Goal: Task Accomplishment & Management: Use online tool/utility

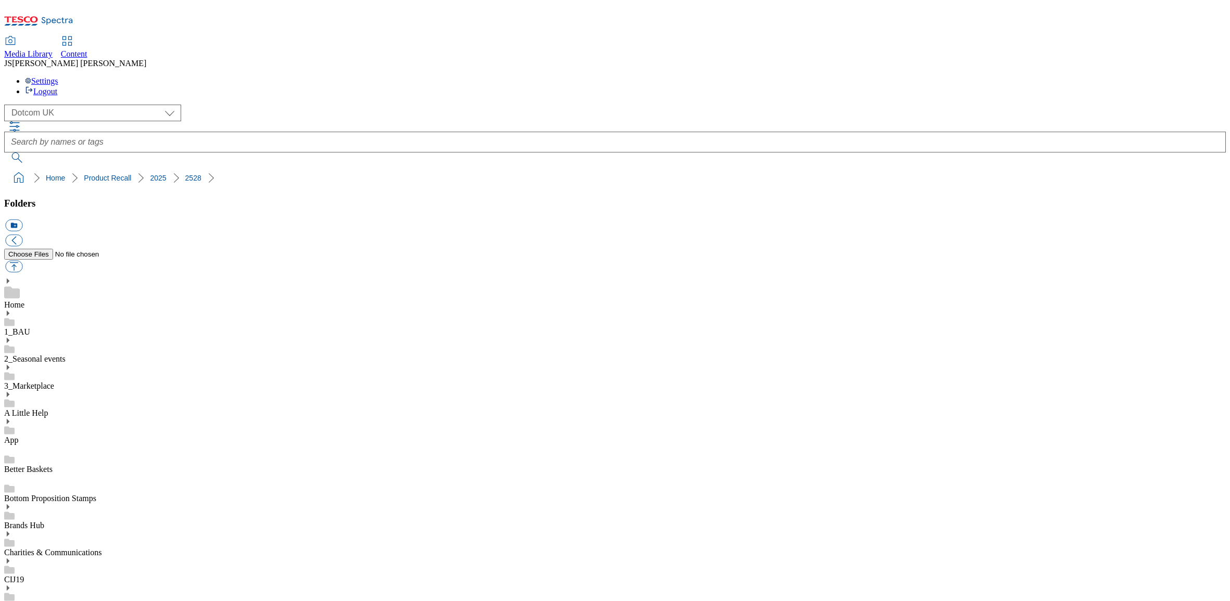
select select "flare-homepage"
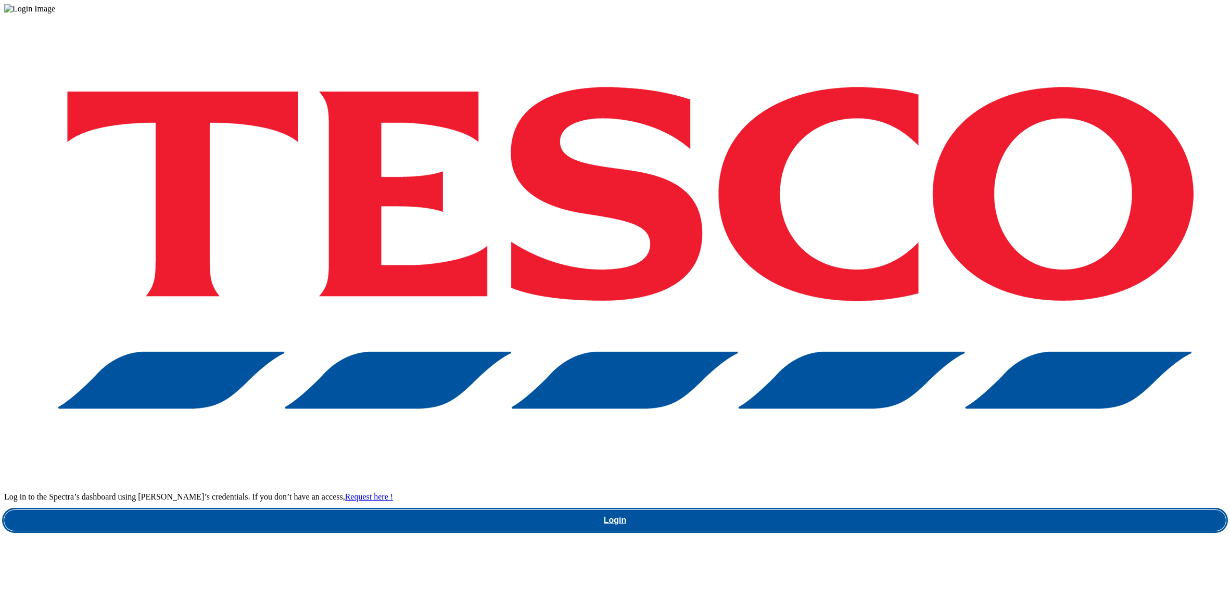
click at [920, 510] on link "Login" at bounding box center [615, 520] width 1222 height 21
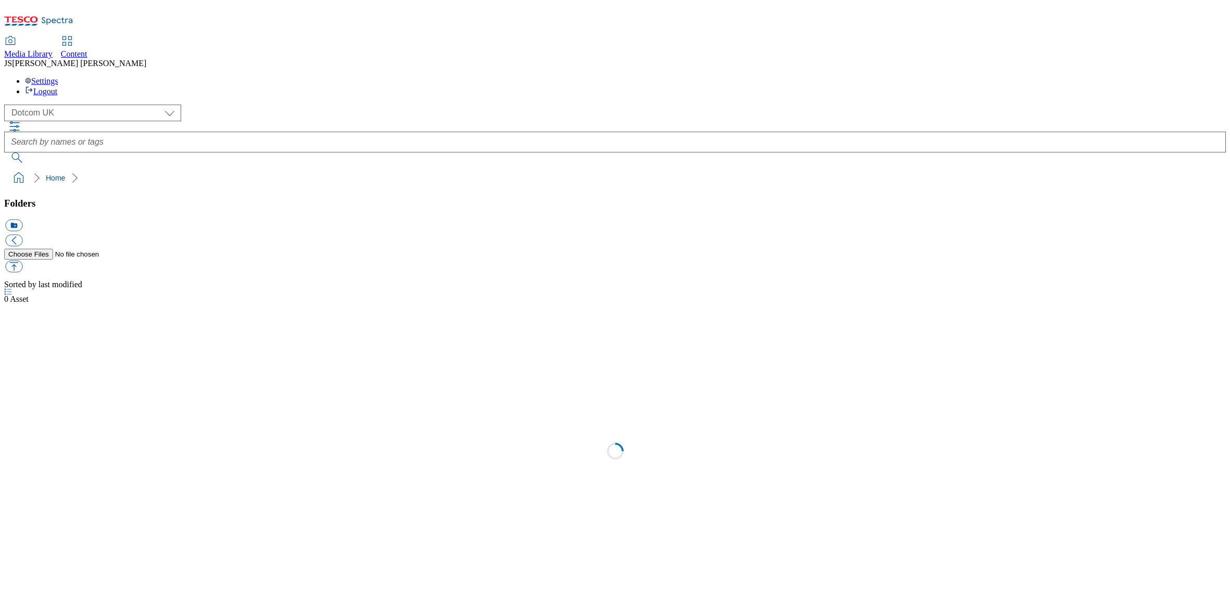
select select "flare-homepage"
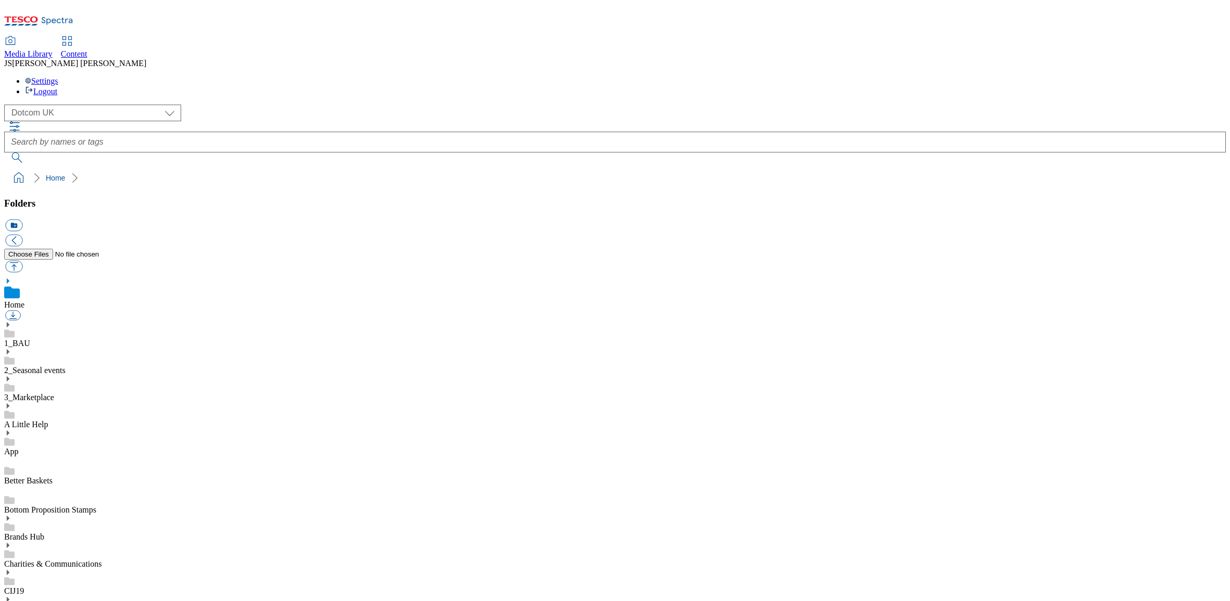
click at [87, 49] on span "Content" at bounding box center [74, 53] width 27 height 9
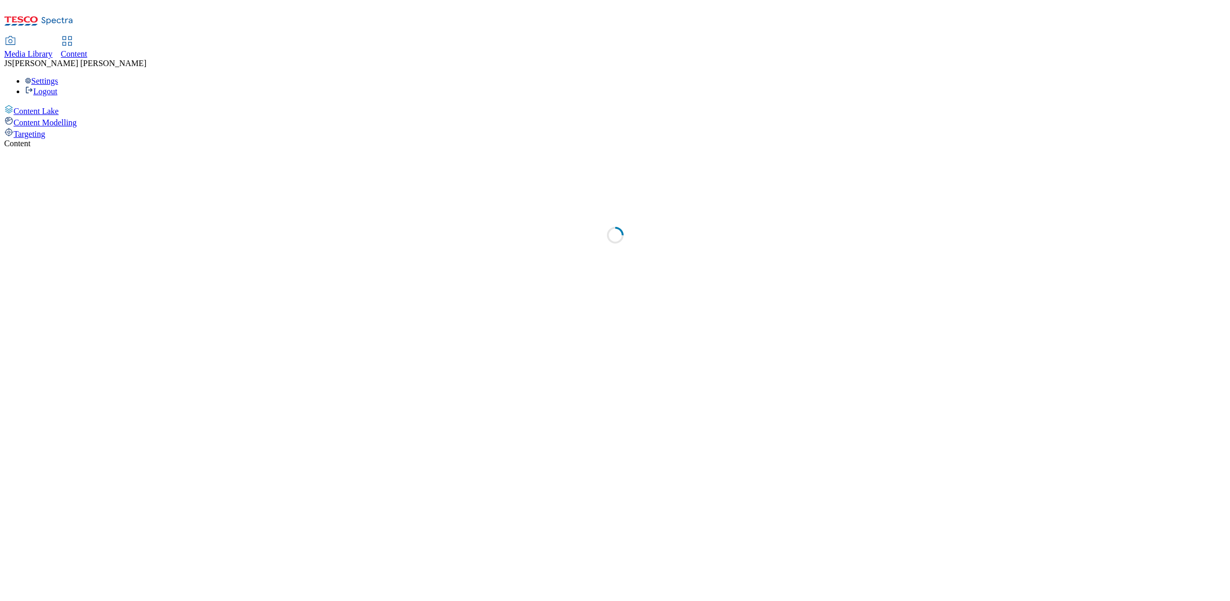
select select "phones-uk"
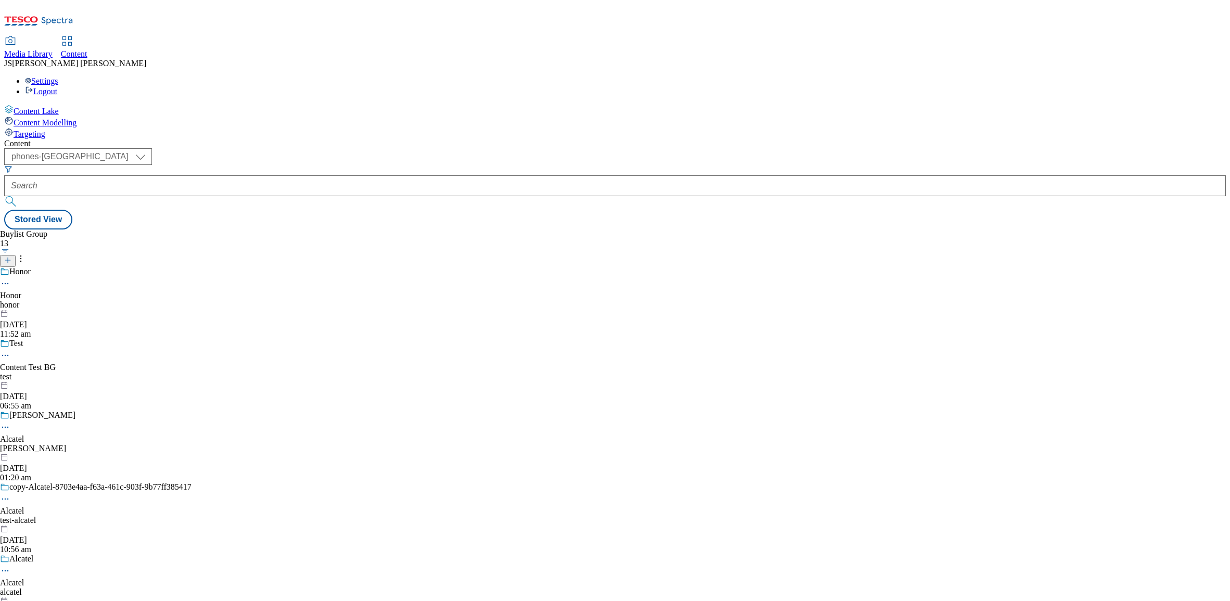
click at [45, 130] on span "Targeting" at bounding box center [30, 134] width 32 height 9
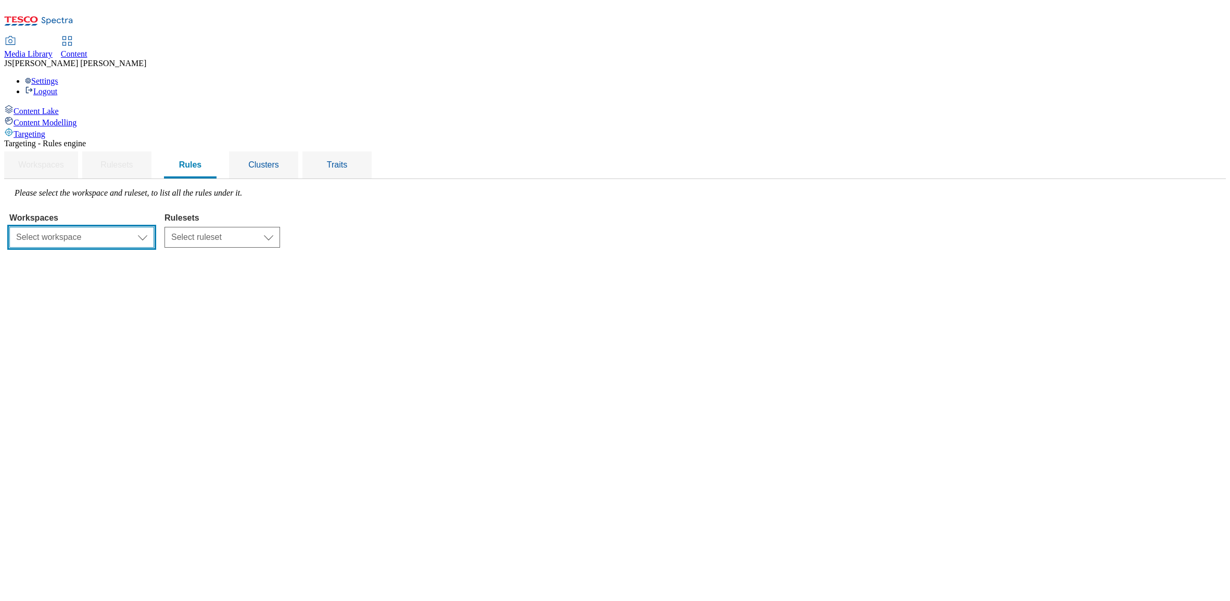
click at [154, 227] on select "Select workspace Content" at bounding box center [81, 237] width 145 height 21
select select "f510054f-adaa-4692-b570-80fa3897127a"
click at [280, 227] on select "Select ruleset CZ HU ROI SK UK" at bounding box center [223, 237] width 116 height 21
select select "7f9e739d-6abb-424f-b94f-4b375a3fe6e0"
click at [280, 227] on select "Select ruleset CZ HU ROI SK UK" at bounding box center [223, 237] width 116 height 21
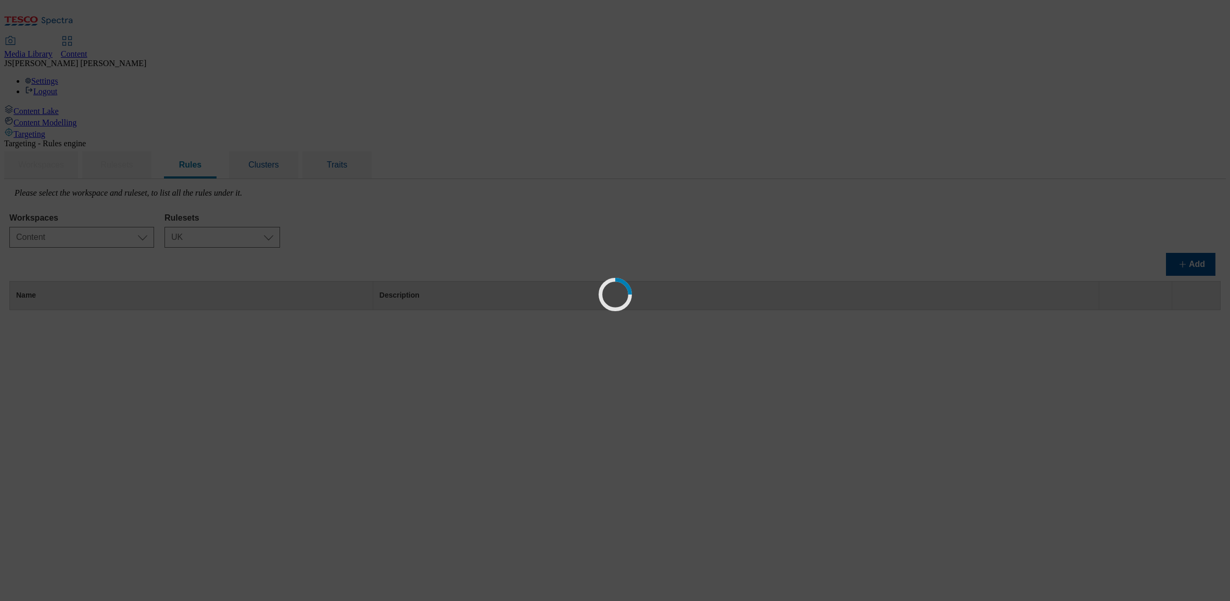
click at [579, 208] on div "Workspaces Select workspace Content Content Rulesets Select ruleset CZ HU ROI S…" at bounding box center [615, 228] width 1212 height 40
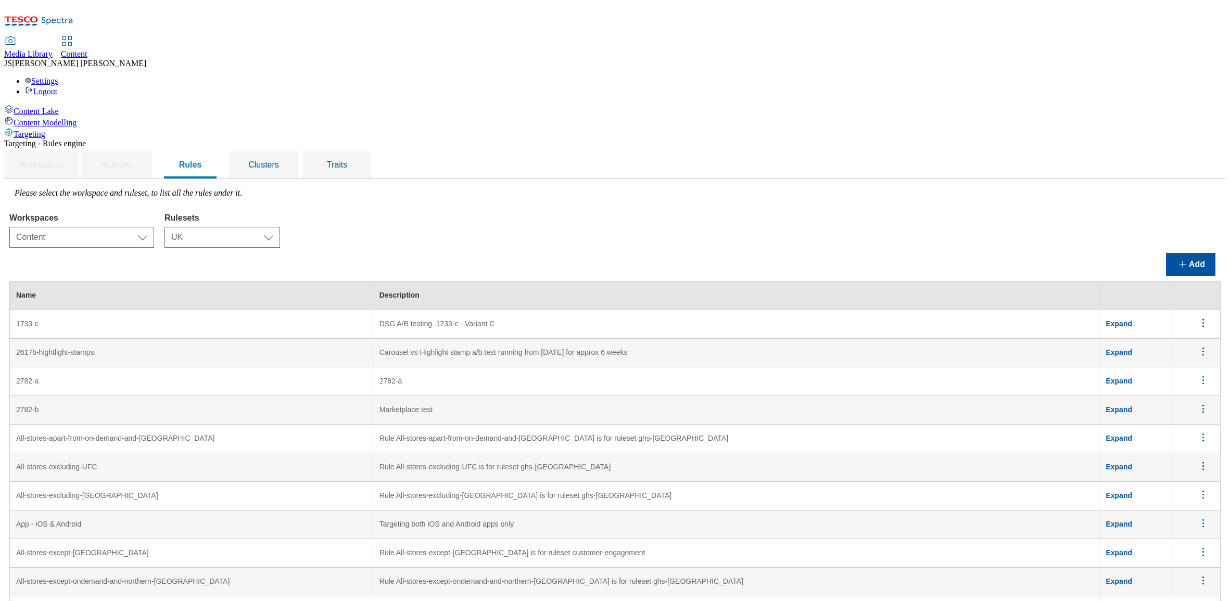
scroll to position [1876, 0]
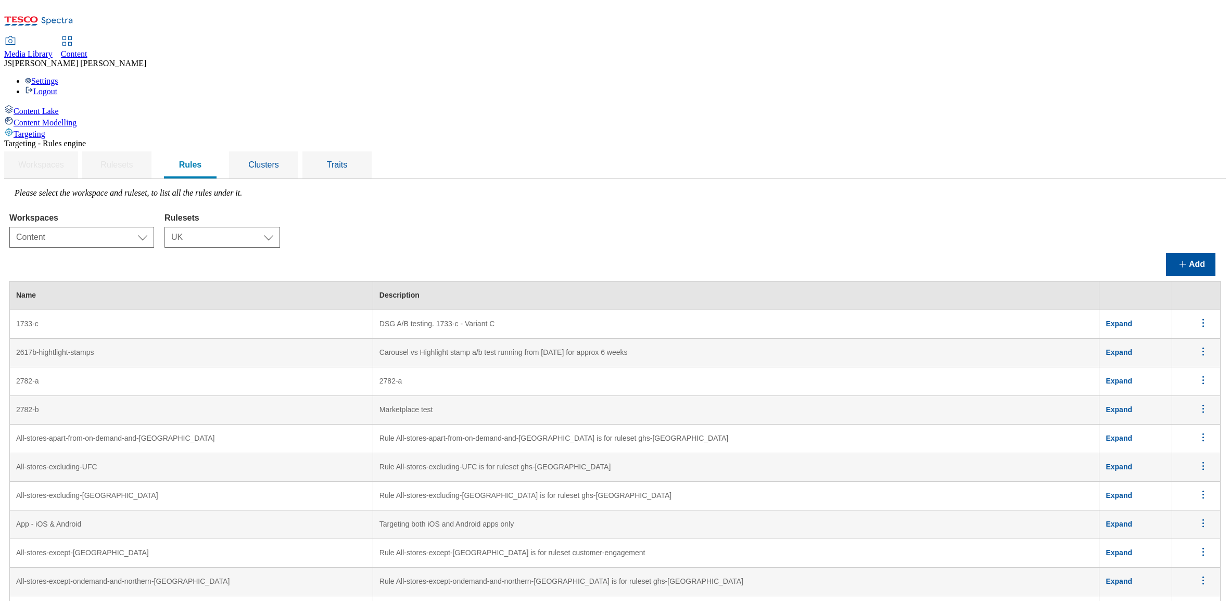
scroll to position [0, 0]
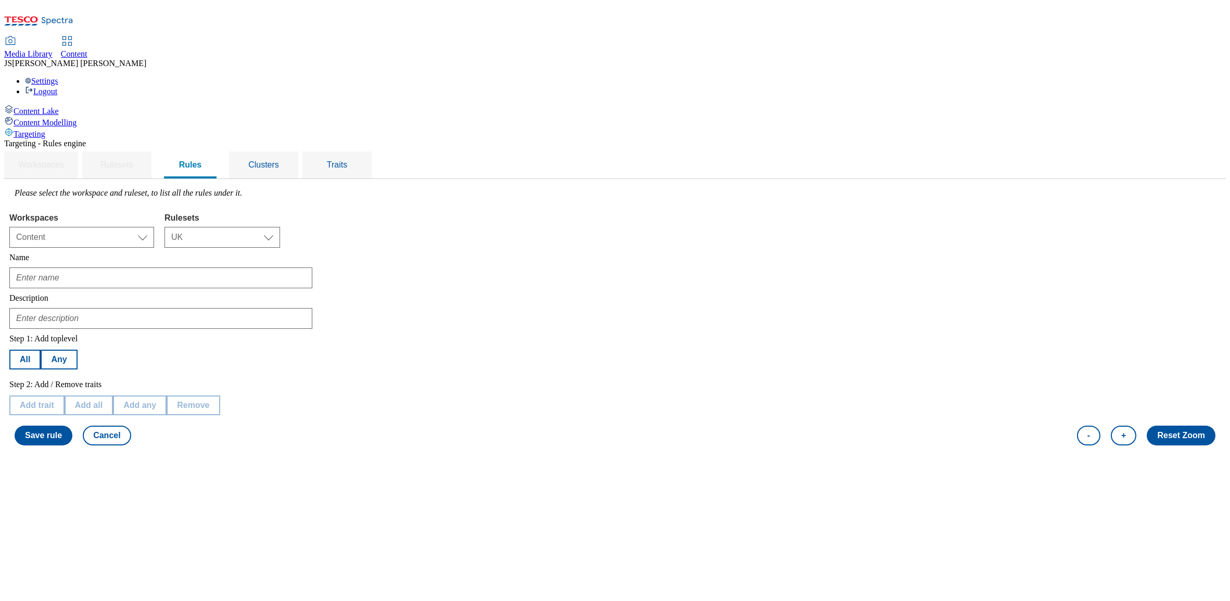
type input "Northern Ireland Stores"
type input "Rule Northern-Ireland-Stores is for ruleset customer-engagement"
click at [131, 426] on button "Cancel" at bounding box center [107, 436] width 48 height 20
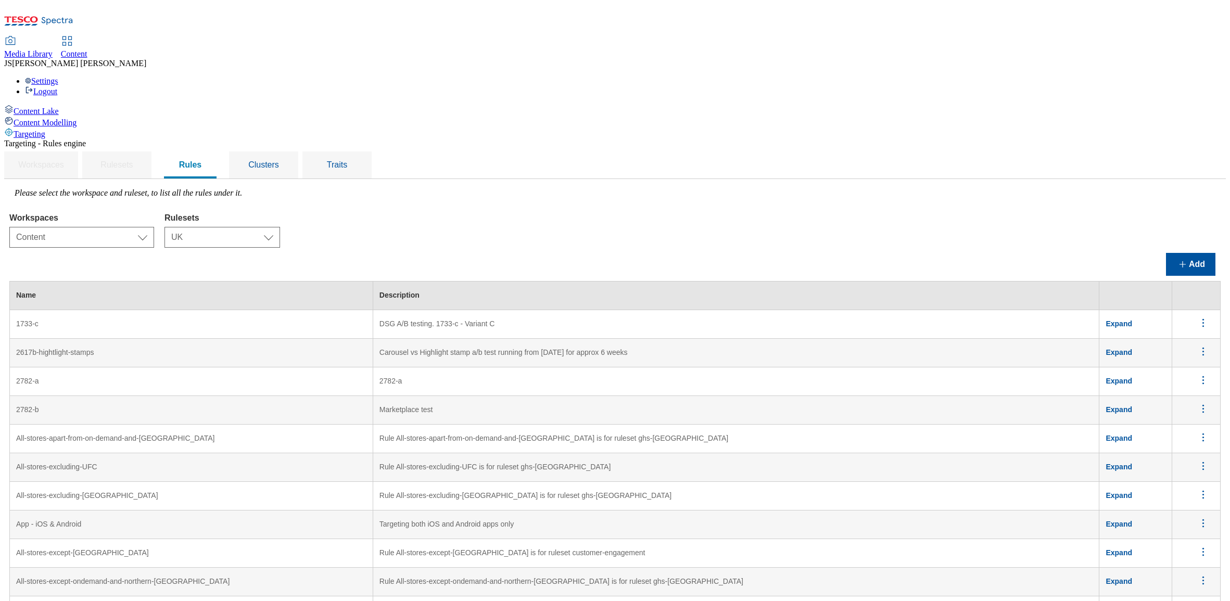
scroll to position [2030, 0]
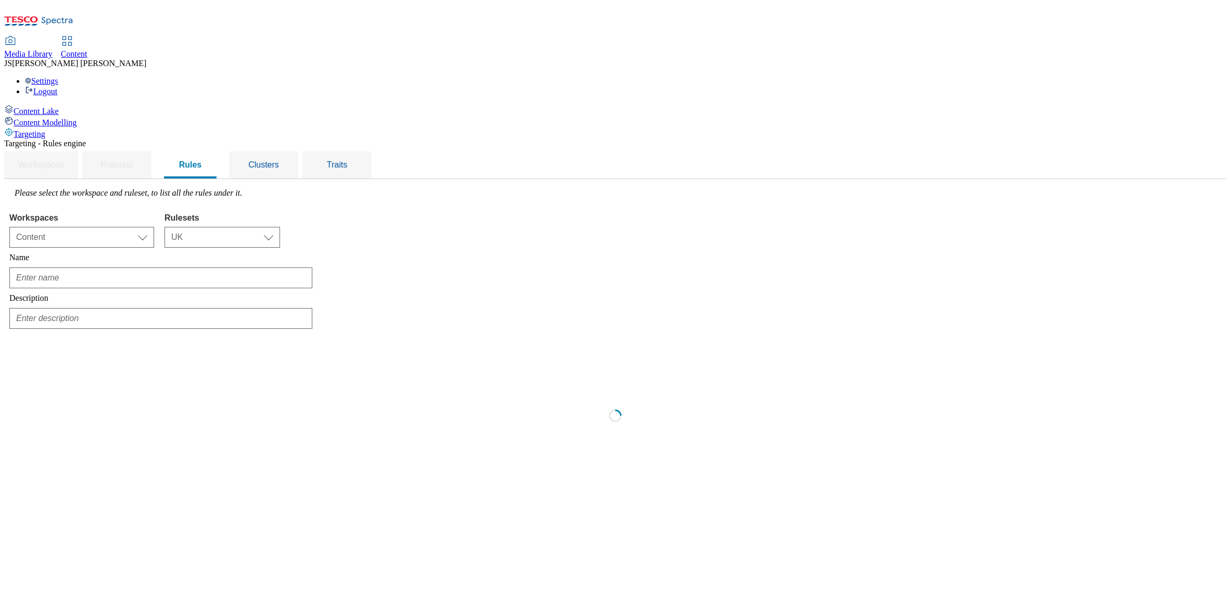
scroll to position [0, 0]
type input "Northern-Ireland-Stores"
type input "Rule Northern-Ireland-Stores is for ruleset ghs-[GEOGRAPHIC_DATA]"
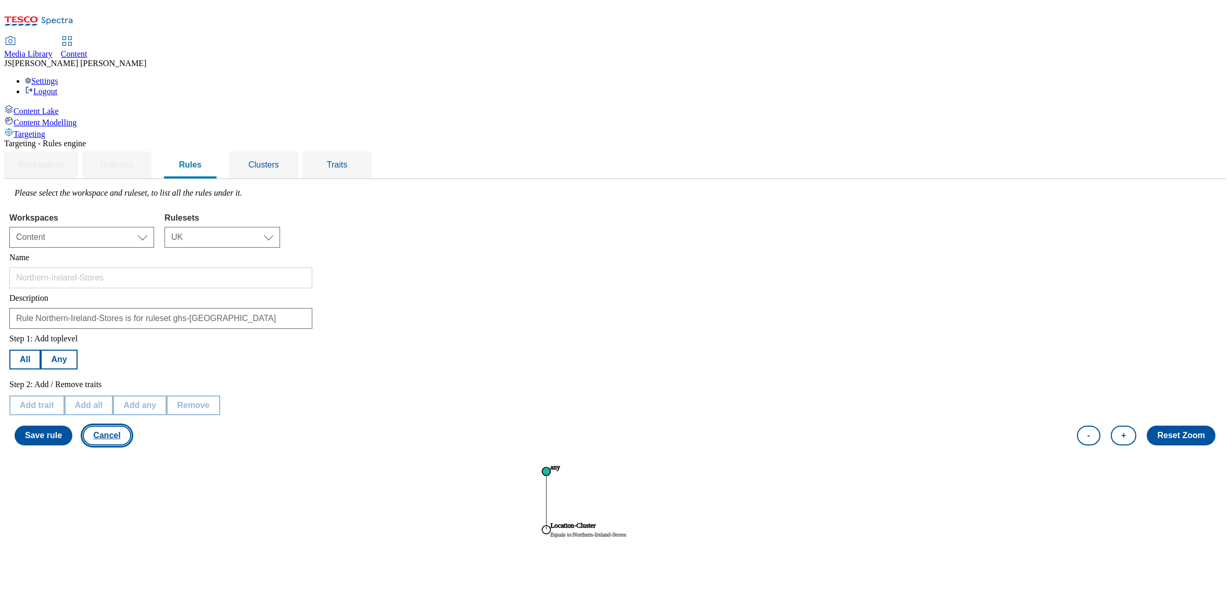
click at [131, 426] on button "Cancel" at bounding box center [107, 436] width 48 height 20
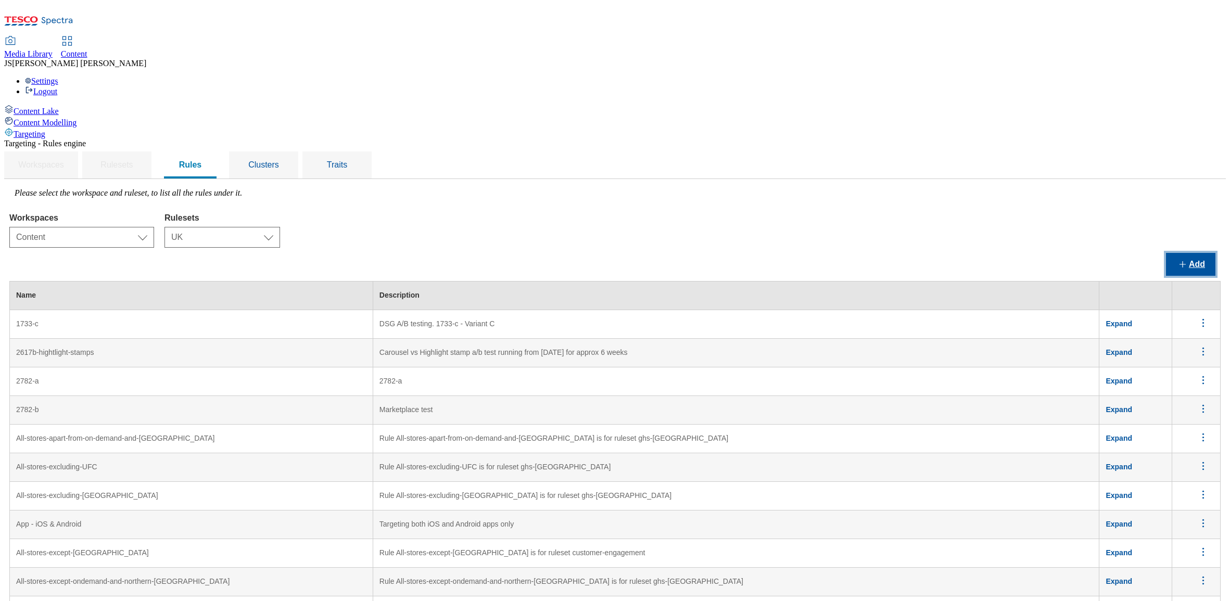
click at [1190, 253] on button "Add" at bounding box center [1190, 264] width 49 height 23
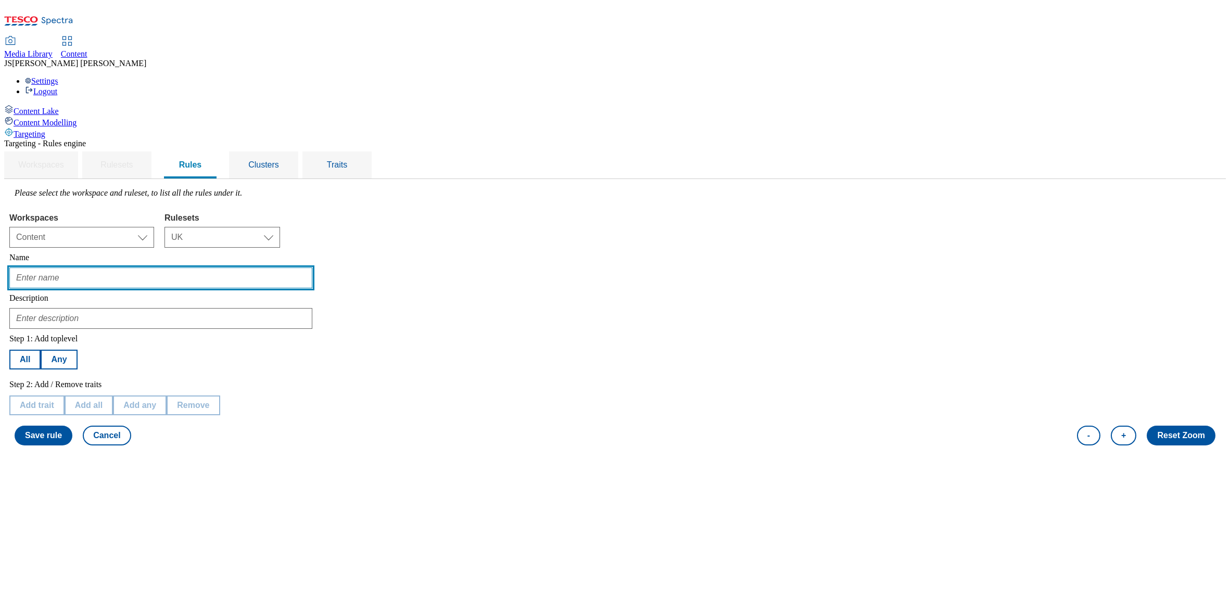
click at [170, 268] on input "text" at bounding box center [160, 278] width 303 height 21
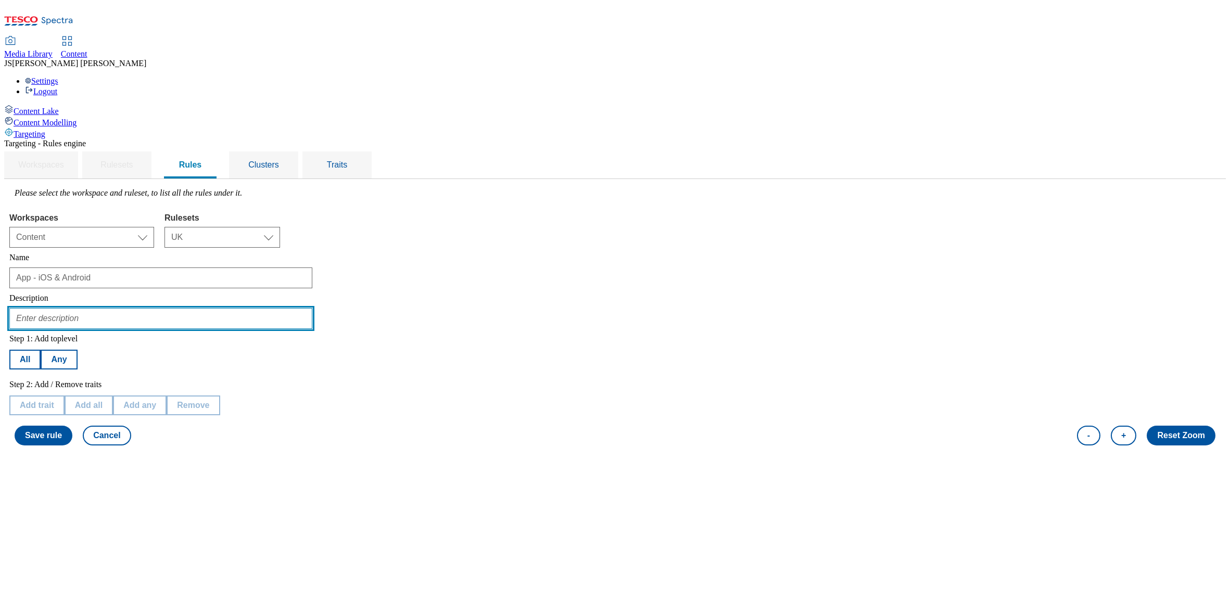
click at [186, 308] on input "text" at bounding box center [160, 318] width 303 height 21
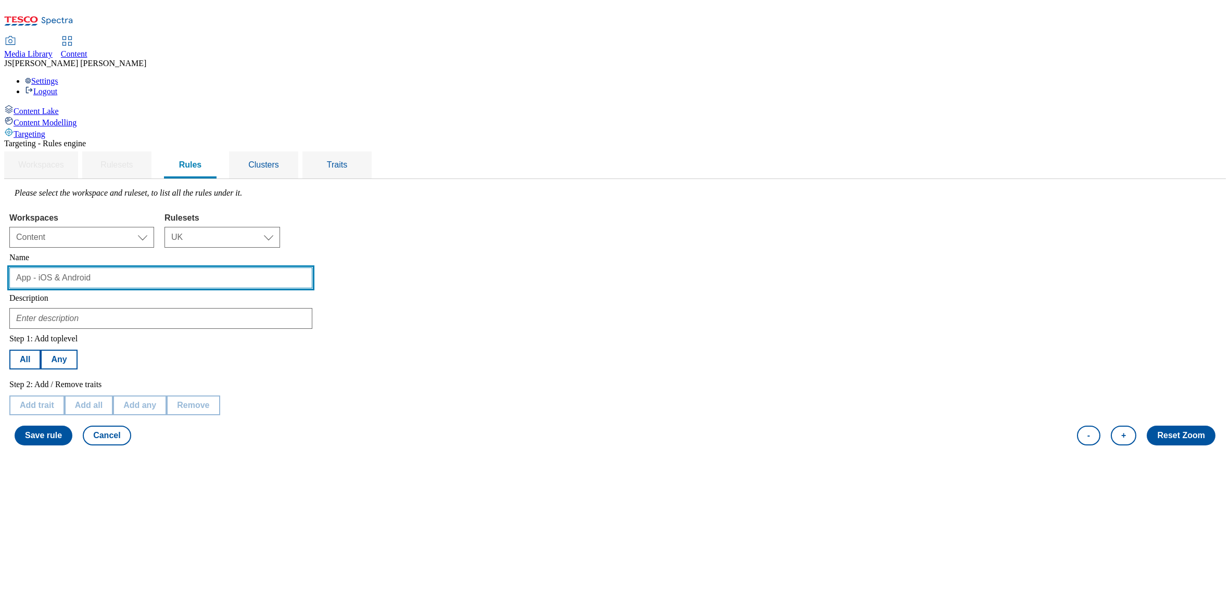
click at [242, 268] on input "App - iOS & Android" at bounding box center [160, 278] width 303 height 21
type input "App - iOS & Android - NI only"
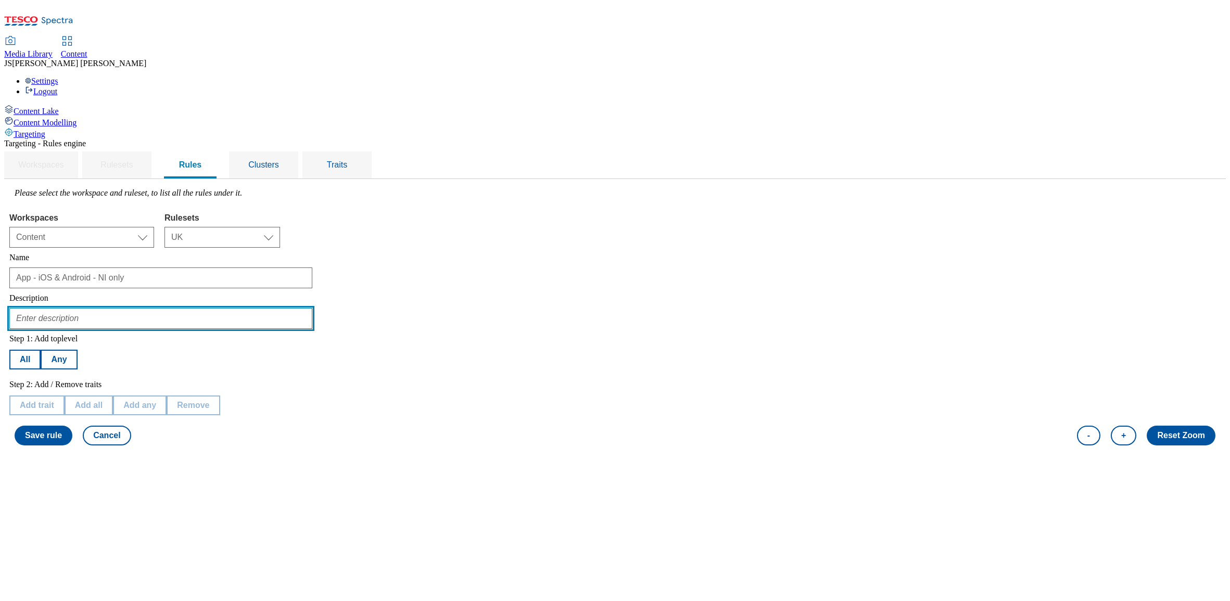
click at [198, 308] on input "text" at bounding box center [160, 318] width 303 height 21
type input "Targeting NI stores only for display on app"
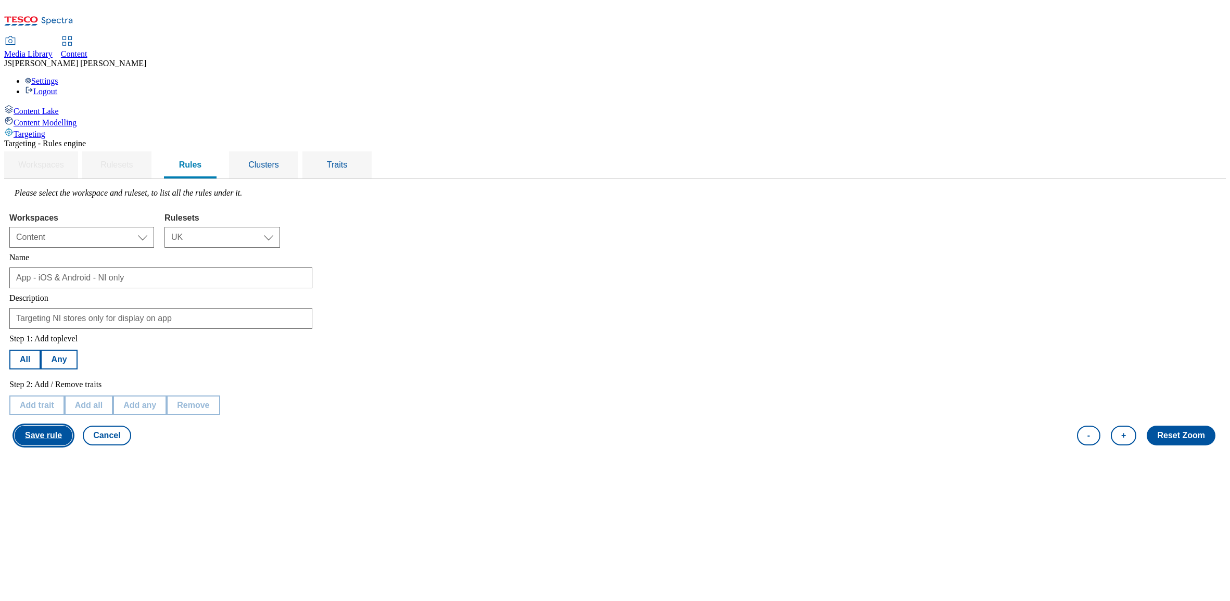
drag, startPoint x: 195, startPoint y: 414, endPoint x: 156, endPoint y: 356, distance: 70.6
click at [194, 414] on div "Targeting - Rules engine Workspaces Rulesets Rules Clusters Traits Please selec…" at bounding box center [615, 295] width 1222 height 312
click at [41, 350] on button "All" at bounding box center [24, 360] width 31 height 20
click at [65, 396] on button "Add trait" at bounding box center [36, 406] width 55 height 20
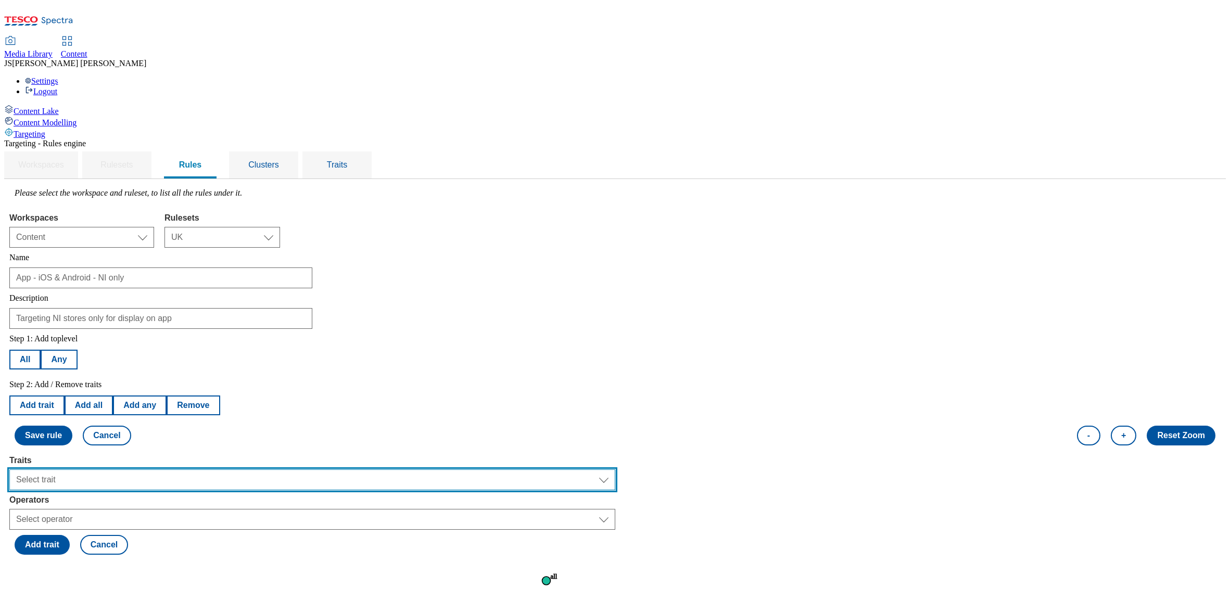
click at [185, 470] on select "Select trait Languages Operating System Content Type Variant ID Segments Channe…" at bounding box center [312, 480] width 606 height 21
select select "locationCluster"
click at [141, 470] on select "Select trait Languages Operating System Content Type Variant ID Segments Channe…" at bounding box center [312, 480] width 606 height 21
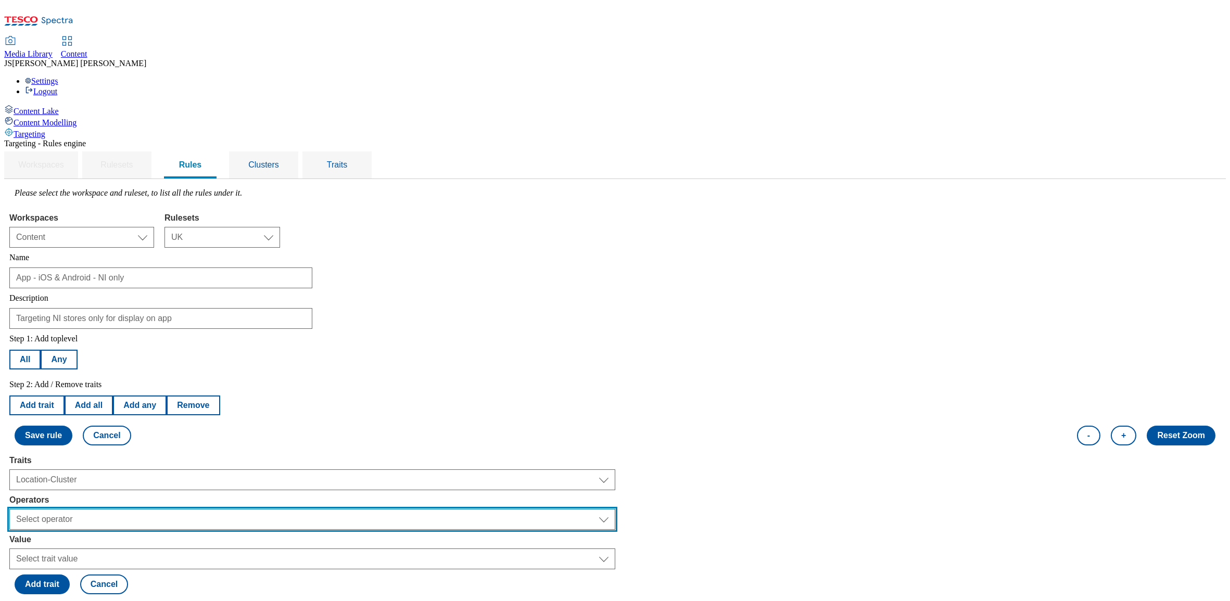
click at [167, 509] on select "Select operator Equals to Not Contains Not Equals Contains" at bounding box center [312, 519] width 606 height 21
select select "equals"
click at [141, 509] on select "Select operator Equals to Not Contains Not Equals Contains" at bounding box center [312, 519] width 606 height 21
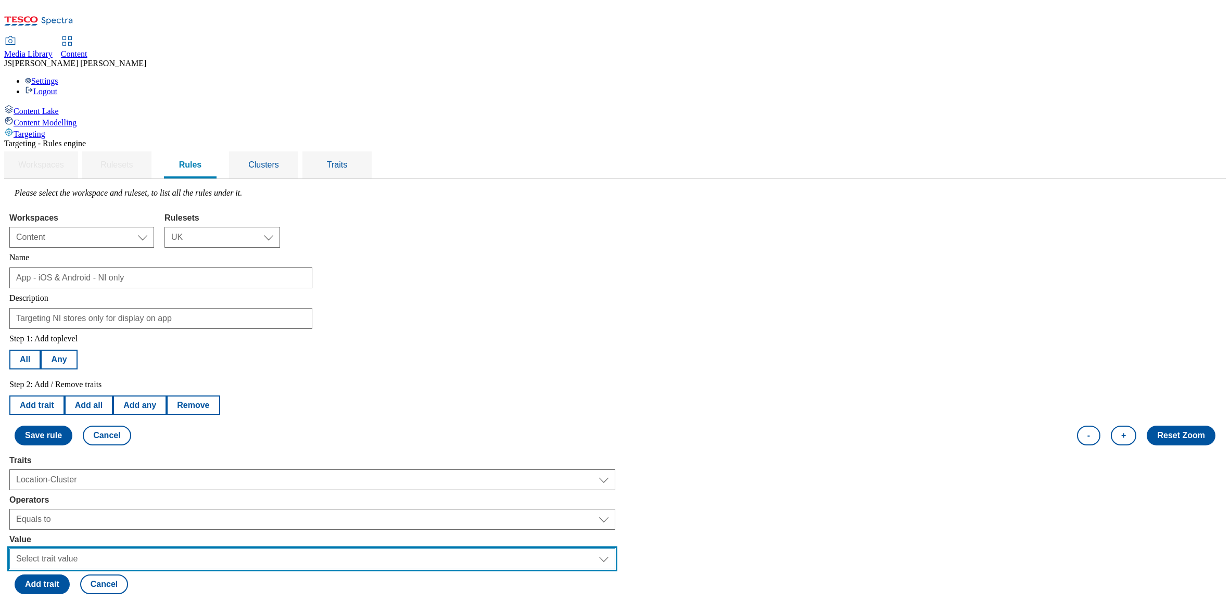
click at [189, 549] on select "Select trait value" at bounding box center [312, 559] width 606 height 21
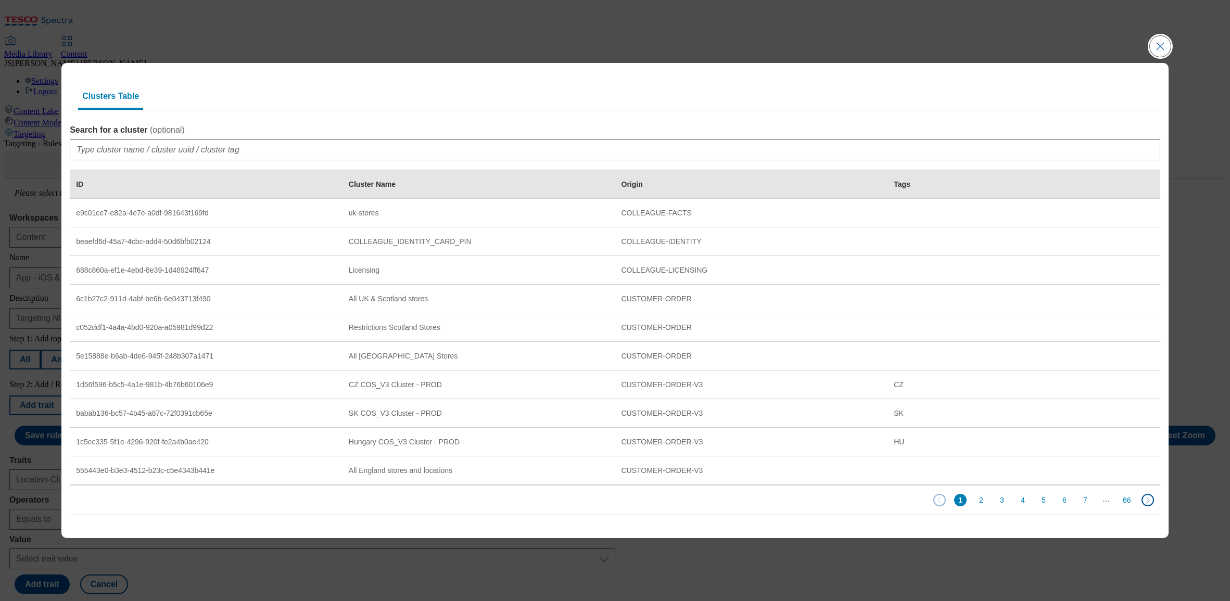
drag, startPoint x: 1162, startPoint y: 42, endPoint x: 1016, endPoint y: 30, distance: 146.3
click at [1161, 42] on button "Close Modal" at bounding box center [1160, 46] width 21 height 21
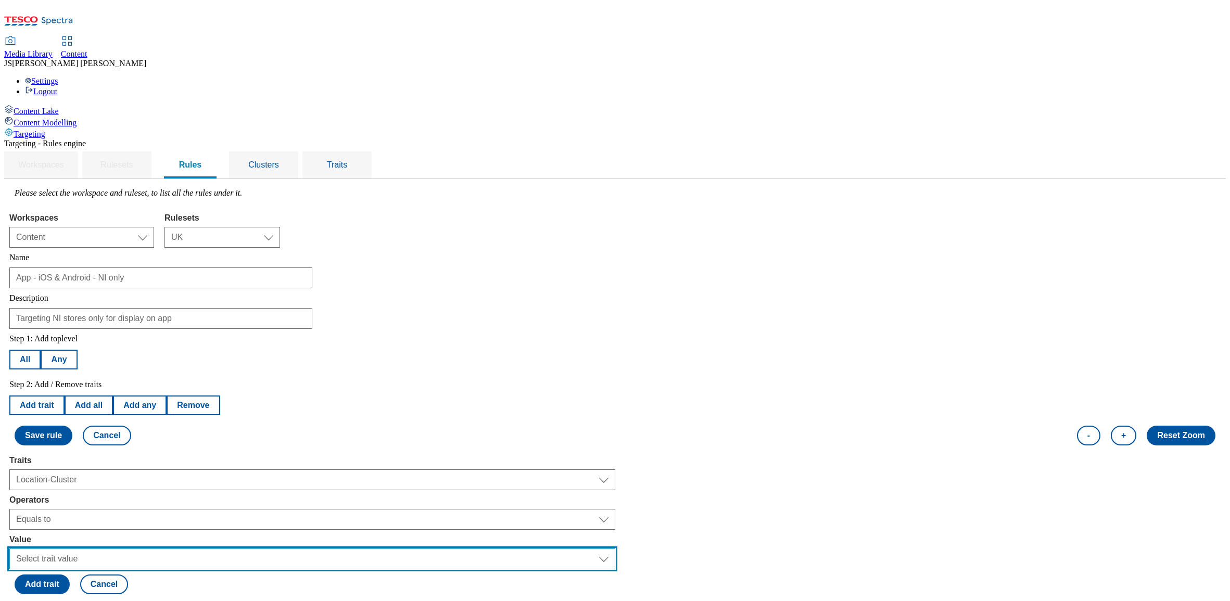
click at [193, 549] on select "Select trait value" at bounding box center [312, 559] width 606 height 21
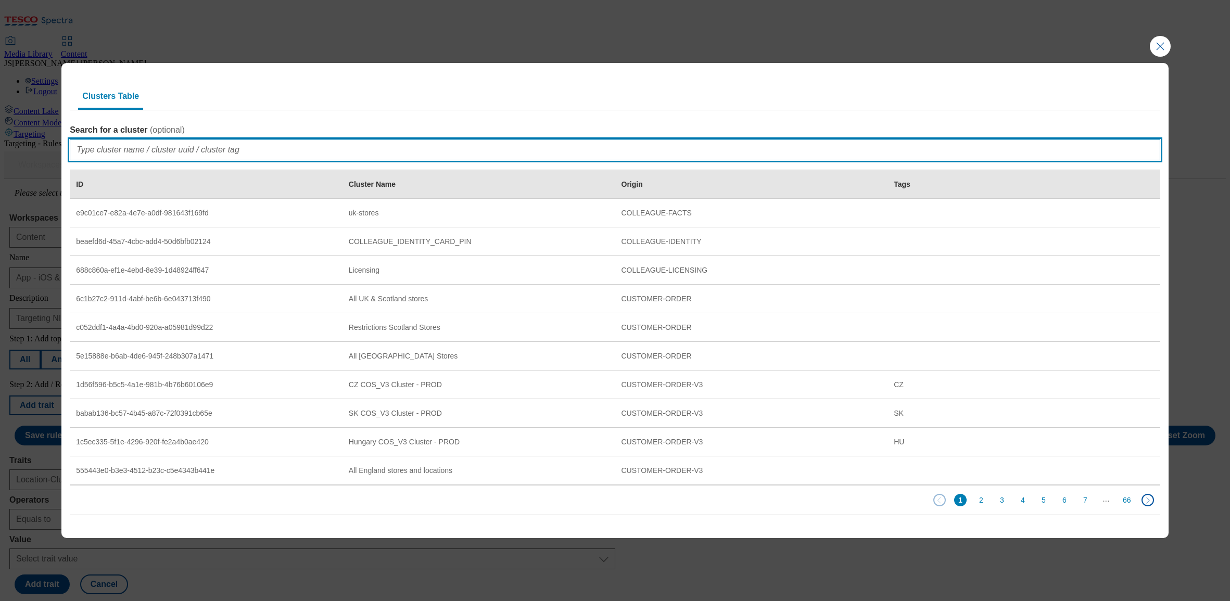
click at [124, 153] on input "Search for a cluster ( optional )" at bounding box center [615, 150] width 1091 height 21
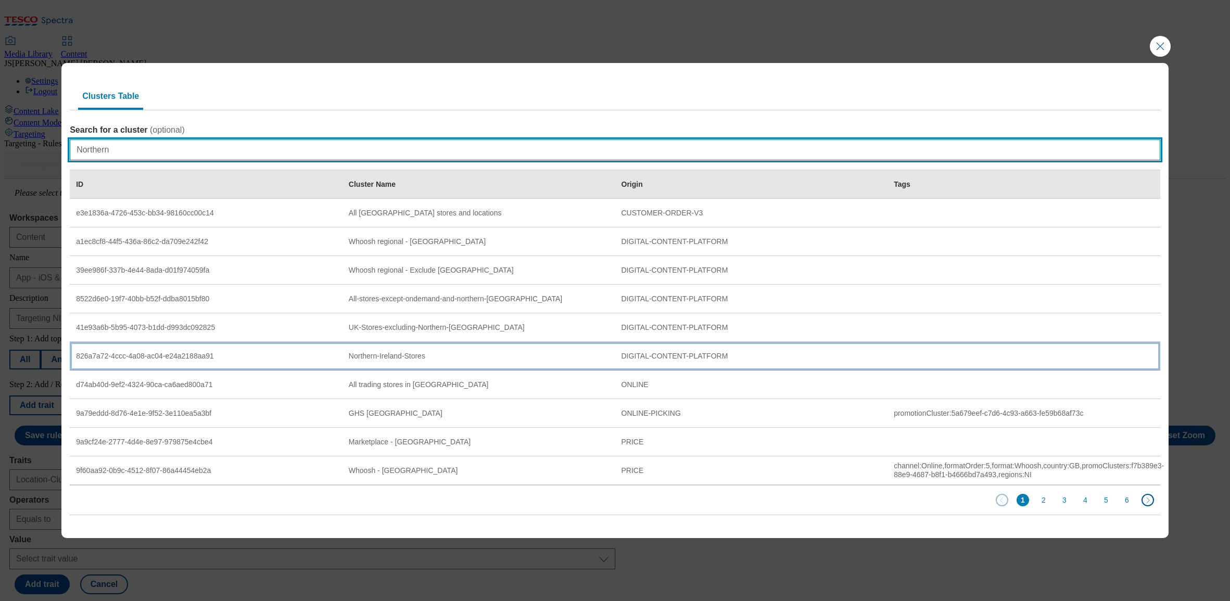
type input "Northern"
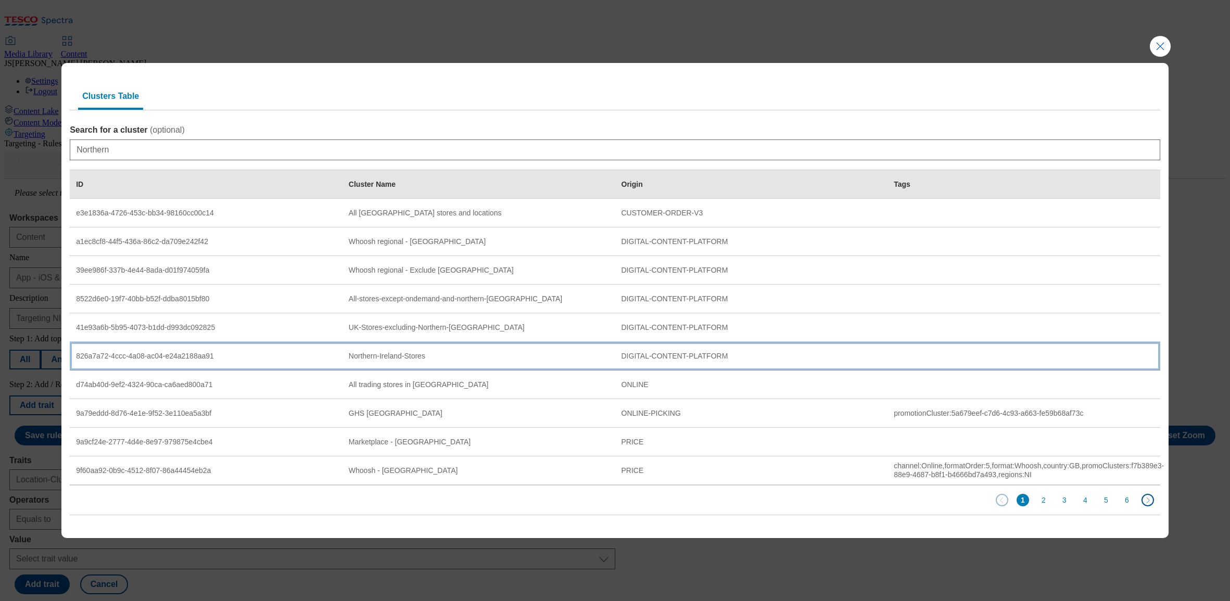
click at [174, 353] on div "826a7a72-4ccc-4a08-ac04-e24a2188aa91" at bounding box center [206, 356] width 260 height 9
select select "826a7a72-4ccc-4a08-ac04-e24a2188aa91"
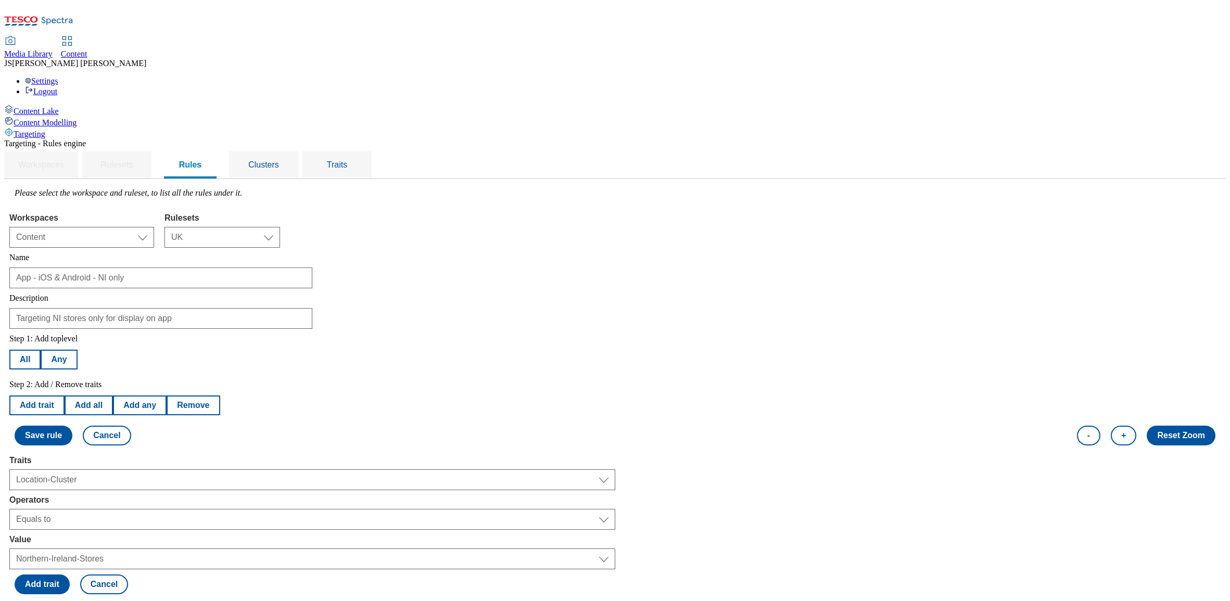
scroll to position [298, 0]
click at [70, 575] on button "Add trait" at bounding box center [42, 585] width 55 height 20
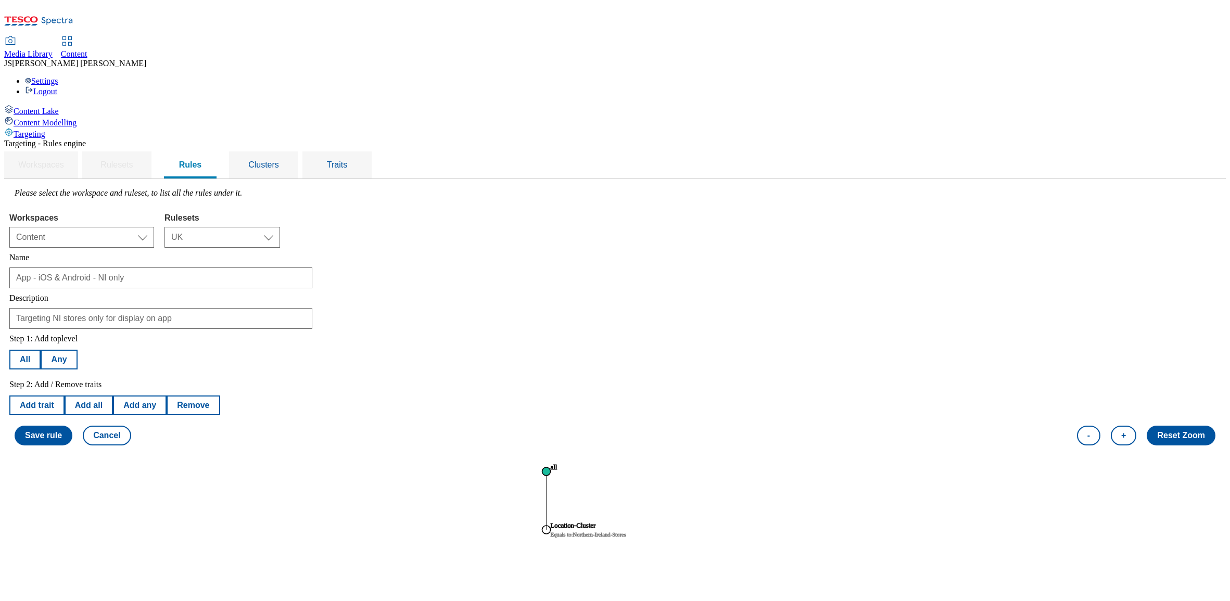
scroll to position [0, 0]
click at [65, 396] on button "Add trait" at bounding box center [36, 406] width 55 height 20
select select "locationCluster"
select select "equals"
select select "826a7a72-4ccc-4a08-ac04-e24a2188aa91"
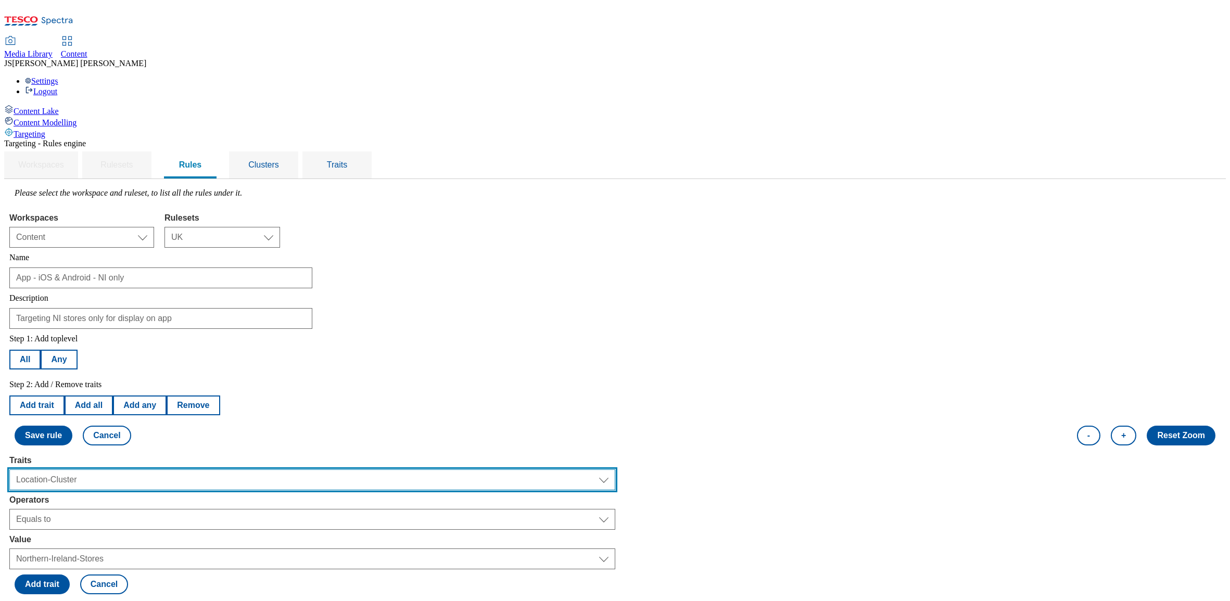
click at [186, 470] on select "Select trait Languages Operating System Content Type Variant ID Segments Channe…" at bounding box center [312, 480] width 606 height 21
select select "channel"
click at [141, 470] on select "Select trait Languages Operating System Content Type Variant ID Segments Channe…" at bounding box center [312, 480] width 606 height 21
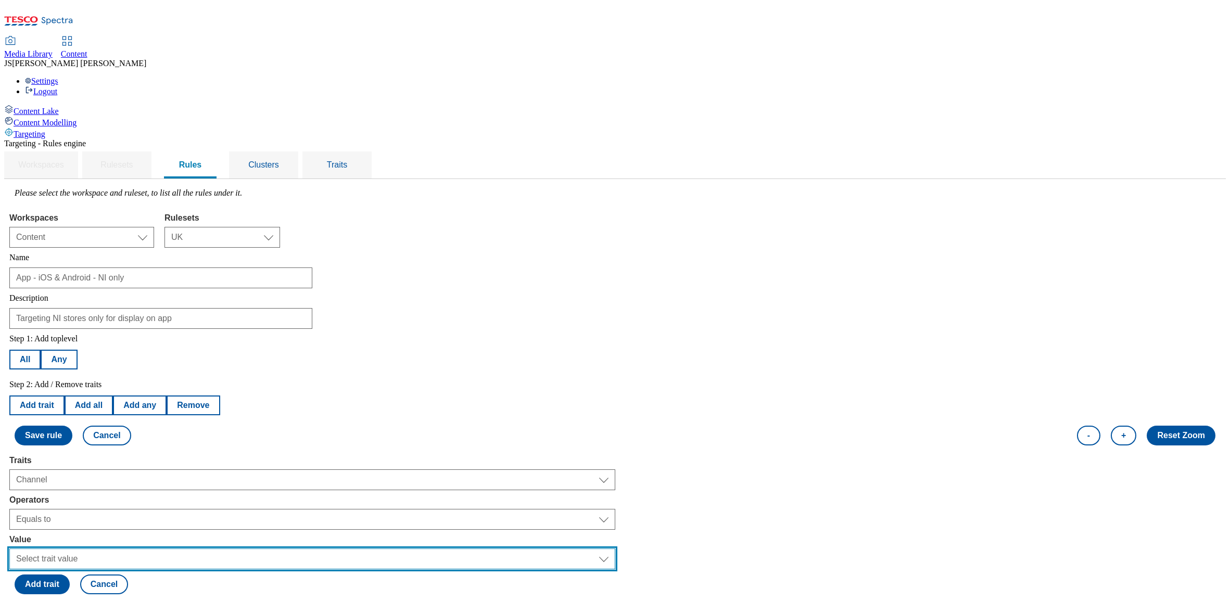
click at [171, 549] on select "Select trait value Web Mobile Tills" at bounding box center [312, 559] width 606 height 21
select select "mobile"
click at [141, 549] on select "Select trait value Web Mobile Tills" at bounding box center [312, 559] width 606 height 21
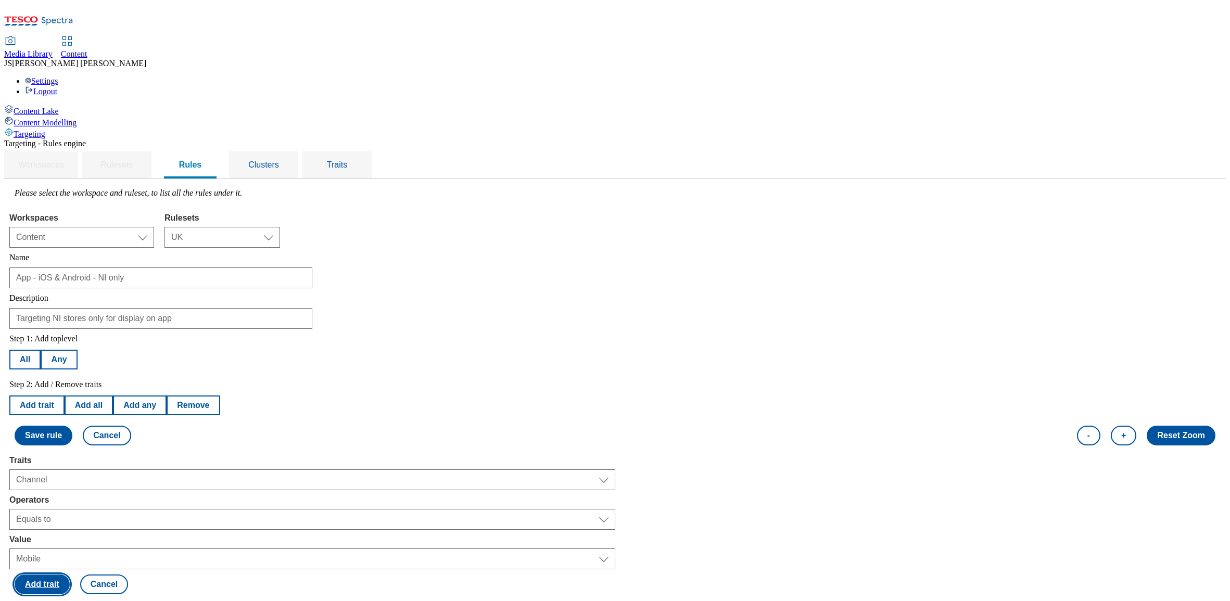
click at [70, 575] on button "Add trait" at bounding box center [42, 585] width 55 height 20
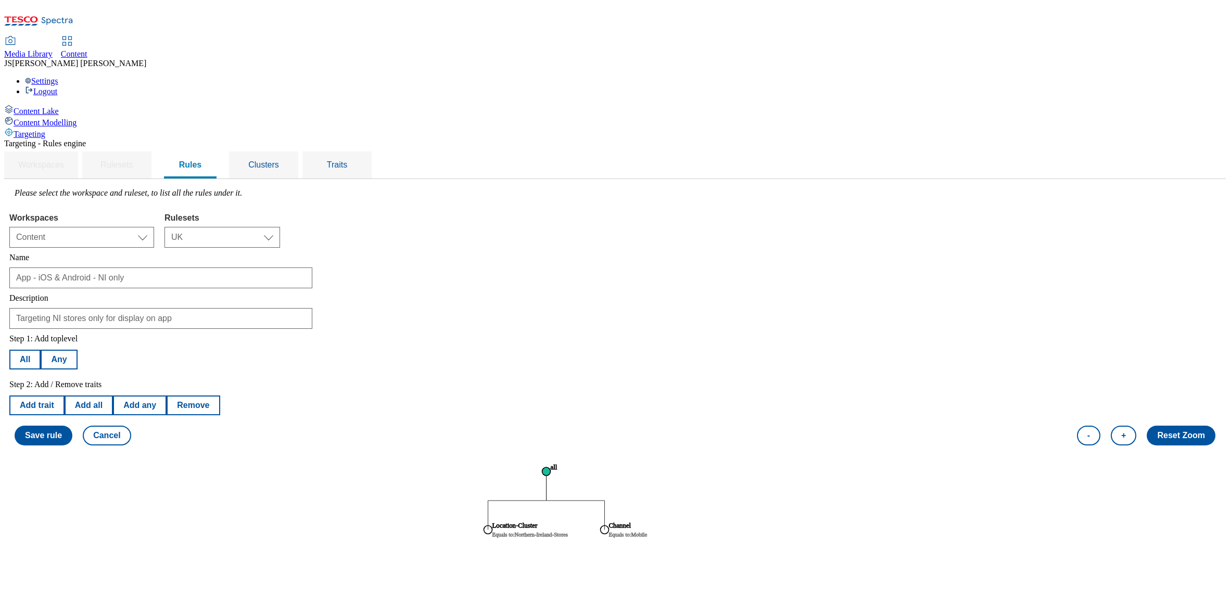
scroll to position [36, 0]
click at [72, 426] on button "Save rule" at bounding box center [44, 436] width 58 height 20
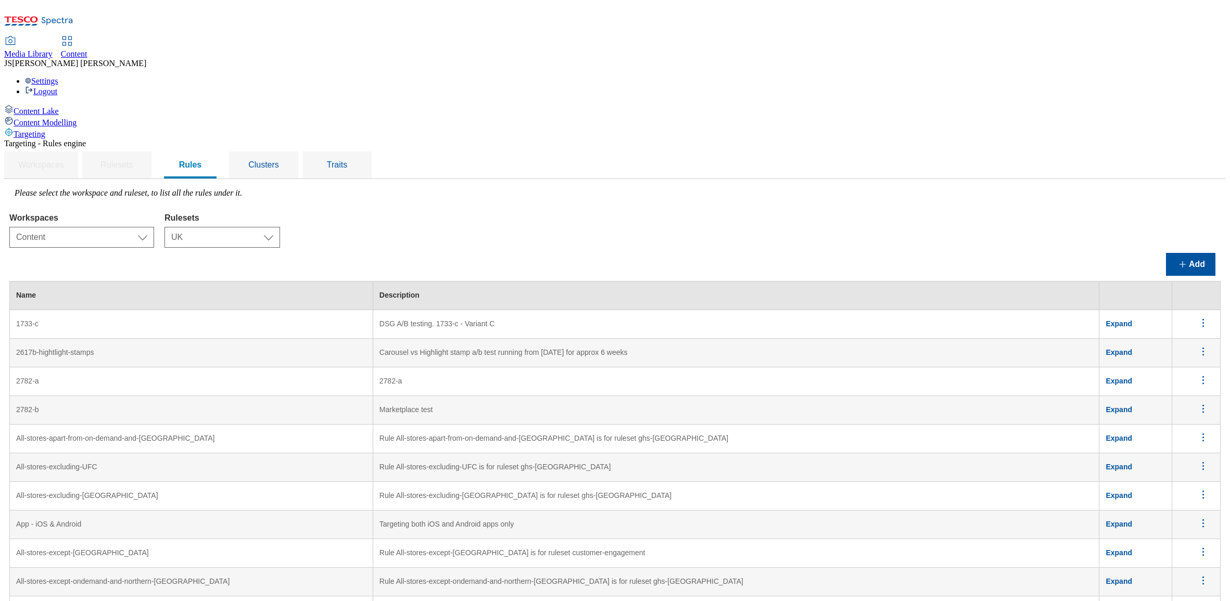
scroll to position [501, 0]
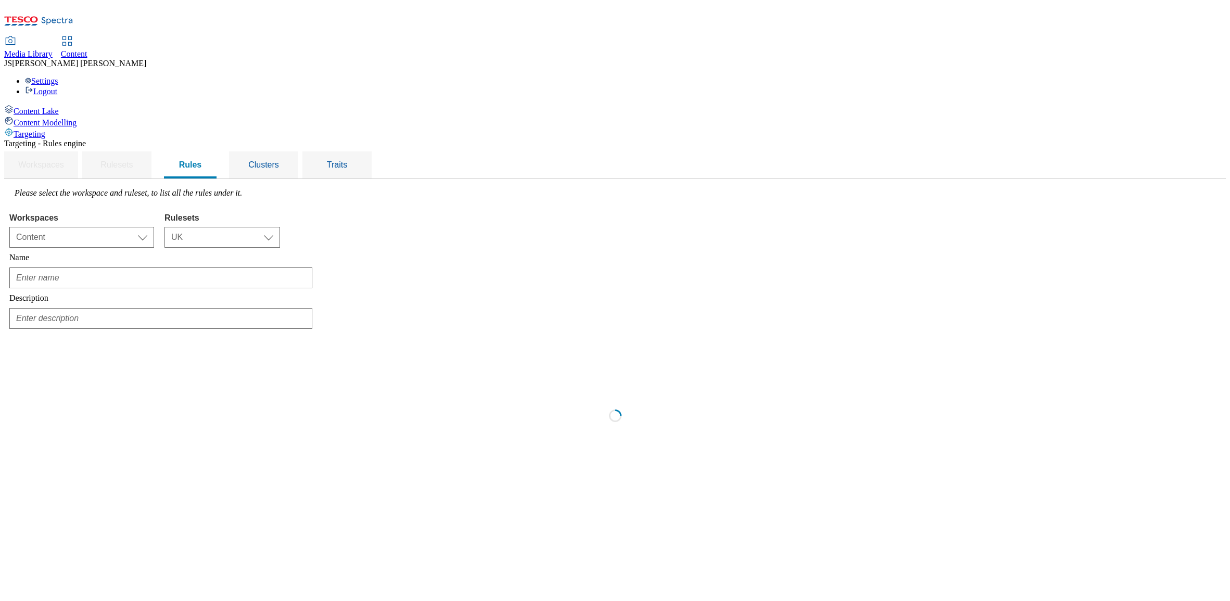
scroll to position [0, 0]
type input "App - iOS & Android - NI only"
type input "Targeting NI stores only for display on app"
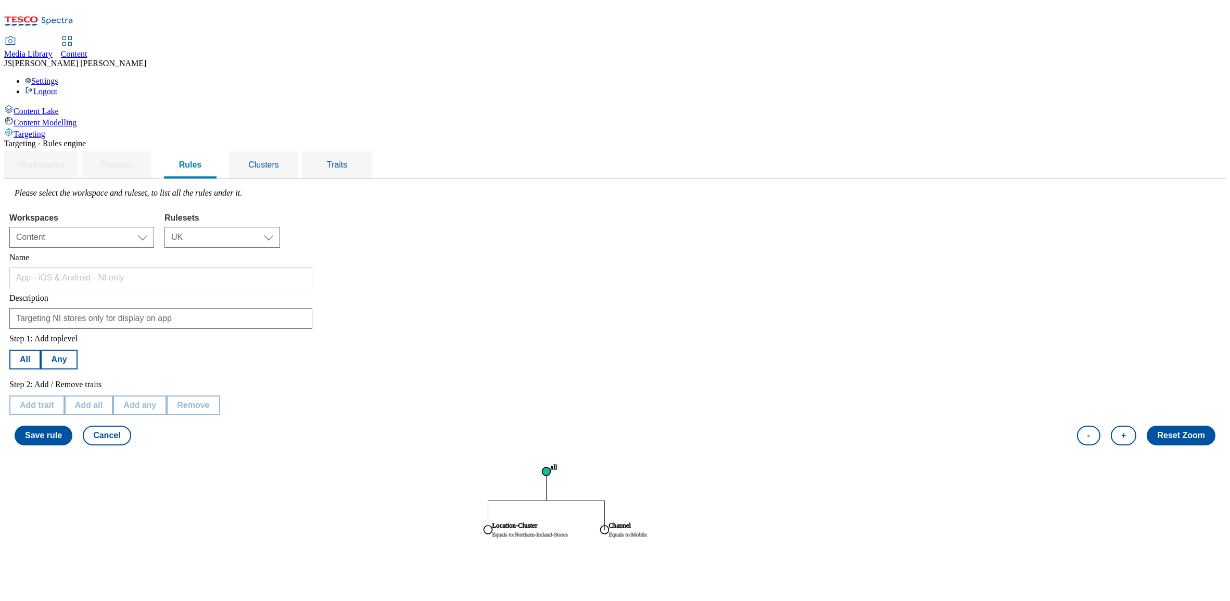
click at [551, 468] on circle at bounding box center [547, 472] width 8 height 8
click at [77, 350] on button "Any" at bounding box center [59, 360] width 36 height 20
click at [72, 426] on button "Save rule" at bounding box center [44, 436] width 58 height 20
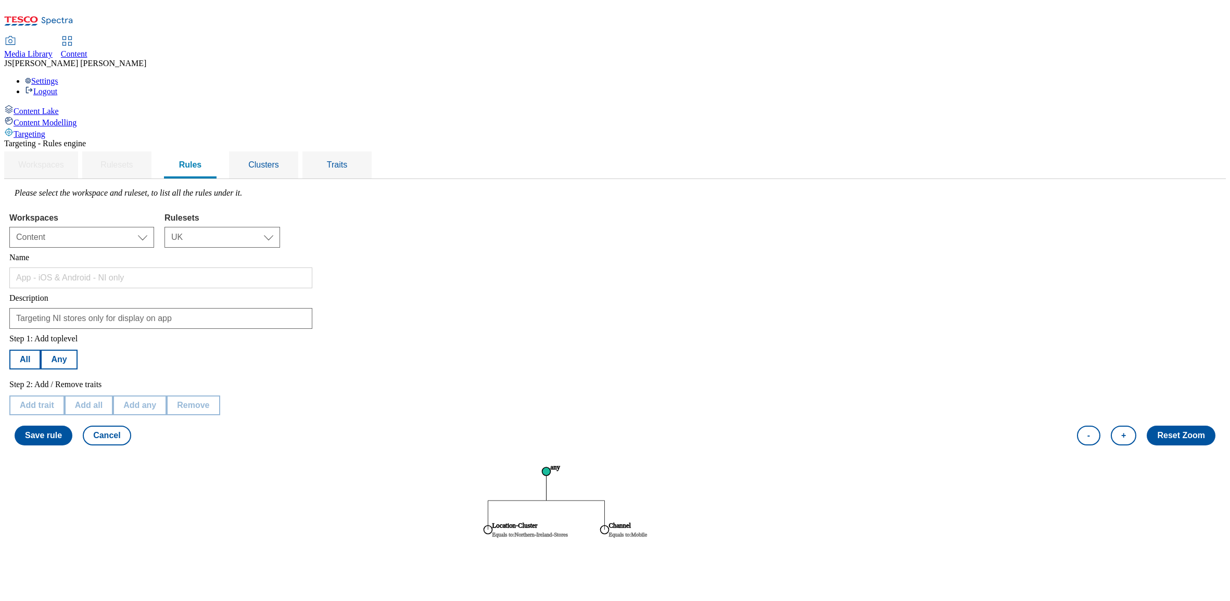
click at [551, 468] on circle at bounding box center [547, 472] width 8 height 8
click at [41, 350] on button "All" at bounding box center [24, 360] width 31 height 20
click at [65, 396] on button "Add trait" at bounding box center [36, 406] width 55 height 20
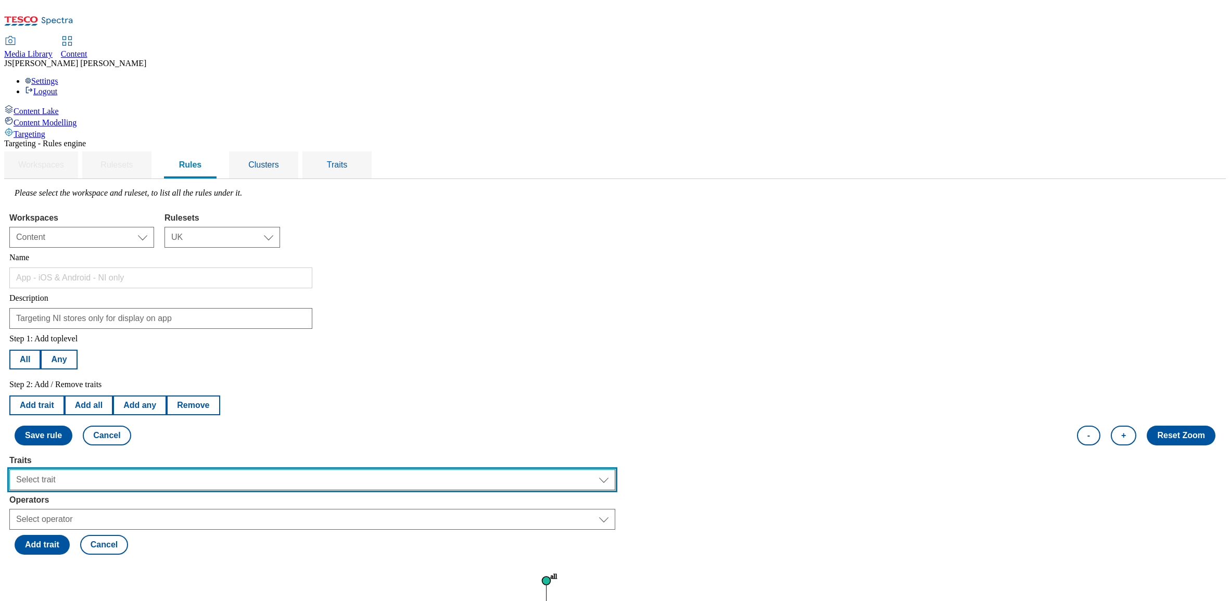
click at [222, 470] on select "Select trait Languages Operating System Content Type Variant ID Segments Store-…" at bounding box center [312, 480] width 606 height 21
select select "channel"
click at [141, 470] on select "Select trait Languages Operating System Content Type Variant ID Segments Store-…" at bounding box center [312, 480] width 606 height 21
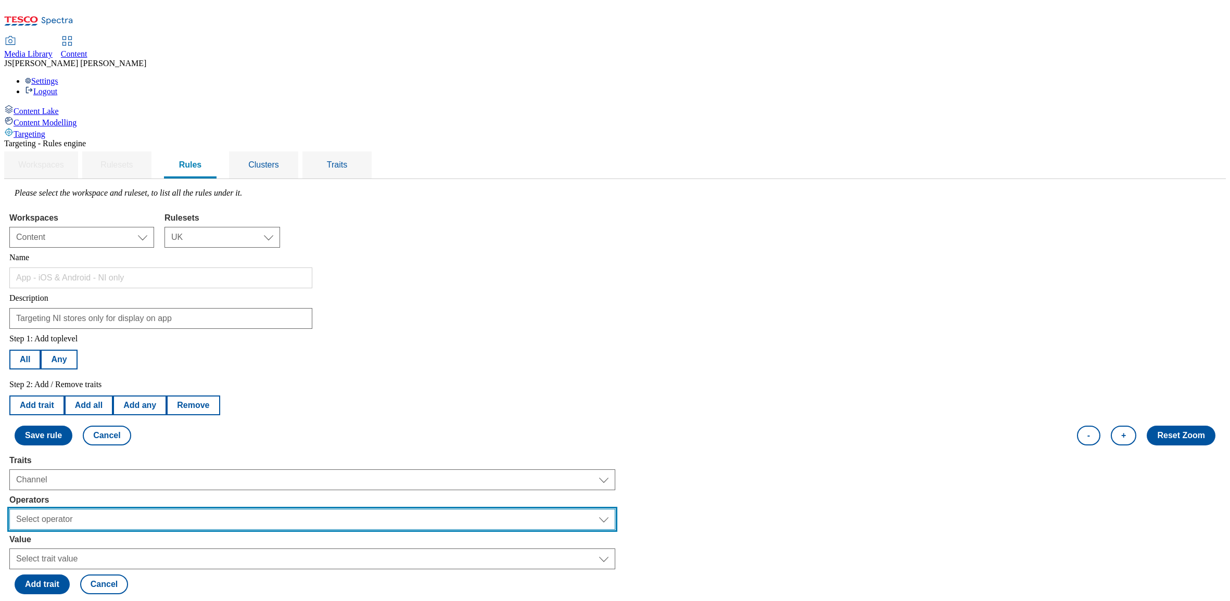
click at [166, 509] on select "Select operator Equals to Not Contains Not Equals Contains" at bounding box center [312, 519] width 606 height 21
select select "notequals"
click at [141, 509] on select "Select operator Equals to Not Contains Not Equals Contains" at bounding box center [312, 519] width 606 height 21
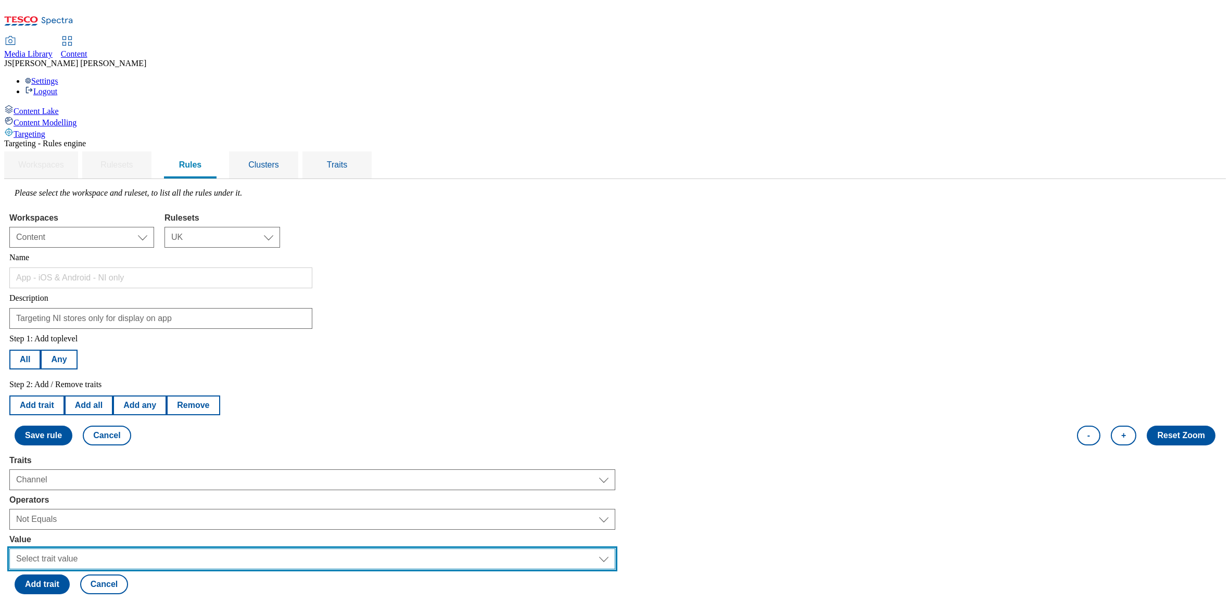
click at [183, 549] on select "Select trait value Web Mobile Tills" at bounding box center [312, 559] width 606 height 21
select select "web"
click at [141, 549] on select "Select trait value Web Mobile Tills" at bounding box center [312, 559] width 606 height 21
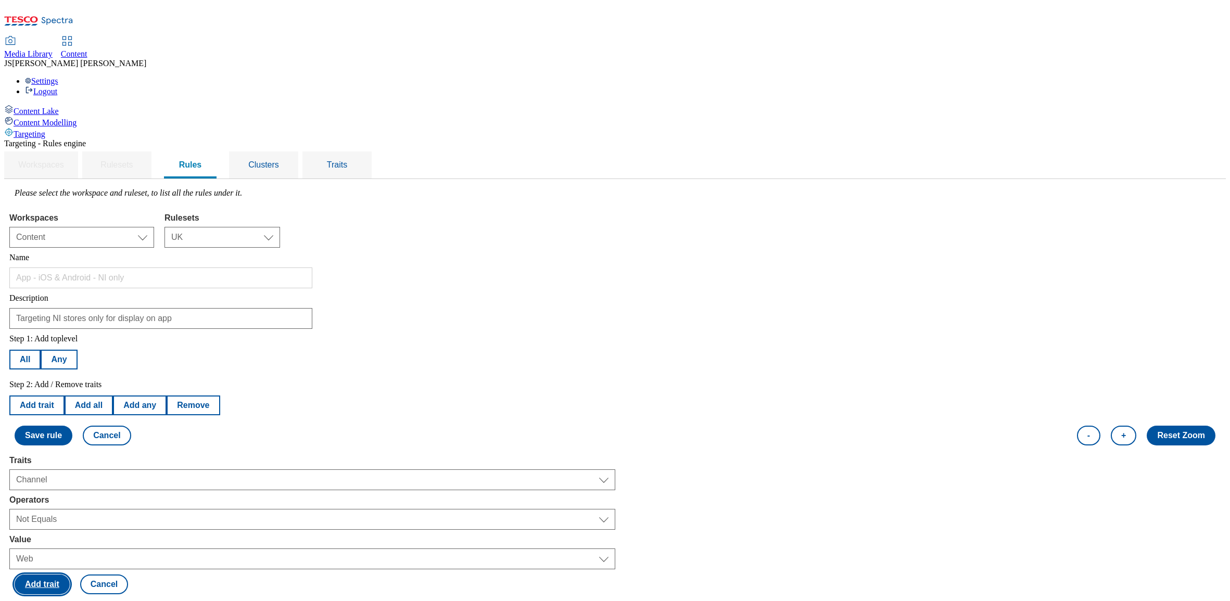
click at [70, 575] on button "Add trait" at bounding box center [42, 585] width 55 height 20
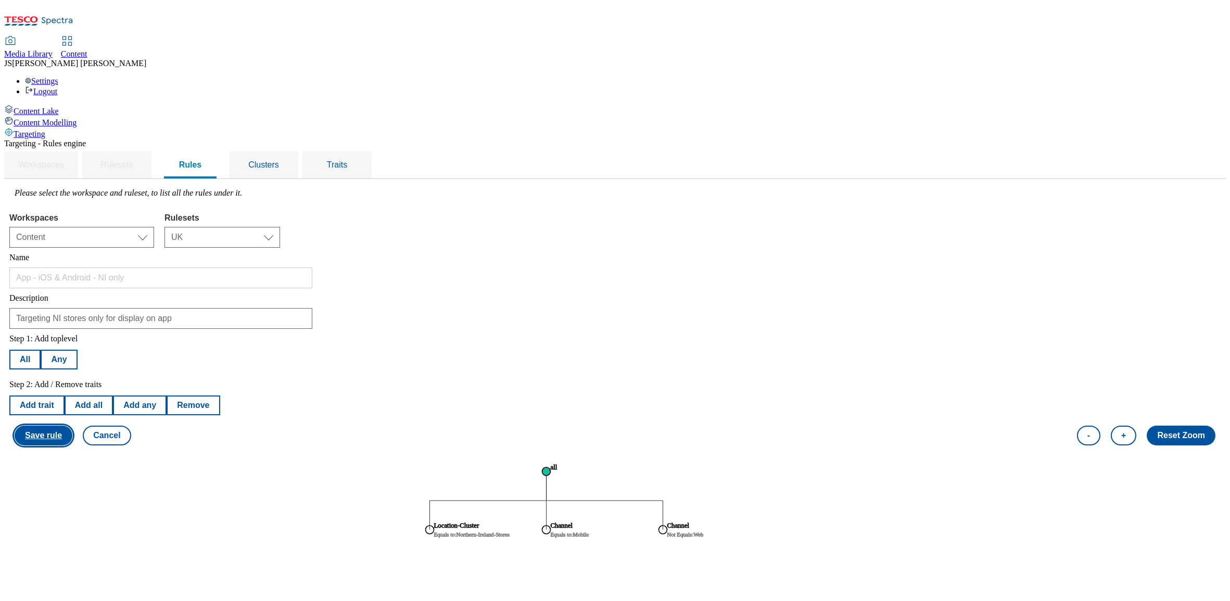
click at [72, 426] on button "Save rule" at bounding box center [44, 436] width 58 height 20
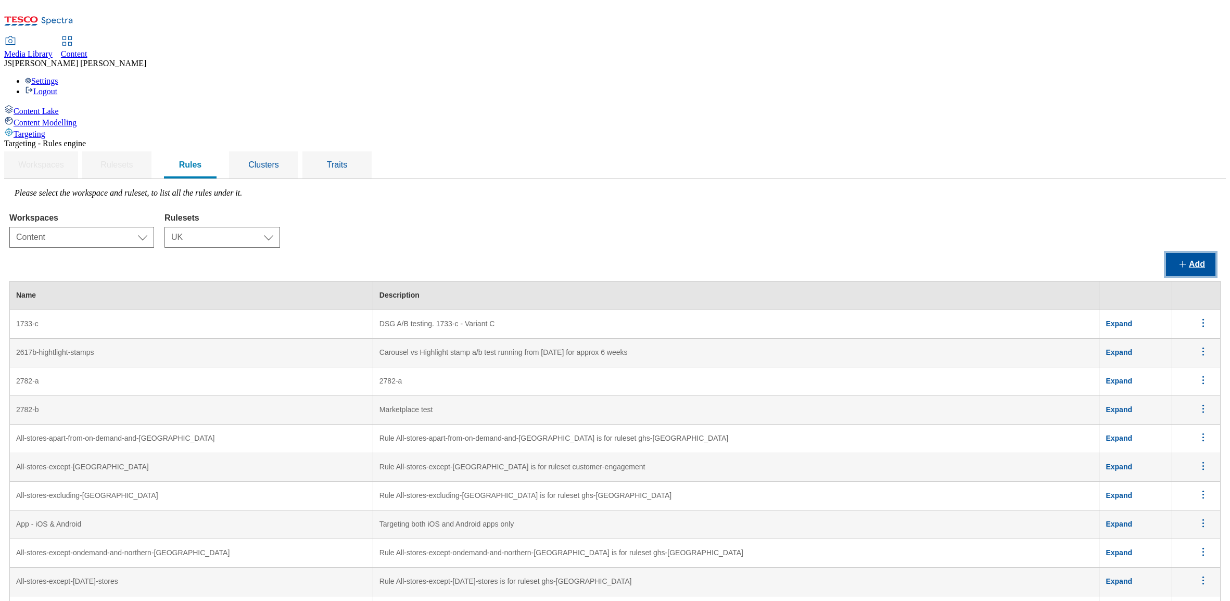
click at [1182, 253] on button "Add" at bounding box center [1190, 264] width 49 height 23
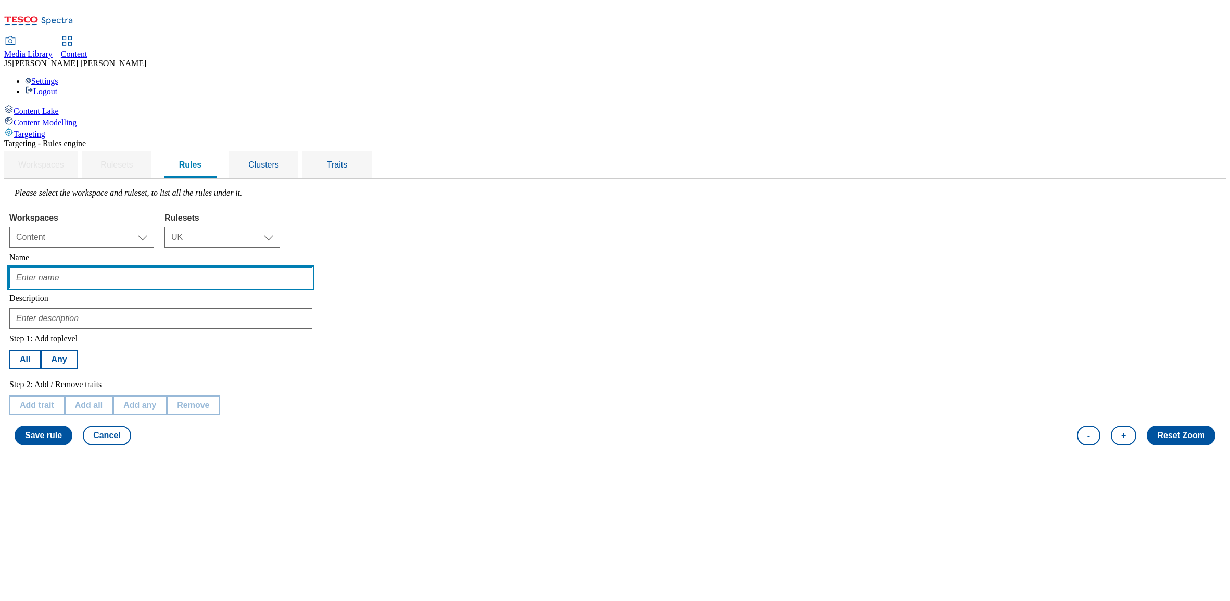
click at [206, 268] on input "text" at bounding box center [160, 278] width 303 height 21
drag, startPoint x: 232, startPoint y: 200, endPoint x: 268, endPoint y: 203, distance: 36.0
click at [268, 268] on input "App - iOS & Android - NI only" at bounding box center [160, 278] width 303 height 21
type input "App - iOS & Android - Excl. NI"
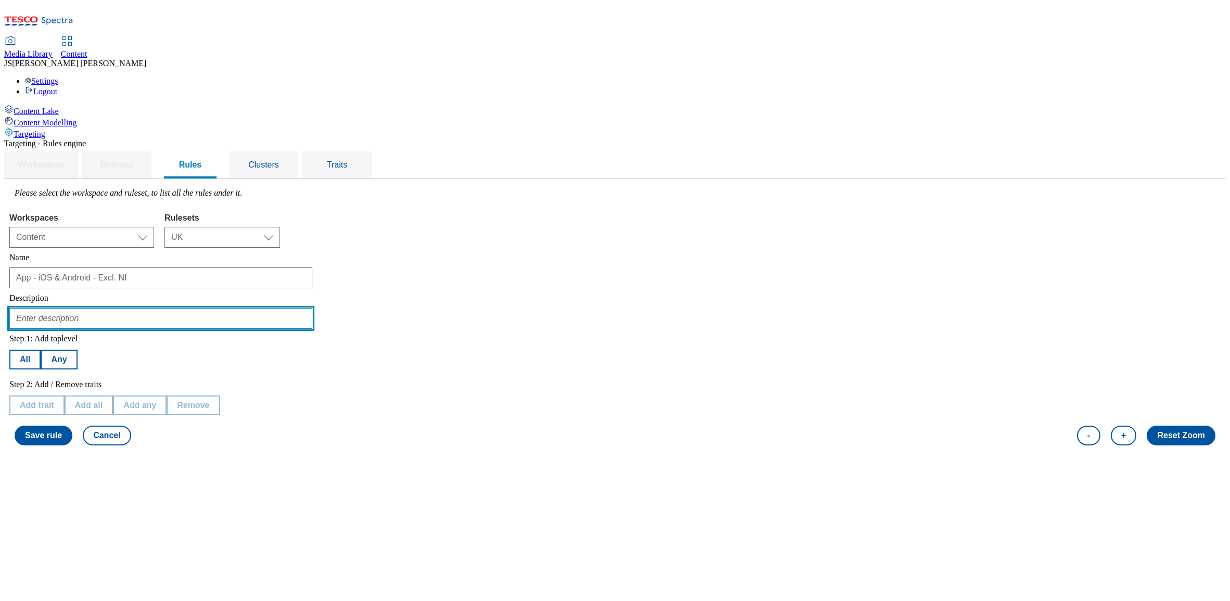
click at [222, 308] on input "text" at bounding box center [160, 318] width 303 height 21
paste input "Targeting NI stores only for display on app"
drag, startPoint x: 184, startPoint y: 242, endPoint x: 118, endPoint y: 242, distance: 66.1
click at [118, 242] on div "Targeting - Rules engine Workspaces Rulesets Rules Clusters Traits Please selec…" at bounding box center [615, 295] width 1222 height 312
type input "Excluding NI stores only for display on app"
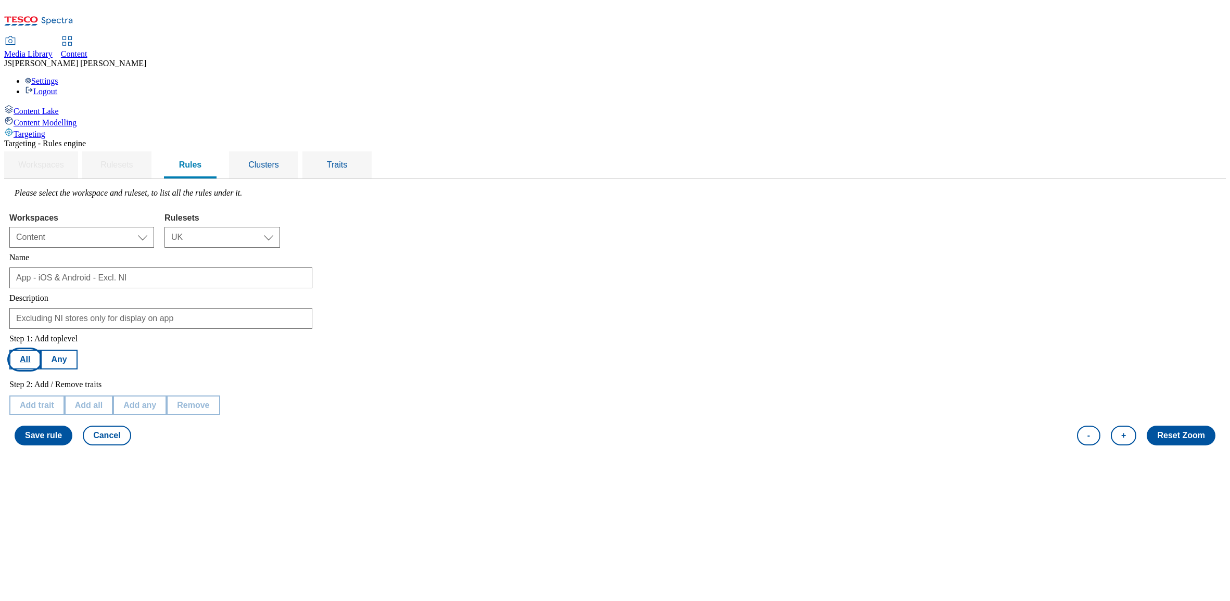
click at [41, 350] on button "All" at bounding box center [24, 360] width 31 height 20
drag, startPoint x: 166, startPoint y: 327, endPoint x: 174, endPoint y: 335, distance: 11.8
click at [65, 396] on button "Add trait" at bounding box center [36, 406] width 55 height 20
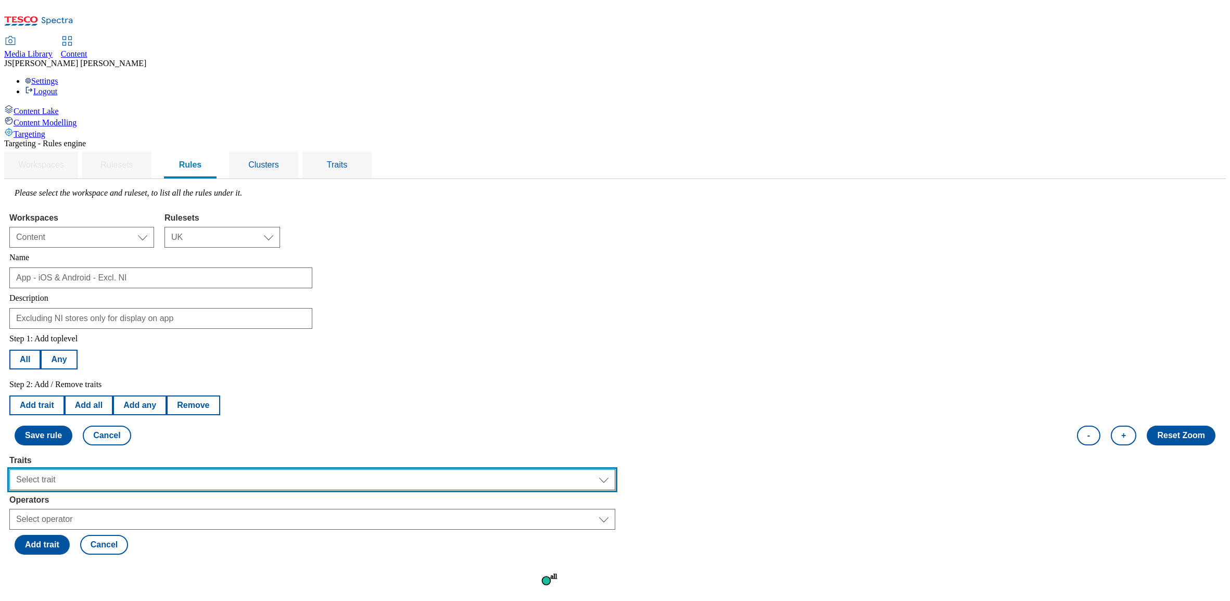
click at [185, 470] on select "Select trait Languages Segments Operating System Content Type Variant ID Store-…" at bounding box center [312, 480] width 606 height 21
select select "locationCluster"
click at [141, 470] on select "Select trait Languages Segments Operating System Content Type Variant ID Store-…" at bounding box center [312, 480] width 606 height 21
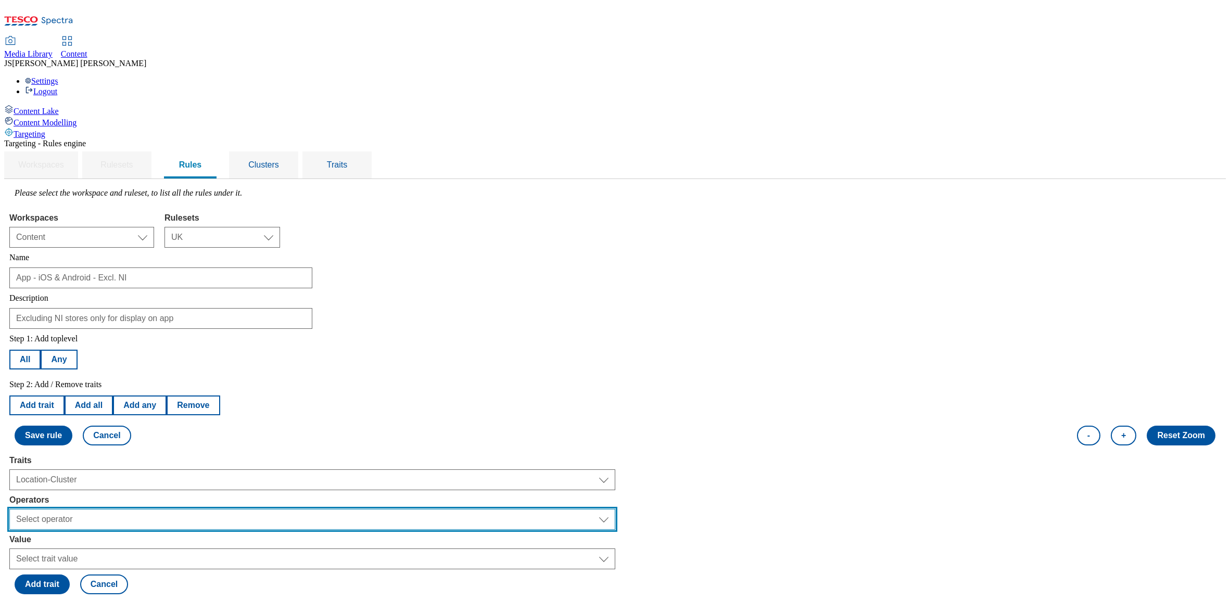
click at [175, 509] on select "Select operator Equals to Not Contains Not Equals Contains" at bounding box center [312, 519] width 606 height 21
click at [141, 509] on select "Select operator Equals to Not Contains Not Equals Contains" at bounding box center [312, 519] width 606 height 21
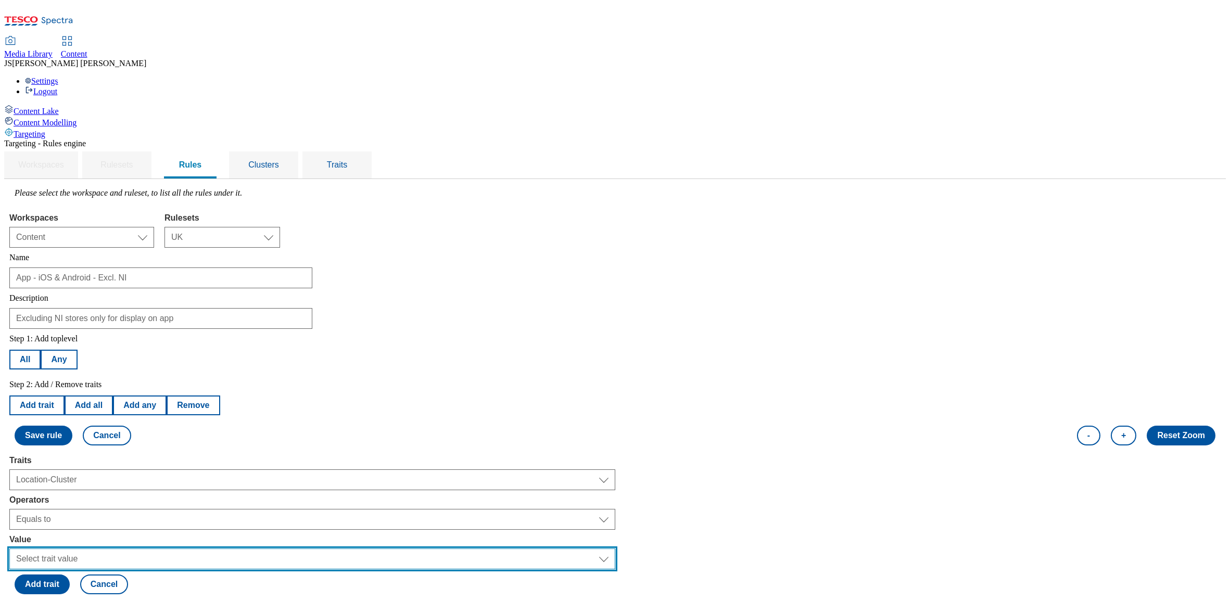
click at [174, 549] on select "Select trait value" at bounding box center [312, 559] width 606 height 21
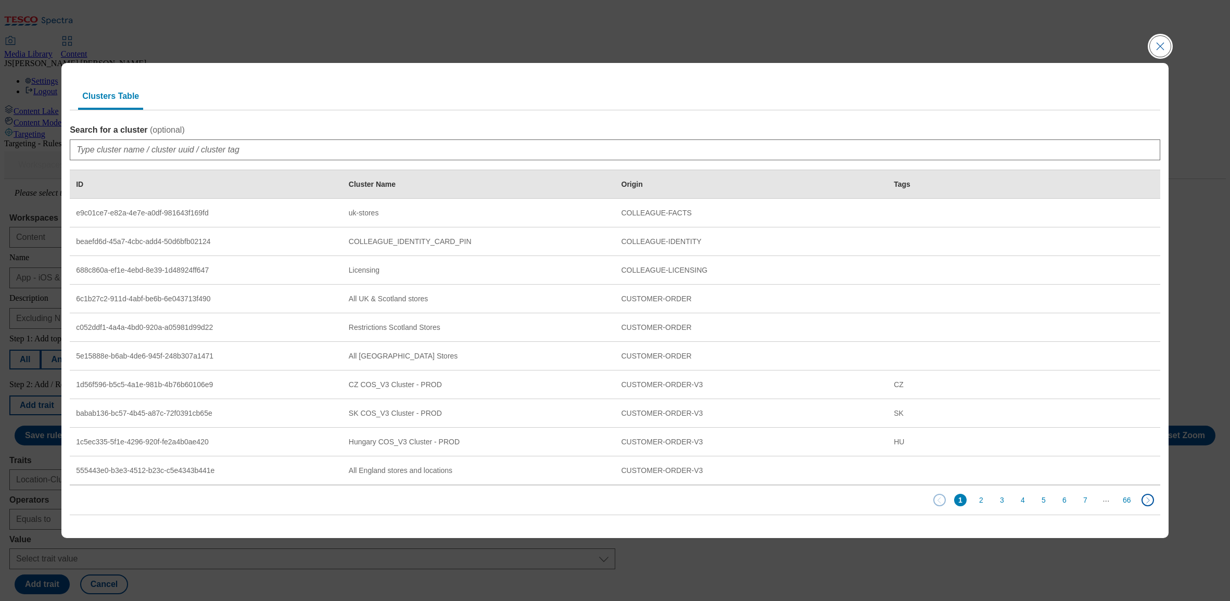
drag, startPoint x: 1158, startPoint y: 44, endPoint x: 1153, endPoint y: 48, distance: 6.3
click at [1158, 44] on button "Close Modal" at bounding box center [1160, 46] width 21 height 21
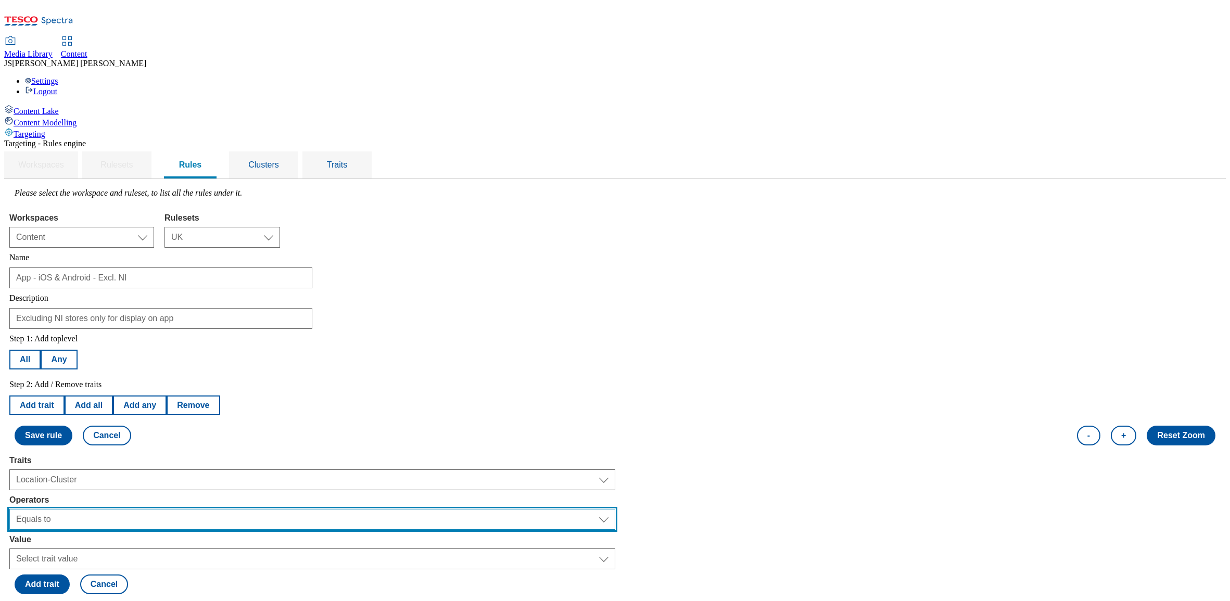
click at [198, 509] on select "Select operator Equals to Not Contains Not Equals Contains" at bounding box center [312, 519] width 606 height 21
select select "notequals"
click at [141, 509] on select "Select operator Equals to Not Contains Not Equals Contains" at bounding box center [312, 519] width 606 height 21
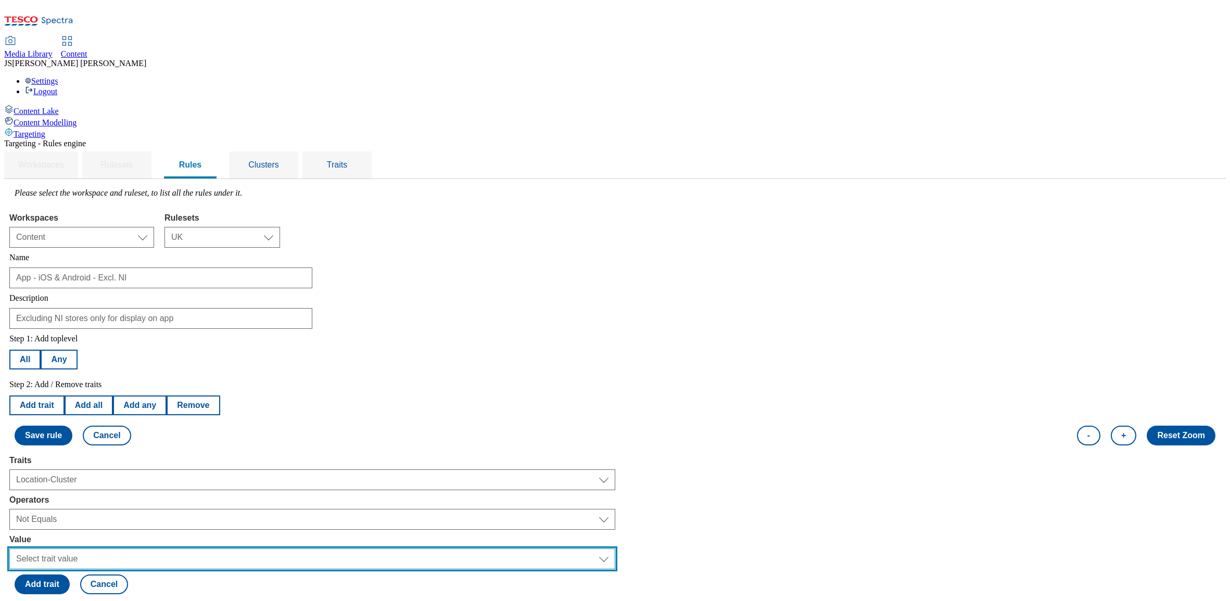
click at [188, 549] on select "Select trait value" at bounding box center [312, 559] width 606 height 21
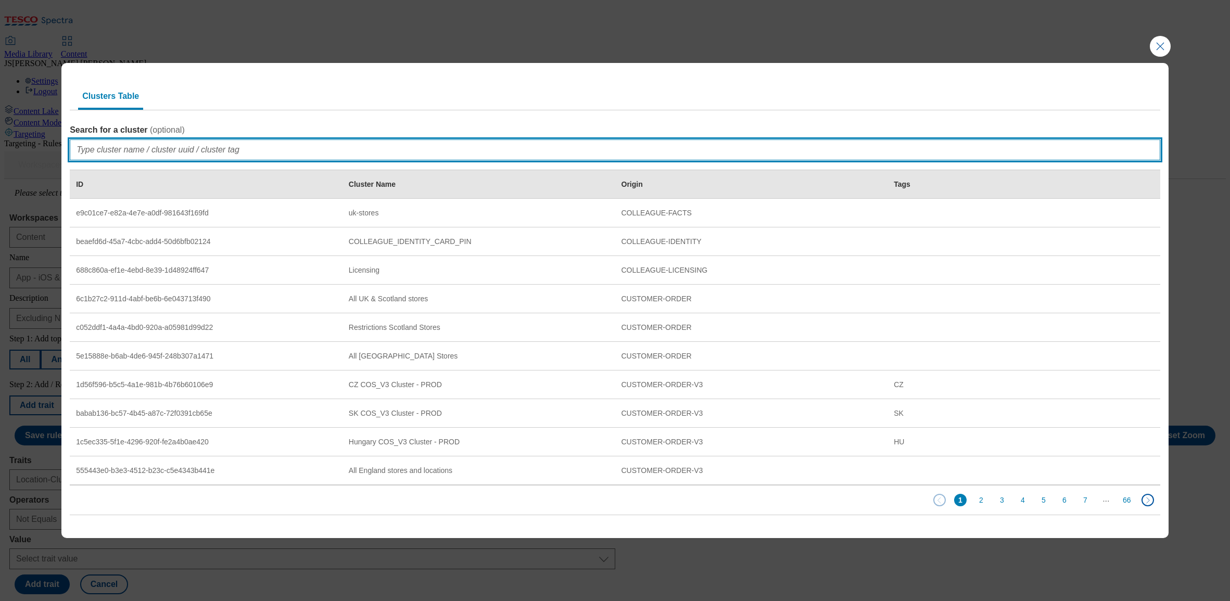
click at [111, 147] on input "Search for a cluster ( optional )" at bounding box center [615, 150] width 1091 height 21
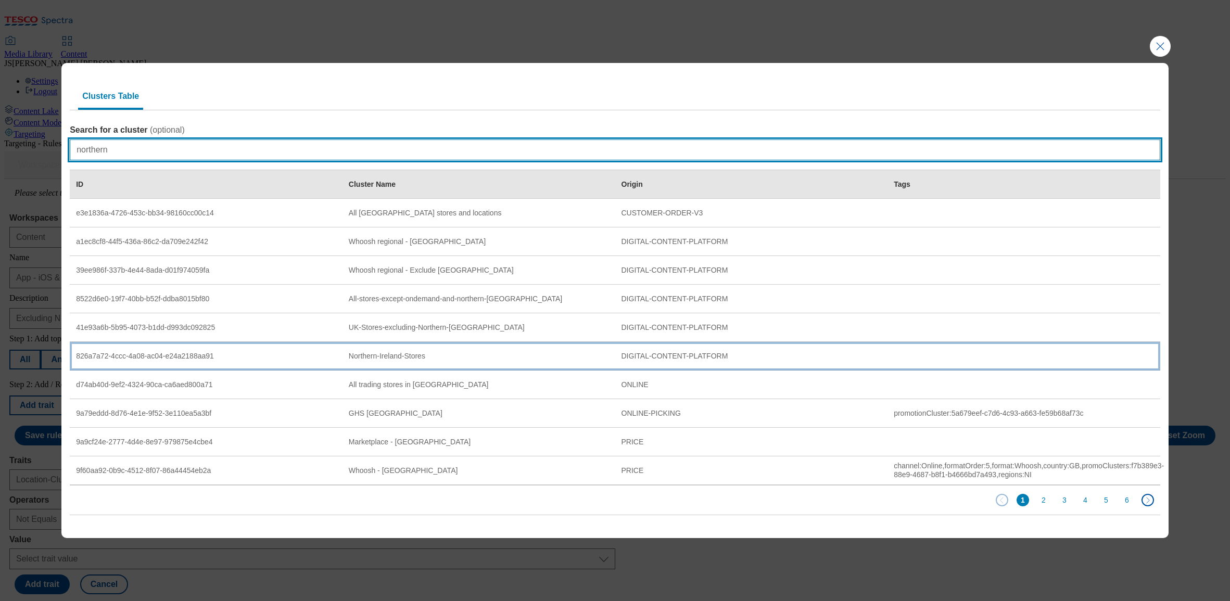
type input "northern"
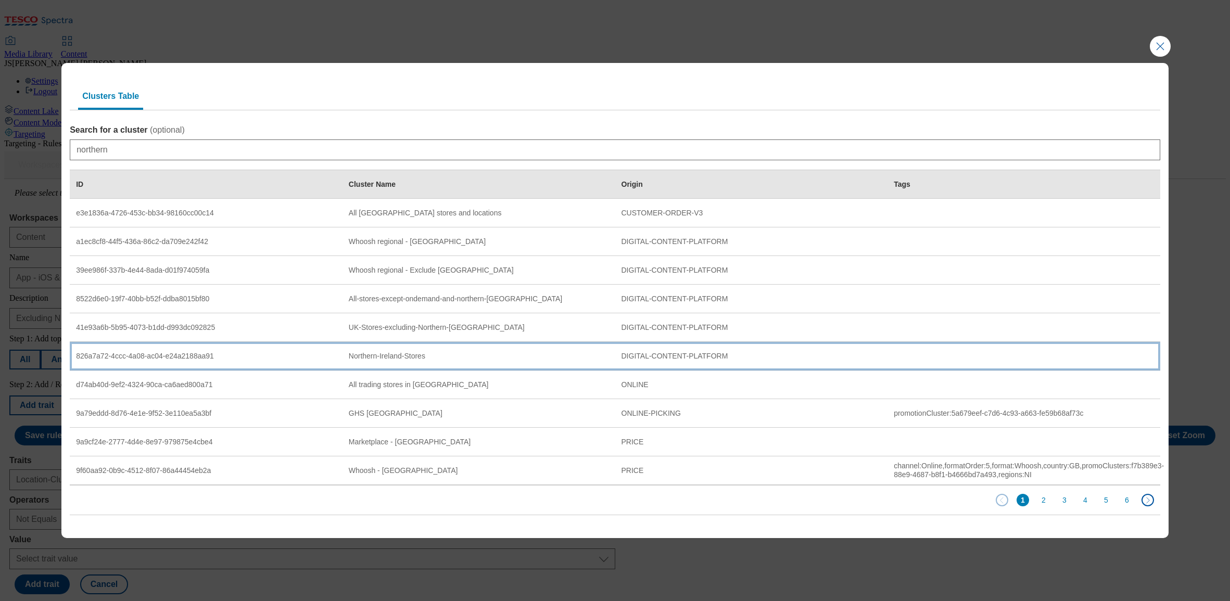
click at [420, 356] on div "Northern-Ireland-Stores" at bounding box center [479, 356] width 260 height 9
select select "826a7a72-4ccc-4a08-ac04-e24a2188aa91"
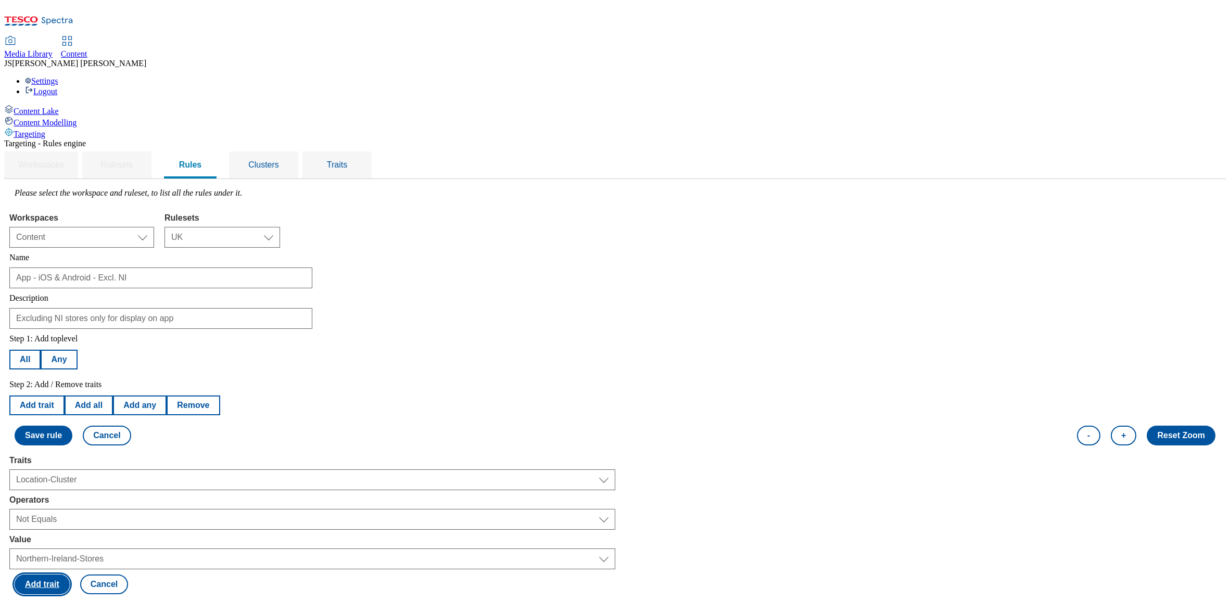
click at [70, 575] on button "Add trait" at bounding box center [42, 585] width 55 height 20
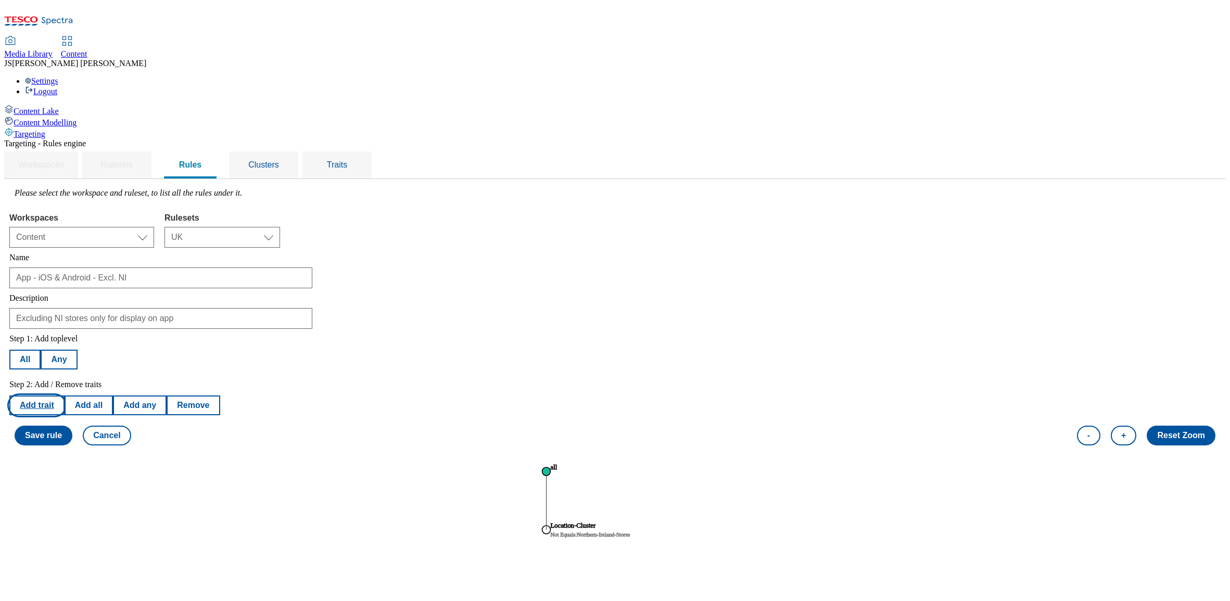
click at [65, 396] on button "Add trait" at bounding box center [36, 406] width 55 height 20
select select "locationCluster"
select select "notequals"
select select "826a7a72-4ccc-4a08-ac04-e24a2188aa91"
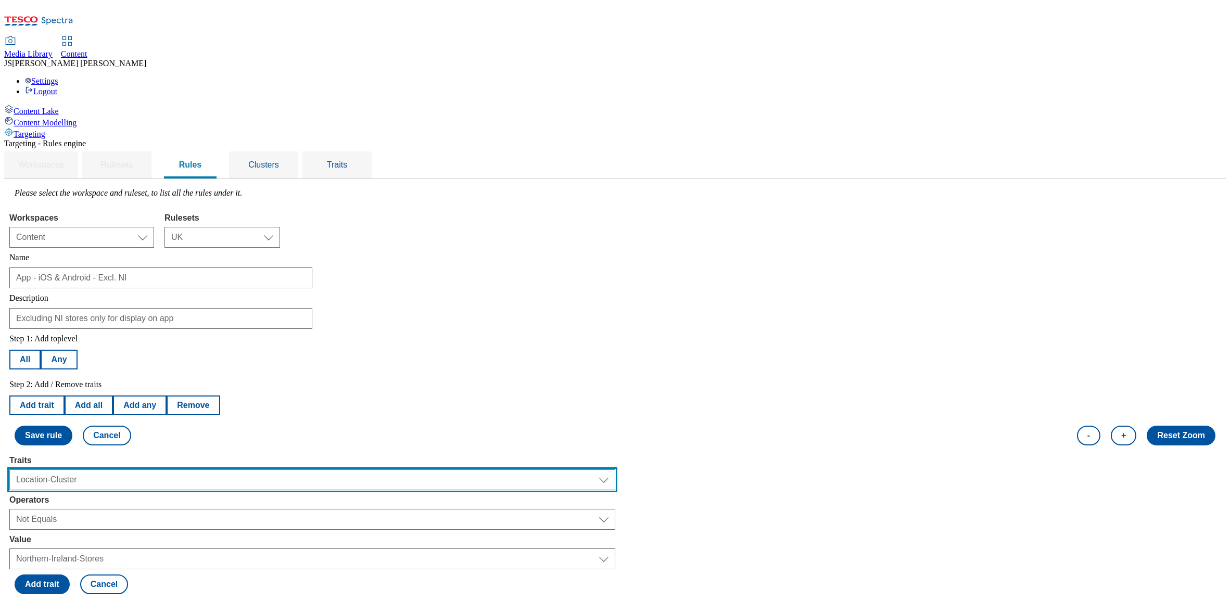
click at [176, 470] on select "Select trait Languages Segments Operating System Content Type Variant ID Store-…" at bounding box center [312, 480] width 606 height 21
select select "channel"
click at [141, 470] on select "Select trait Languages Segments Operating System Content Type Variant ID Store-…" at bounding box center [312, 480] width 606 height 21
select select
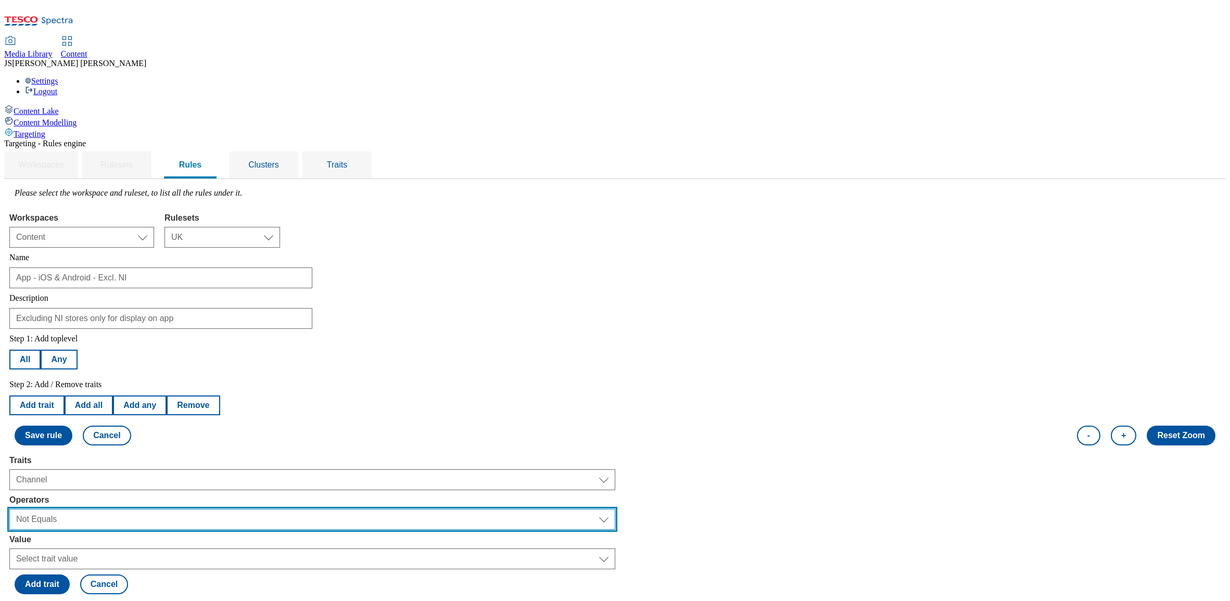
click at [174, 509] on select "Select operator Equals to Not Contains Not Equals Contains" at bounding box center [312, 519] width 606 height 21
select select "equals"
click at [141, 509] on select "Select operator Equals to Not Contains Not Equals Contains" at bounding box center [312, 519] width 606 height 21
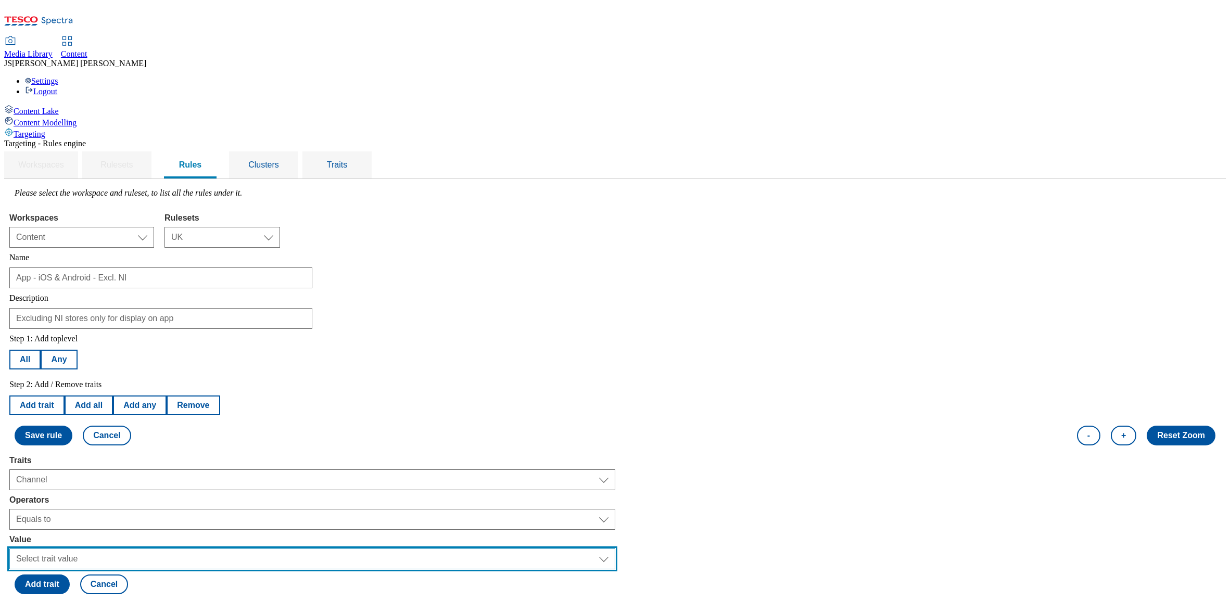
click at [189, 549] on select "Select trait value Web Mobile Tills" at bounding box center [312, 559] width 606 height 21
select select "mobile"
click at [141, 549] on select "Select trait value Web Mobile Tills" at bounding box center [312, 559] width 606 height 21
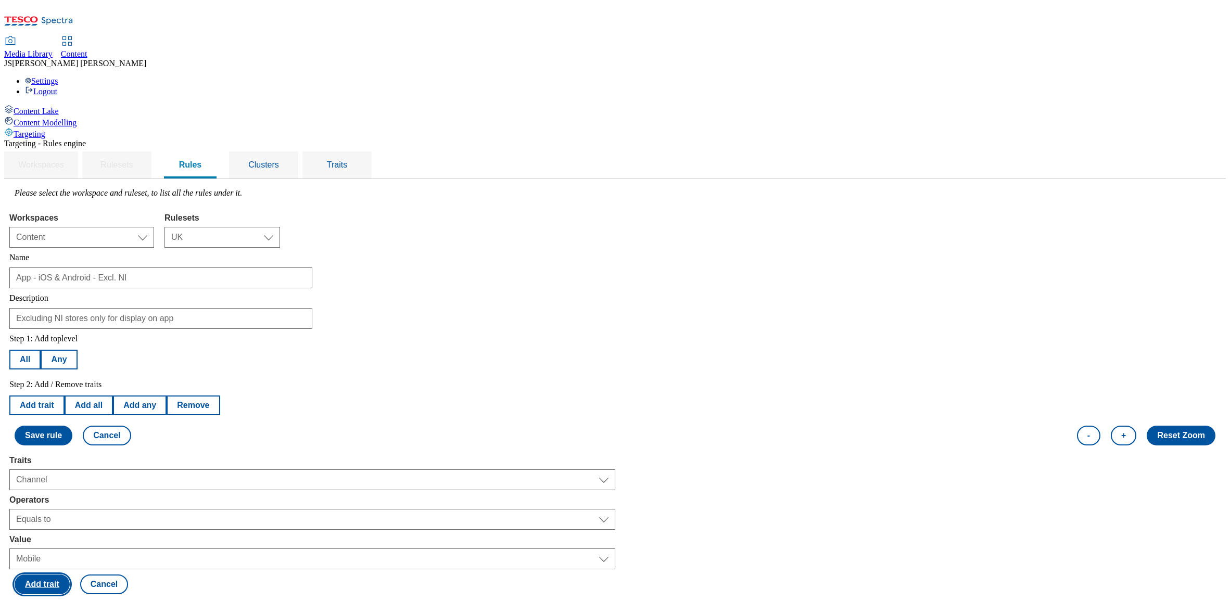
click at [70, 575] on button "Add trait" at bounding box center [42, 585] width 55 height 20
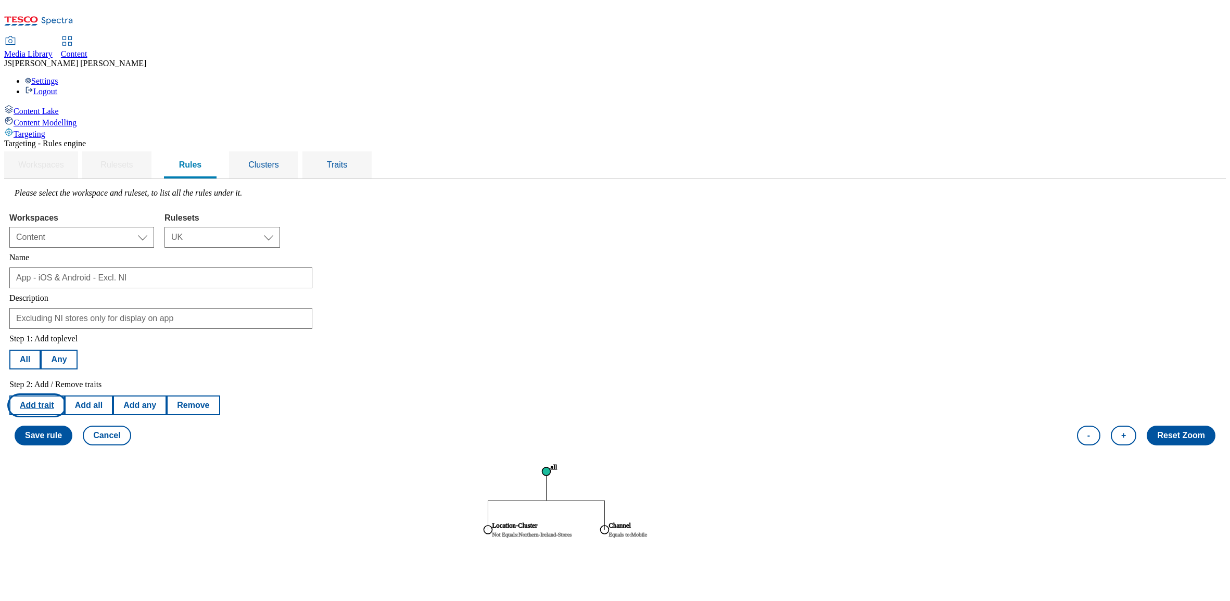
click at [65, 396] on button "Add trait" at bounding box center [36, 406] width 55 height 20
select select "channel"
select select "equals"
select select "mobile"
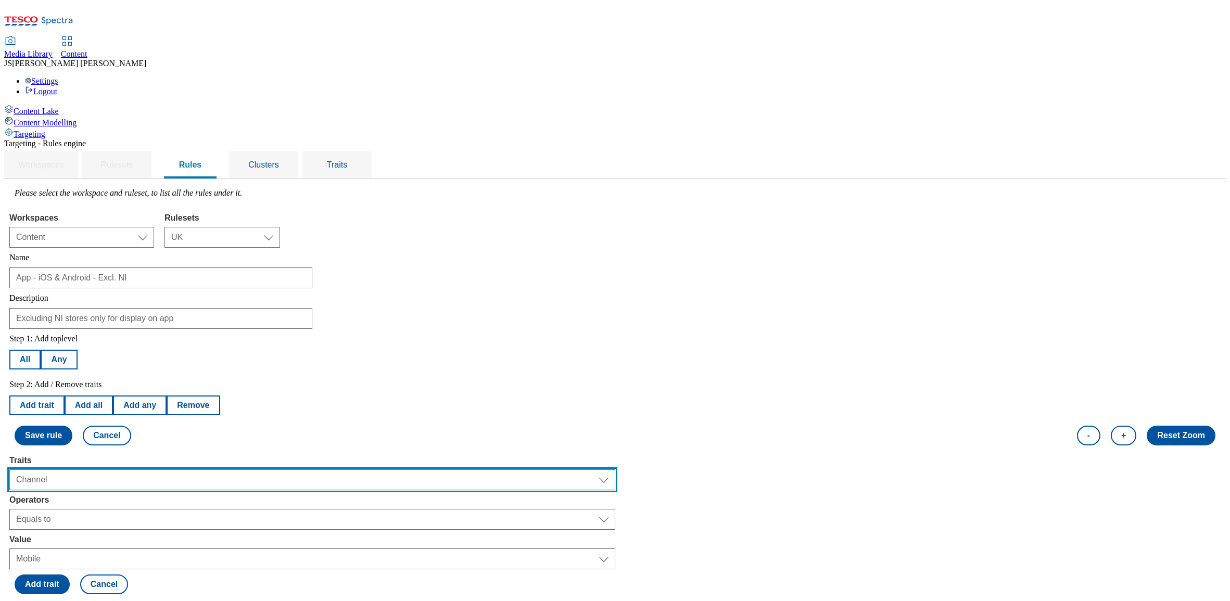
click at [179, 470] on select "Select trait Languages Segments Operating System Content Type Variant ID Store-…" at bounding box center [312, 480] width 606 height 21
click at [141, 470] on select "Select trait Languages Segments Operating System Content Type Variant ID Store-…" at bounding box center [312, 480] width 606 height 21
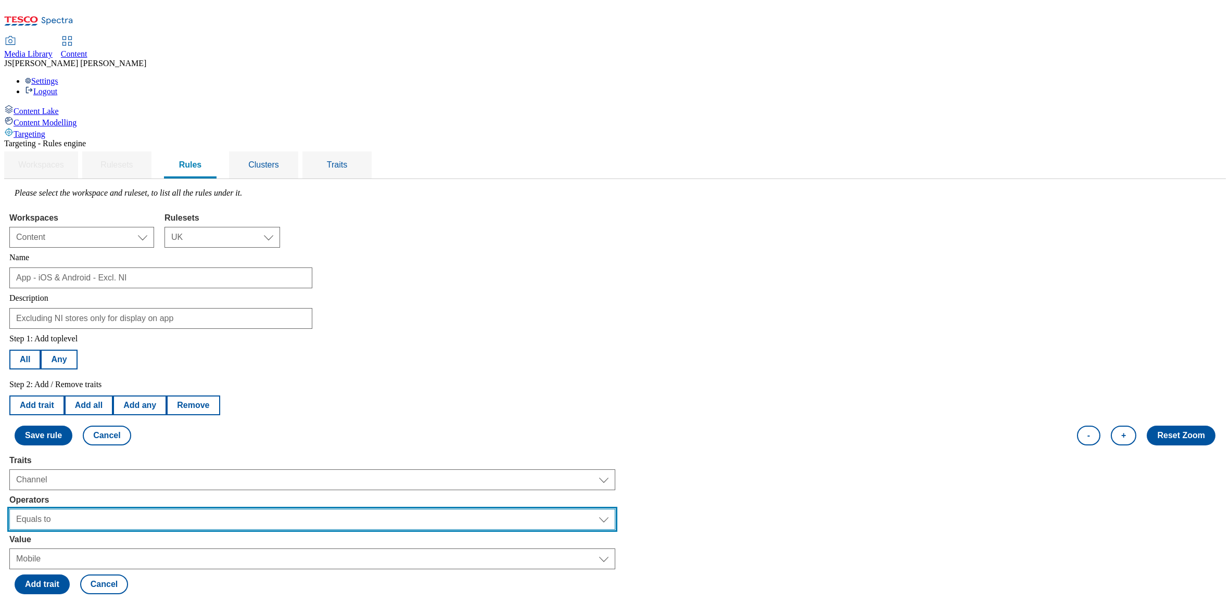
click at [171, 509] on select "Select operator Equals to Not Contains Not Equals Contains" at bounding box center [312, 519] width 606 height 21
select select "notequals"
click at [141, 509] on select "Select operator Equals to Not Contains Not Equals Contains" at bounding box center [312, 519] width 606 height 21
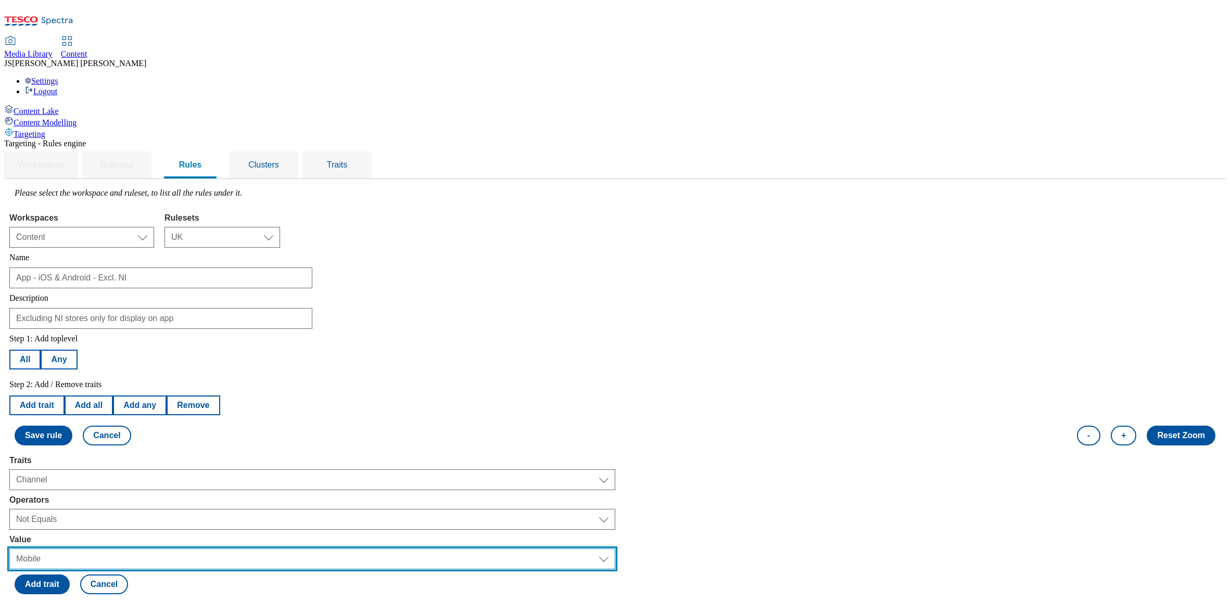
click at [175, 549] on select "Select trait value Web Mobile Tills" at bounding box center [312, 559] width 606 height 21
select select "web"
click at [141, 549] on select "Select trait value Web Mobile Tills" at bounding box center [312, 559] width 606 height 21
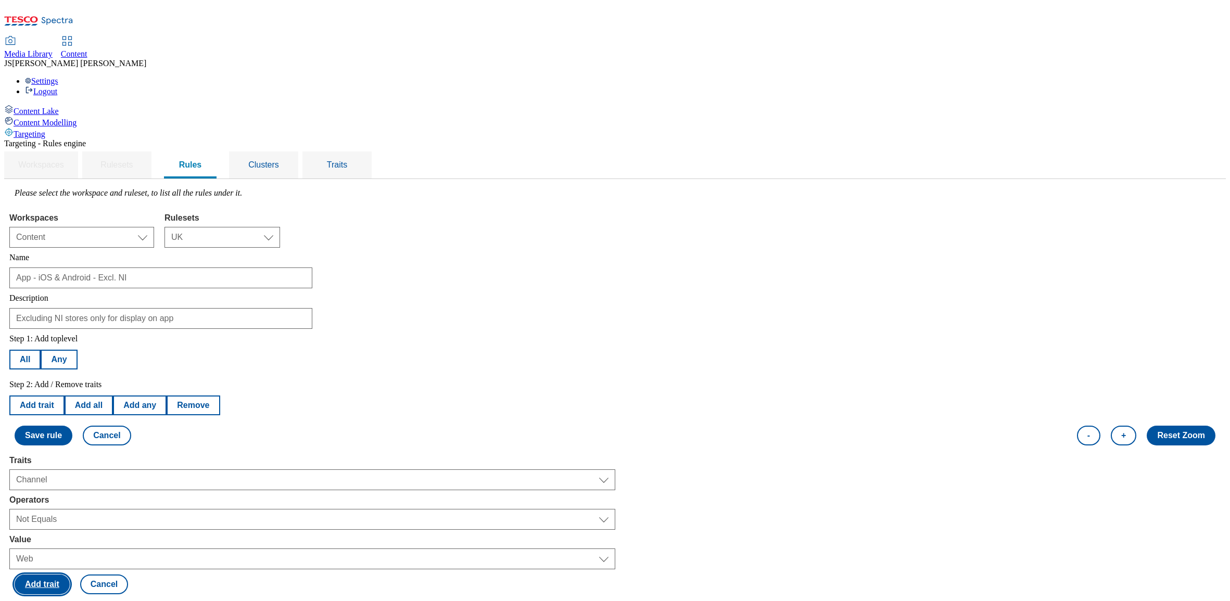
click at [70, 575] on button "Add trait" at bounding box center [42, 585] width 55 height 20
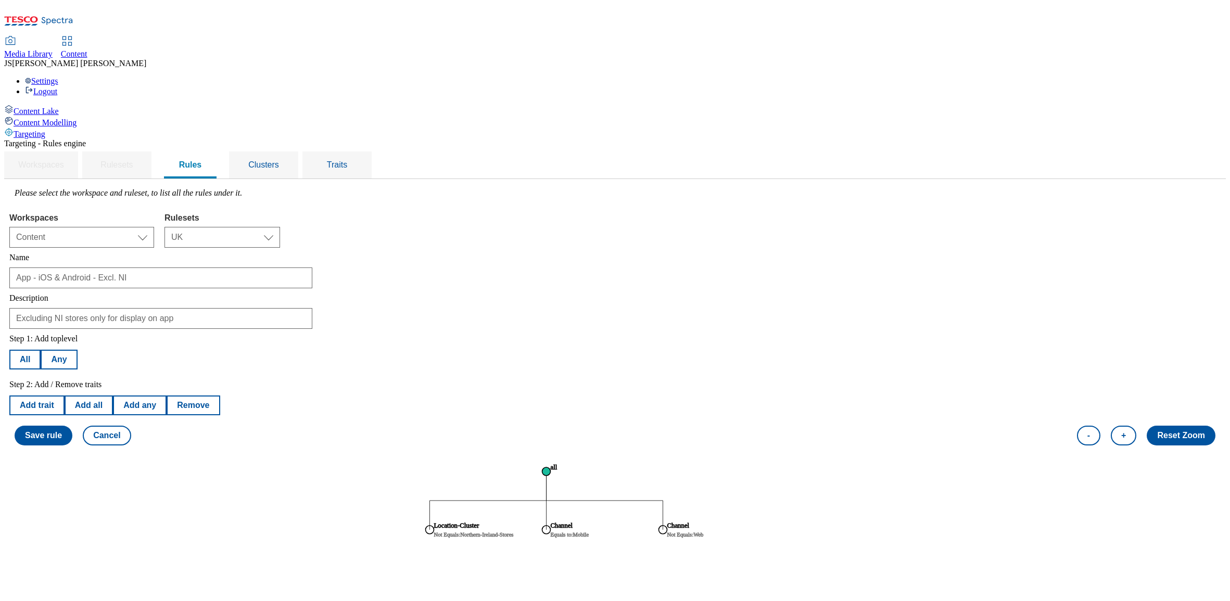
scroll to position [0, 0]
click at [72, 426] on button "Save rule" at bounding box center [44, 436] width 58 height 20
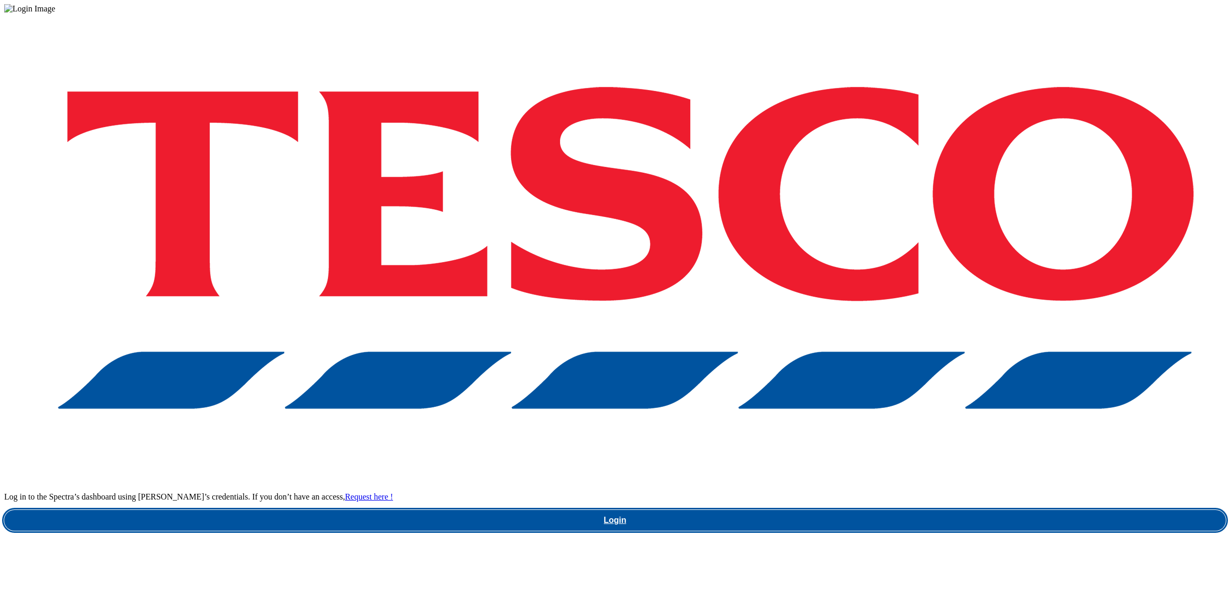
click at [874, 510] on link "Login" at bounding box center [615, 520] width 1222 height 21
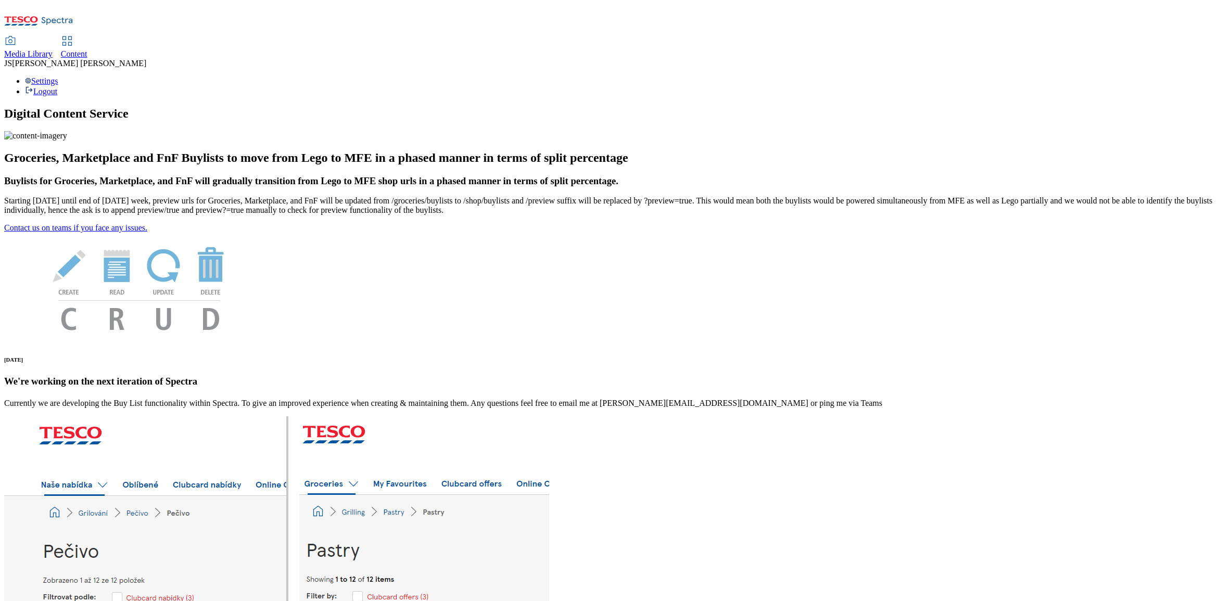
drag, startPoint x: 164, startPoint y: 19, endPoint x: 212, endPoint y: 20, distance: 47.9
click at [53, 49] on span "Media Library" at bounding box center [28, 53] width 48 height 9
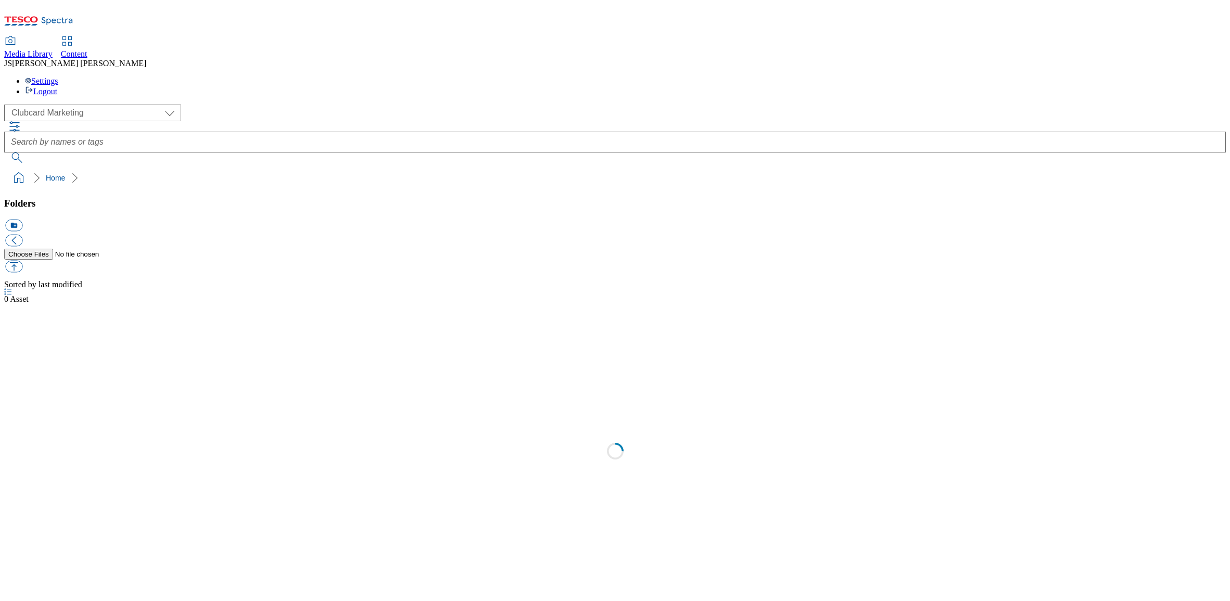
select select "flare-clubcard-mktg"
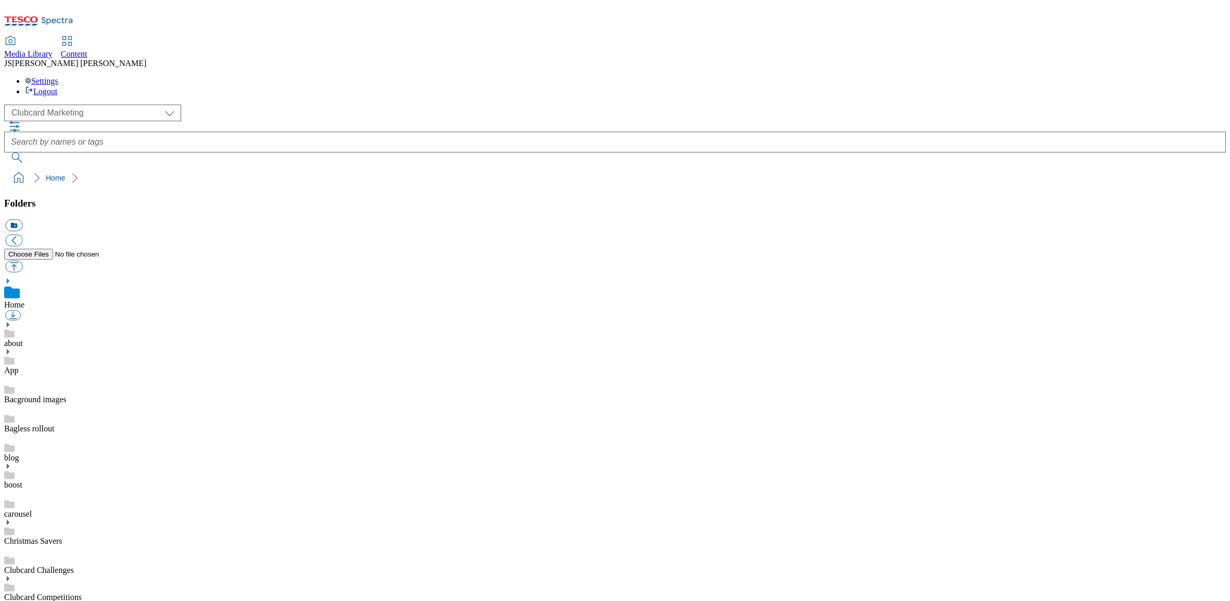
scroll to position [1, 0]
click at [73, 35] on icon at bounding box center [67, 41] width 12 height 12
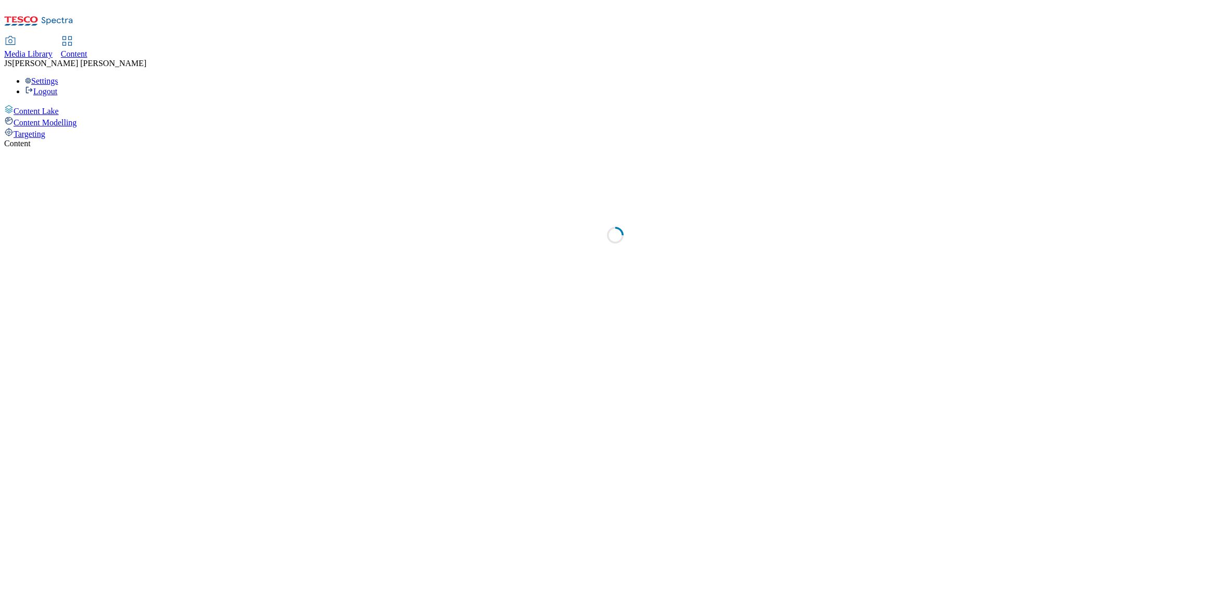
select select "phones-uk"
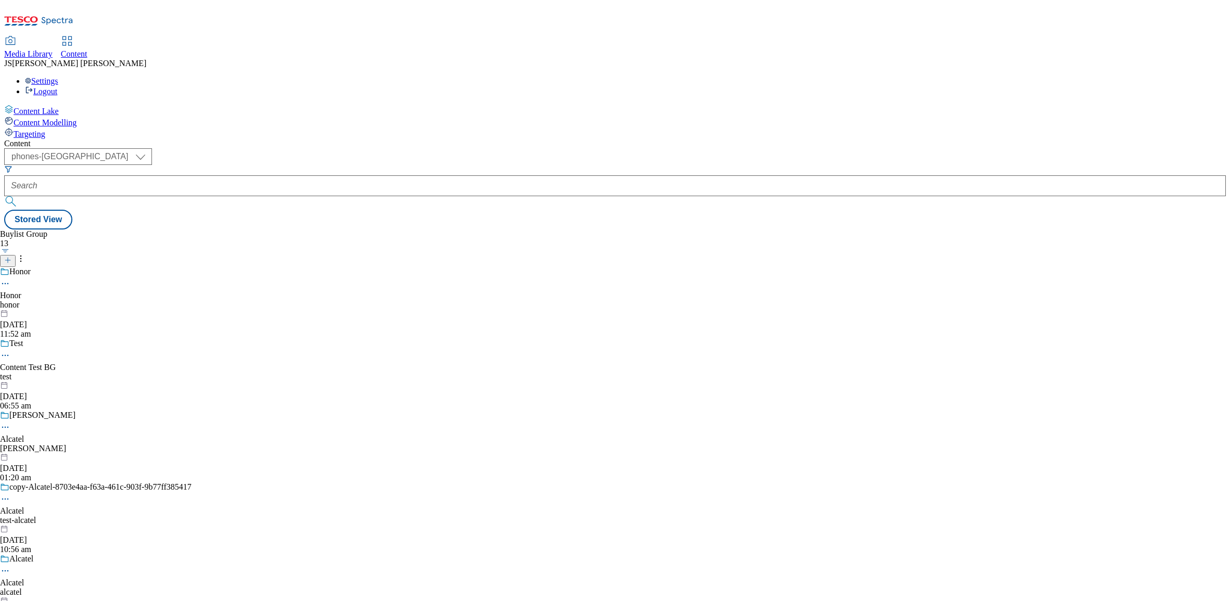
click at [45, 130] on span "Targeting" at bounding box center [30, 134] width 32 height 9
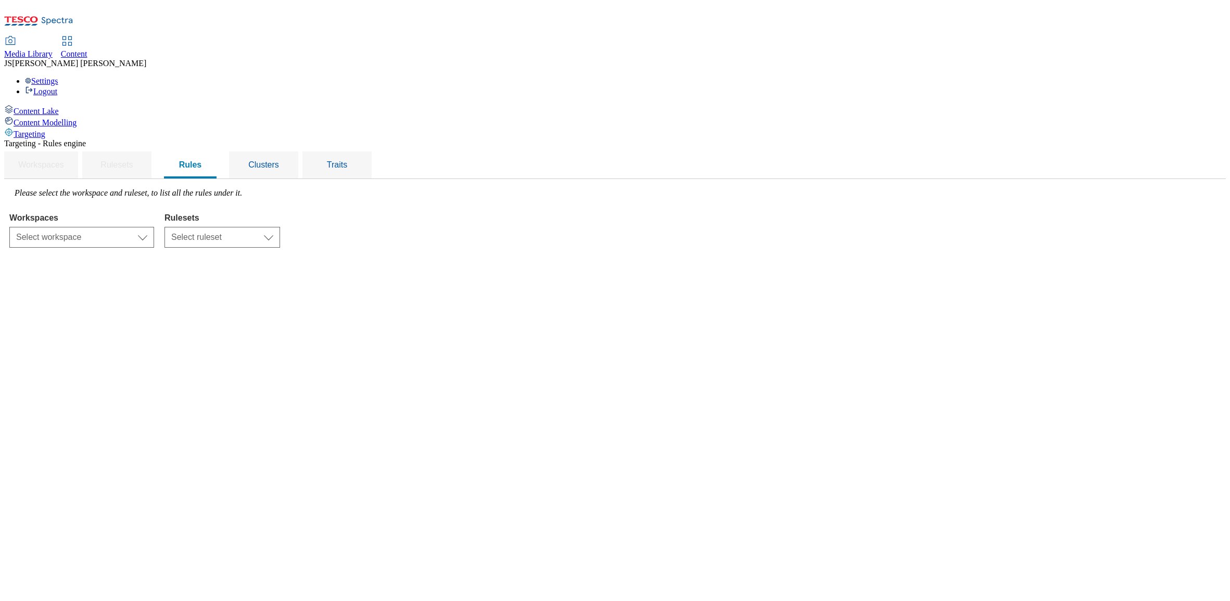
click at [298, 152] on li "Clusters" at bounding box center [263, 165] width 69 height 27
click at [279, 160] on span "Clusters" at bounding box center [263, 164] width 31 height 9
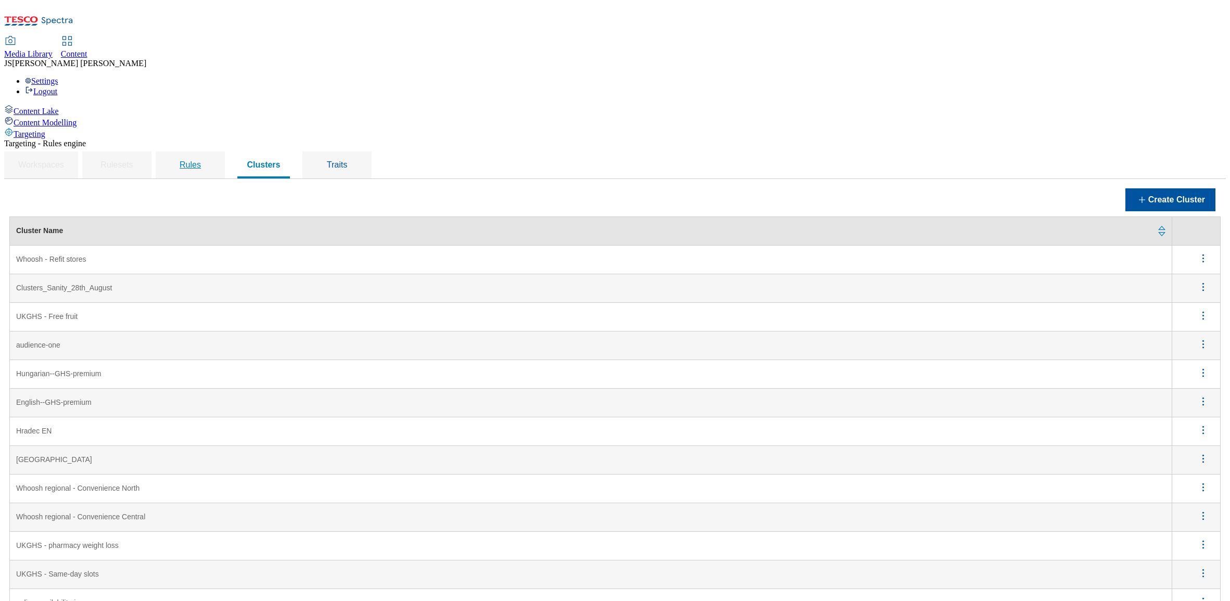
click at [201, 160] on span "Rules" at bounding box center [190, 164] width 21 height 9
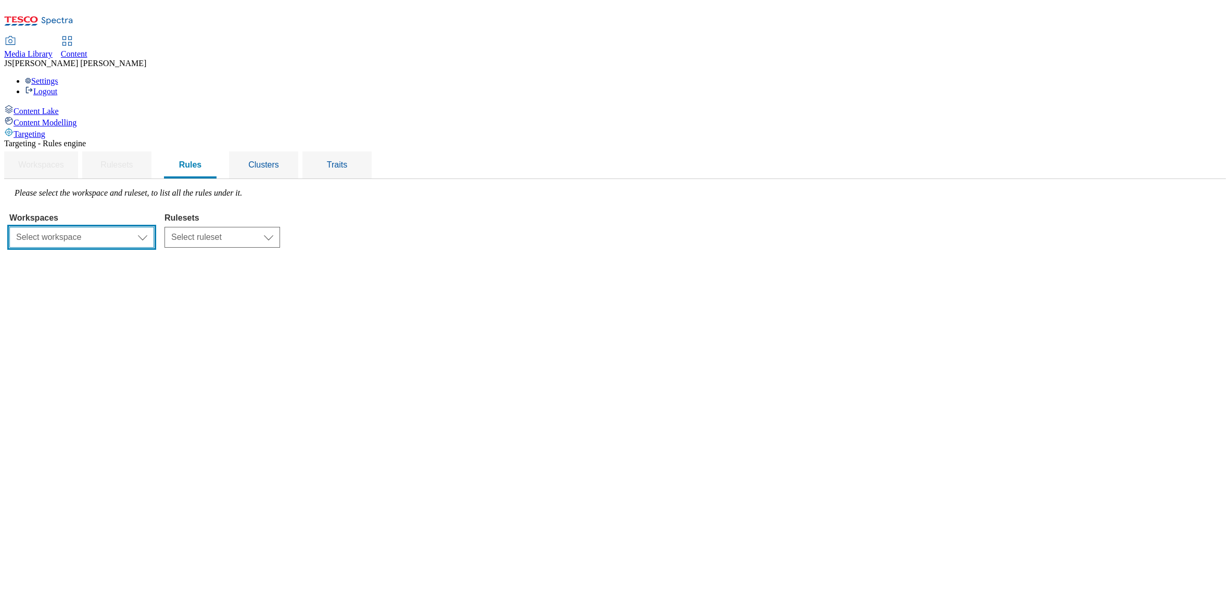
click at [154, 227] on select "Select workspace Content" at bounding box center [81, 237] width 145 height 21
select select "f510054f-adaa-4692-b570-80fa3897127a"
click at [280, 227] on select "Select ruleset CZ HU ROI SK UK" at bounding box center [223, 237] width 116 height 21
select select "7f9e739d-6abb-424f-b94f-4b375a3fe6e0"
click at [280, 227] on select "Select ruleset CZ HU ROI SK UK" at bounding box center [223, 237] width 116 height 21
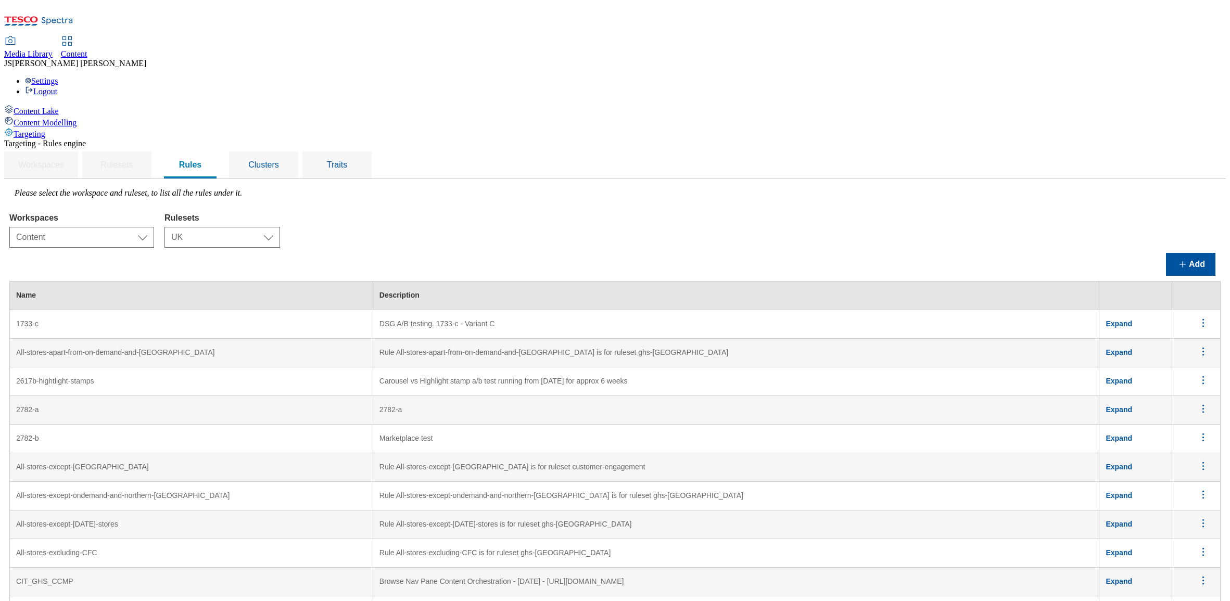
scroll to position [1876, 0]
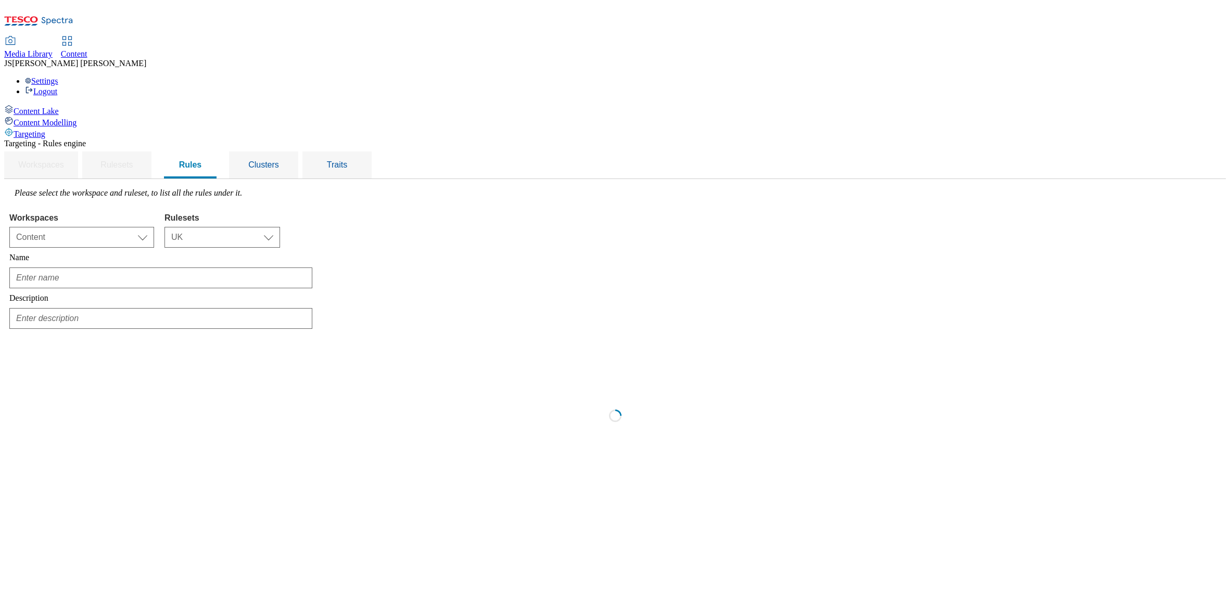
scroll to position [0, 0]
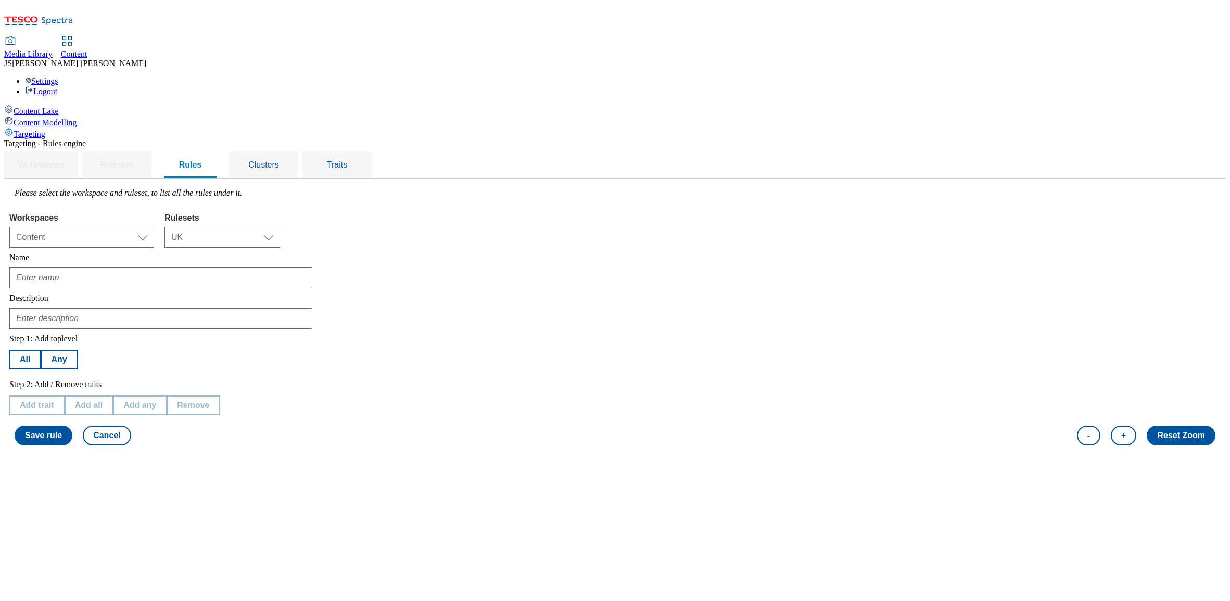
type input "Northern-Ireland-Stores"
type input "Rule Northern-Ireland-Stores is for ruleset ghs-[GEOGRAPHIC_DATA]"
click at [217, 152] on div "Rules" at bounding box center [190, 165] width 53 height 27
click at [649, 208] on div "Workspaces Select workspace Content Content Rulesets Select ruleset CZ HU ROI S…" at bounding box center [615, 228] width 1212 height 40
click at [217, 152] on div "Rules" at bounding box center [190, 165] width 53 height 27
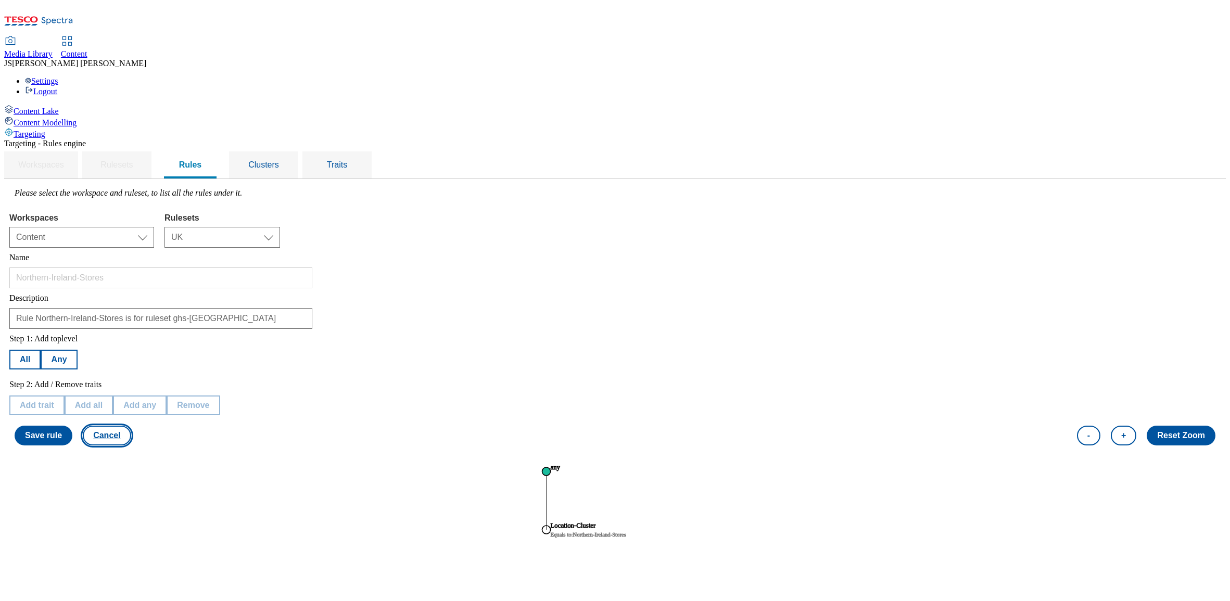
click at [131, 426] on button "Cancel" at bounding box center [107, 436] width 48 height 20
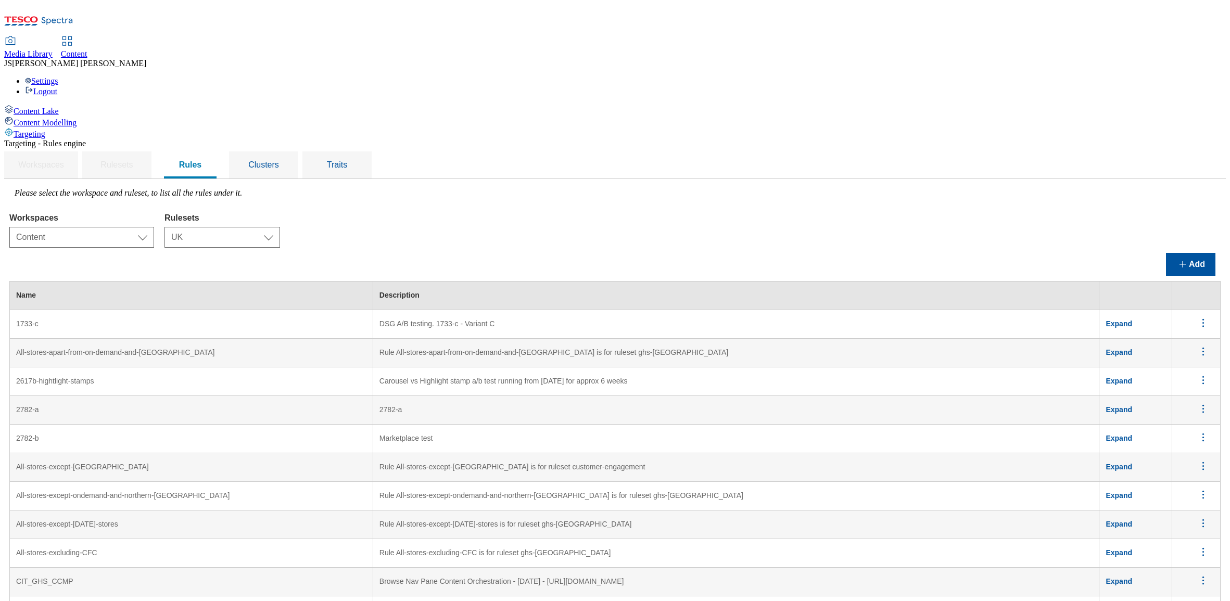
scroll to position [104, 0]
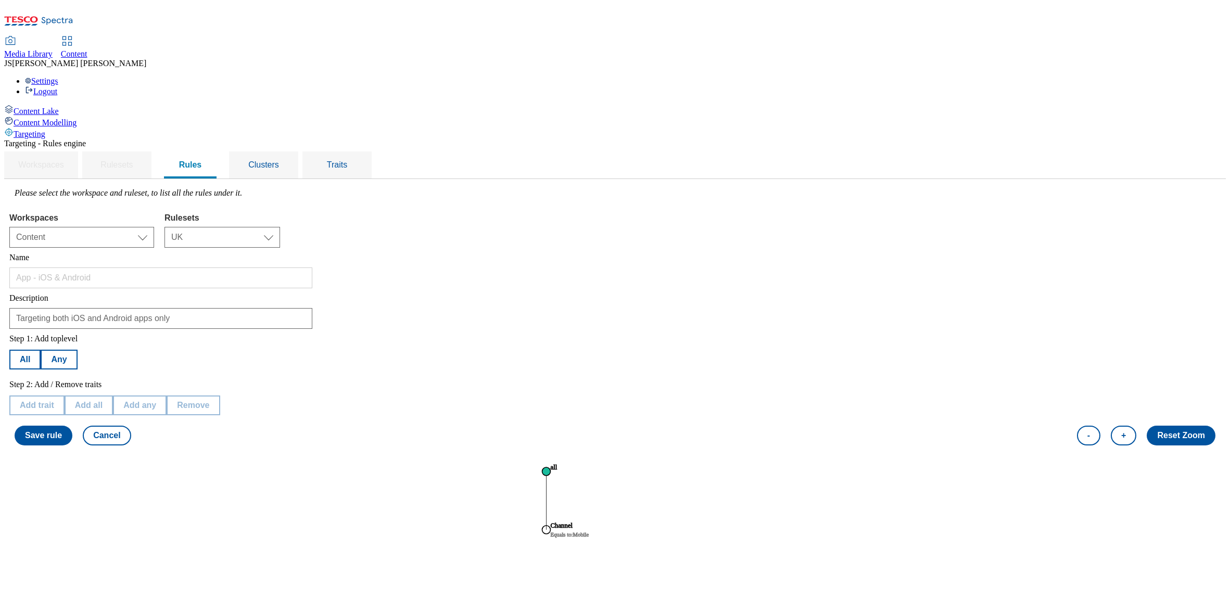
click at [551, 526] on circle at bounding box center [547, 530] width 8 height 8
click at [508, 329] on div "Step 1: Add toplevel All Any Step 2: Add / Remove traits Edit trait Add all Add…" at bounding box center [615, 390] width 1212 height 122
click at [202, 160] on span "Rules" at bounding box center [190, 164] width 23 height 9
click at [131, 426] on button "Cancel" at bounding box center [107, 436] width 48 height 20
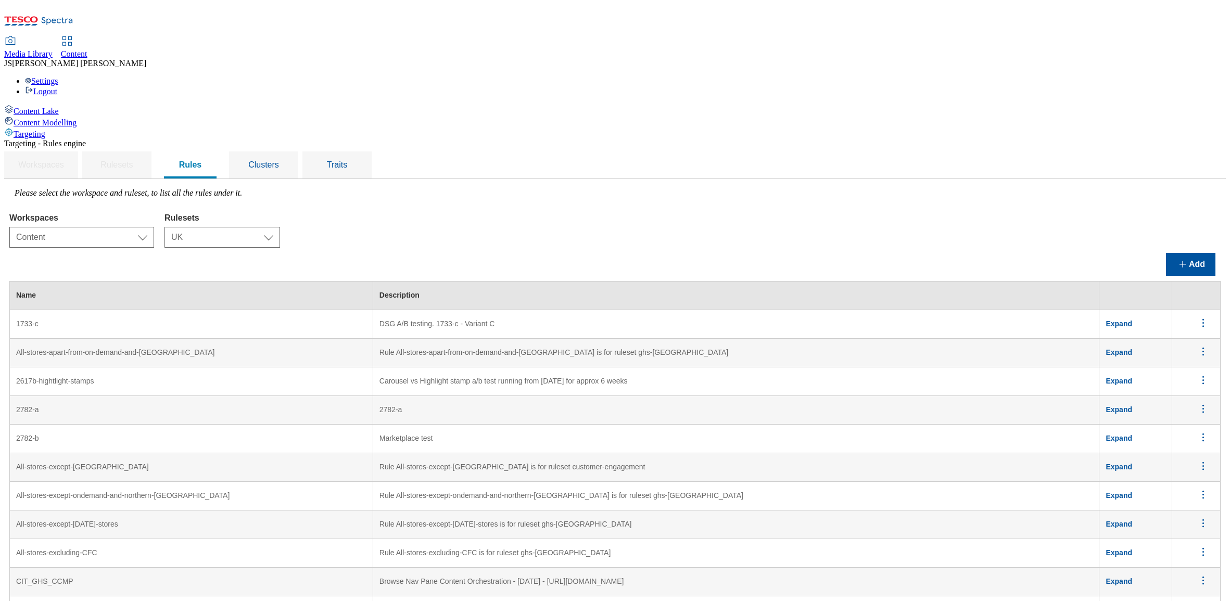
scroll to position [368, 0]
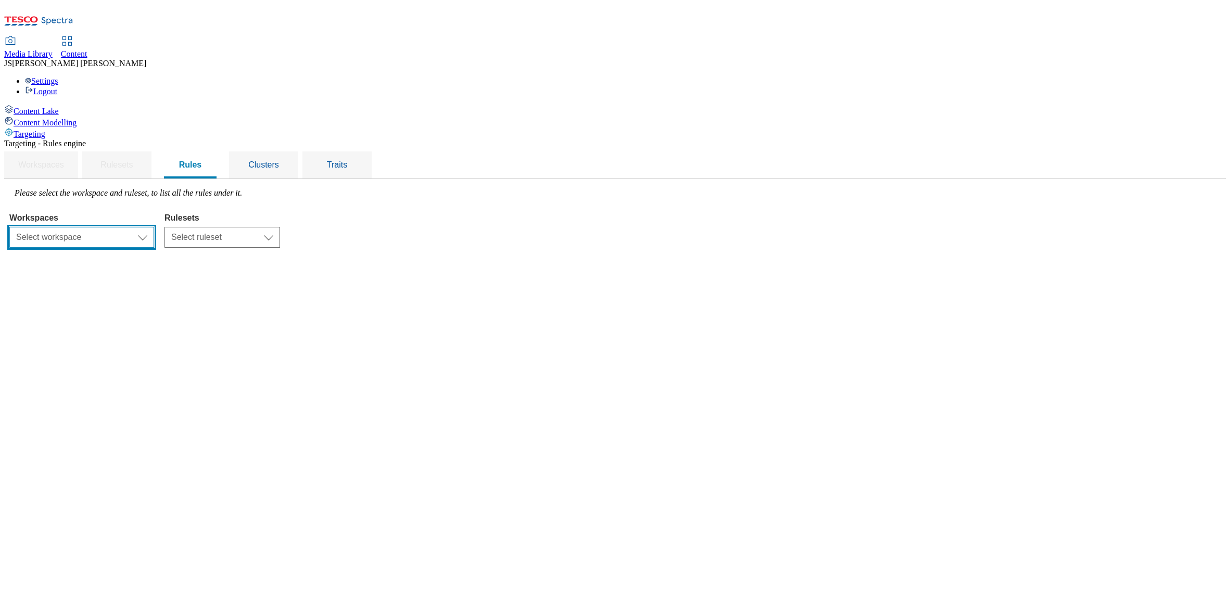
click at [154, 227] on select "Select workspace Content" at bounding box center [81, 237] width 145 height 21
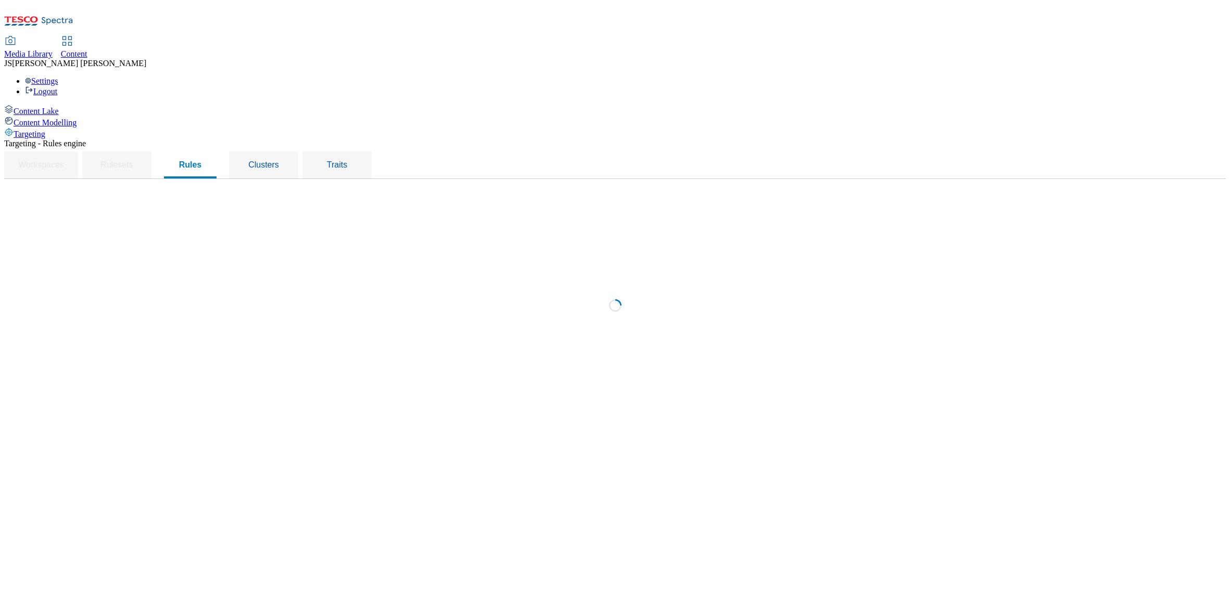
select select "f510054f-adaa-4692-b570-80fa3897127a"
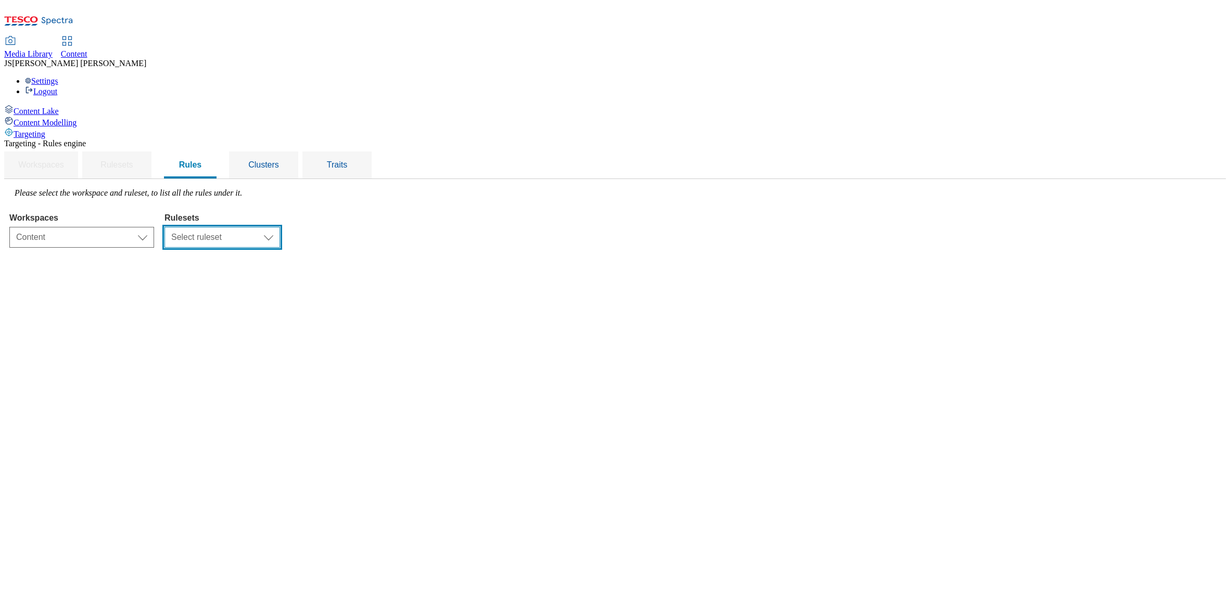
click at [280, 227] on select "Select ruleset CZ HU ROI SK UK" at bounding box center [223, 237] width 116 height 21
select select "7f9e739d-6abb-424f-b94f-4b375a3fe6e0"
click at [280, 227] on select "Select ruleset CZ HU ROI SK UK" at bounding box center [223, 237] width 116 height 21
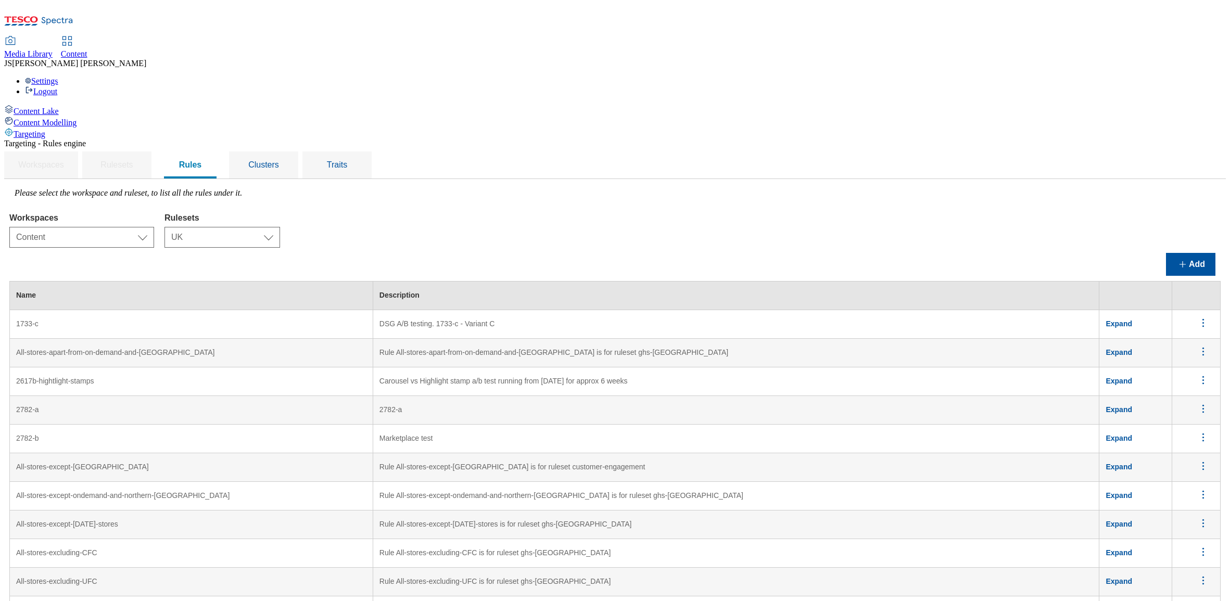
scroll to position [357, 0]
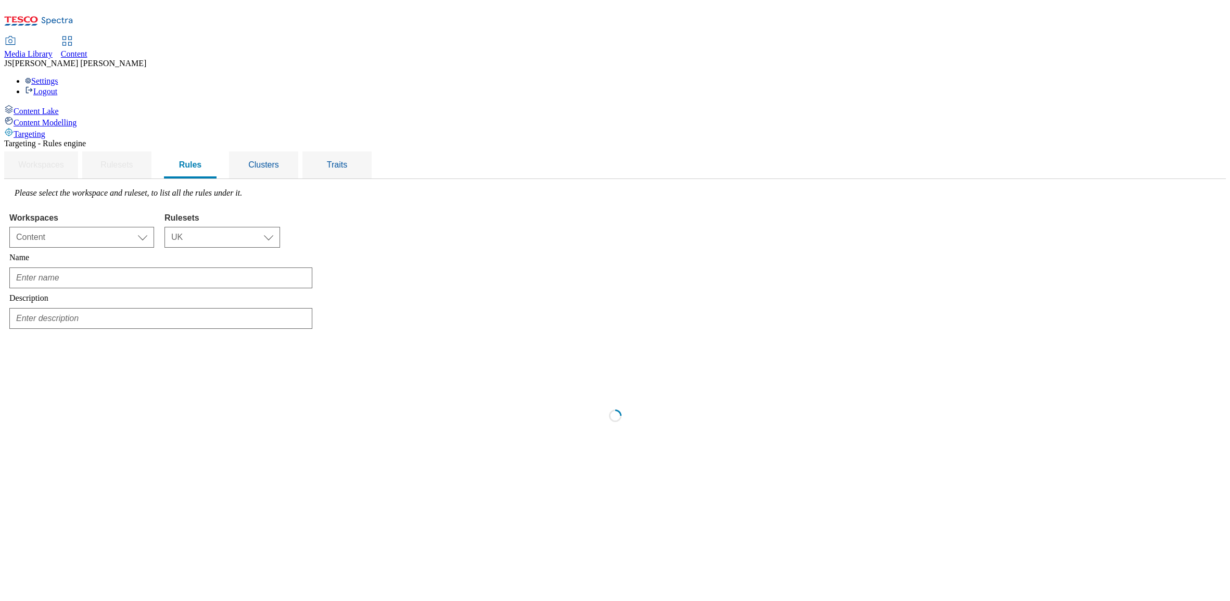
type input "App - iOS & Android - NI only"
type input "Targeting NI stores only for display on app"
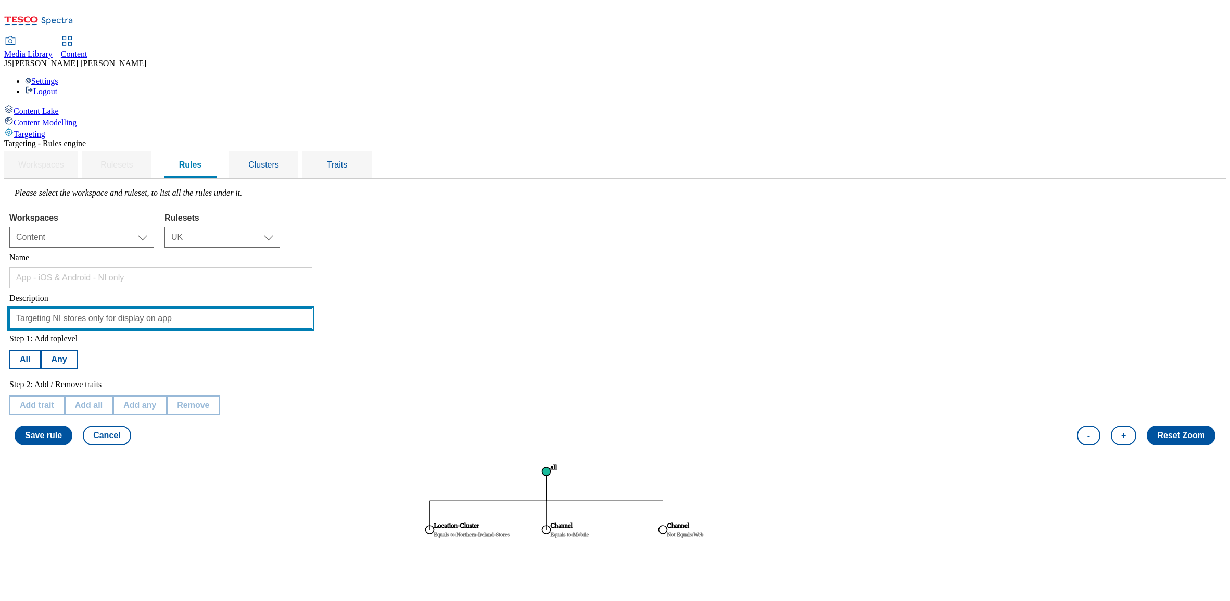
click at [207, 308] on input "Targeting NI stores only for display on app" at bounding box center [160, 318] width 303 height 21
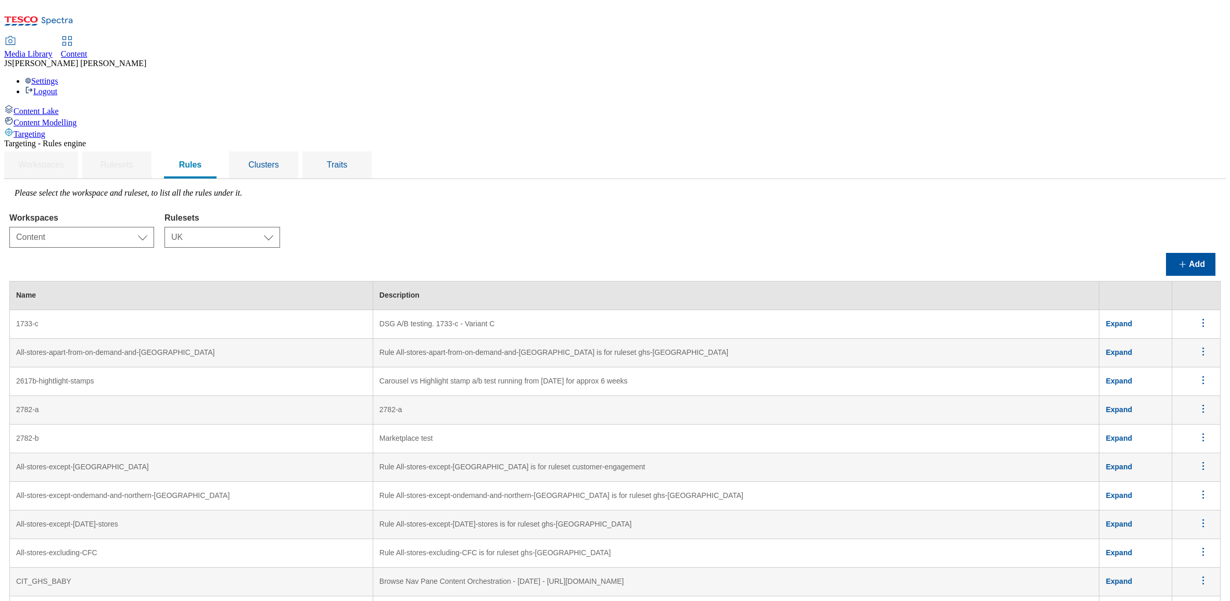
select select "f510054f-adaa-4692-b570-80fa3897127a"
select select "7f9e739d-6abb-424f-b94f-4b375a3fe6e0"
